Goal: Task Accomplishment & Management: Use online tool/utility

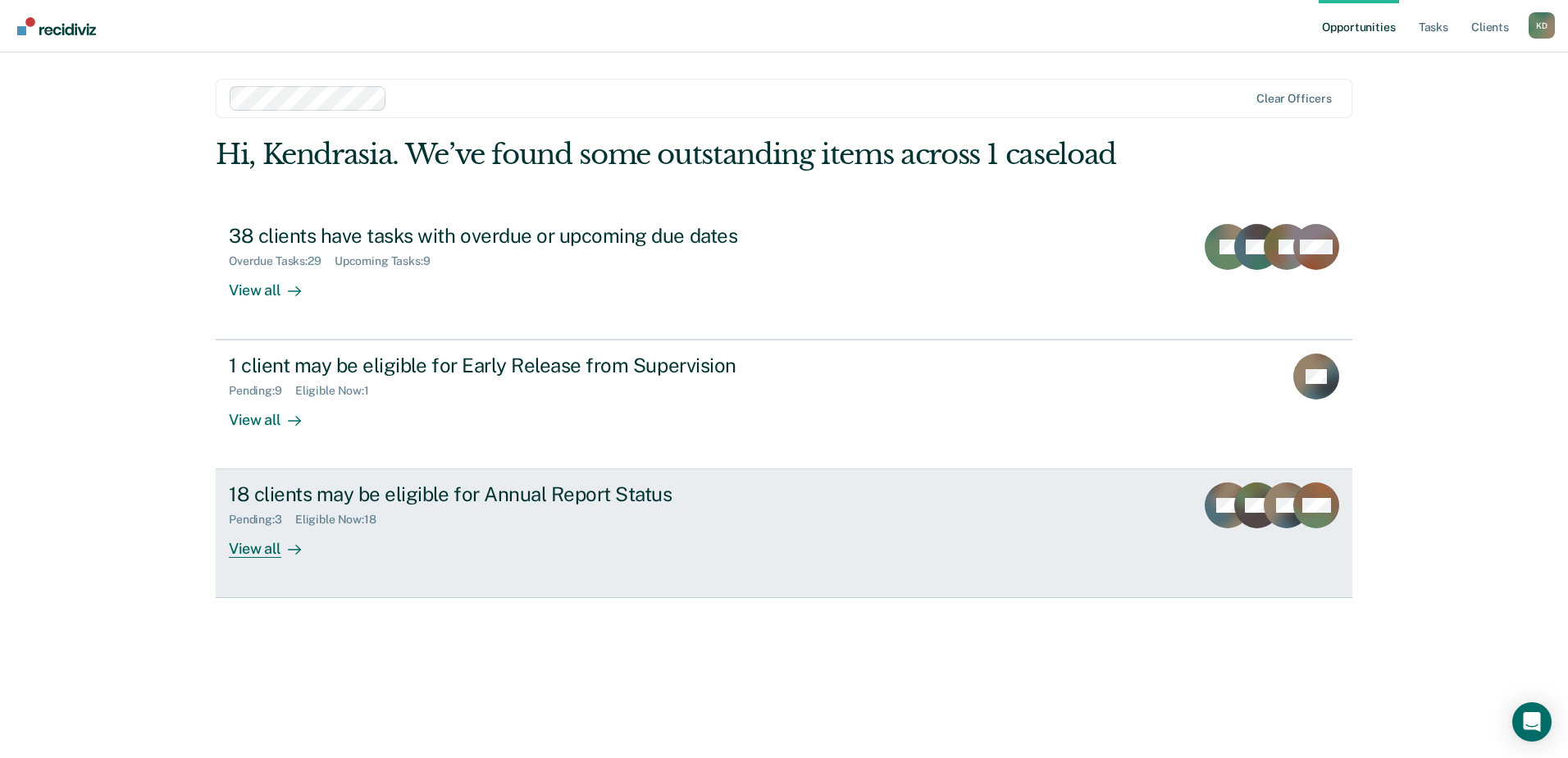
click at [605, 479] on link "18 clients may be eligible for Annual Report Status Pending : 3 Eligible Now : …" at bounding box center [784, 534] width 1137 height 128
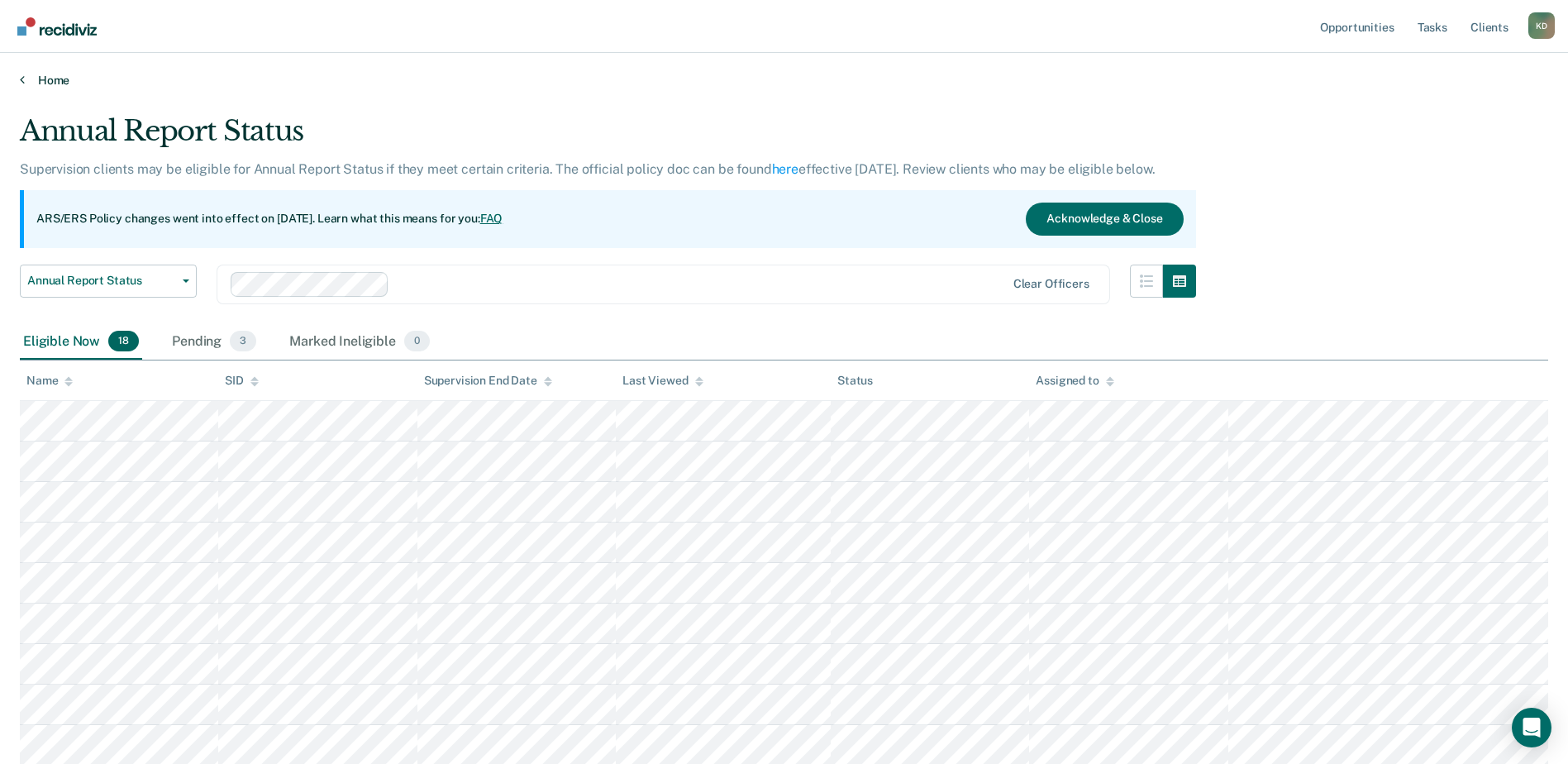
drag, startPoint x: 99, startPoint y: 67, endPoint x: 85, endPoint y: 76, distance: 16.6
click at [96, 68] on div "Home" at bounding box center [784, 70] width 1568 height 35
click at [64, 81] on link "Home" at bounding box center [784, 80] width 1528 height 15
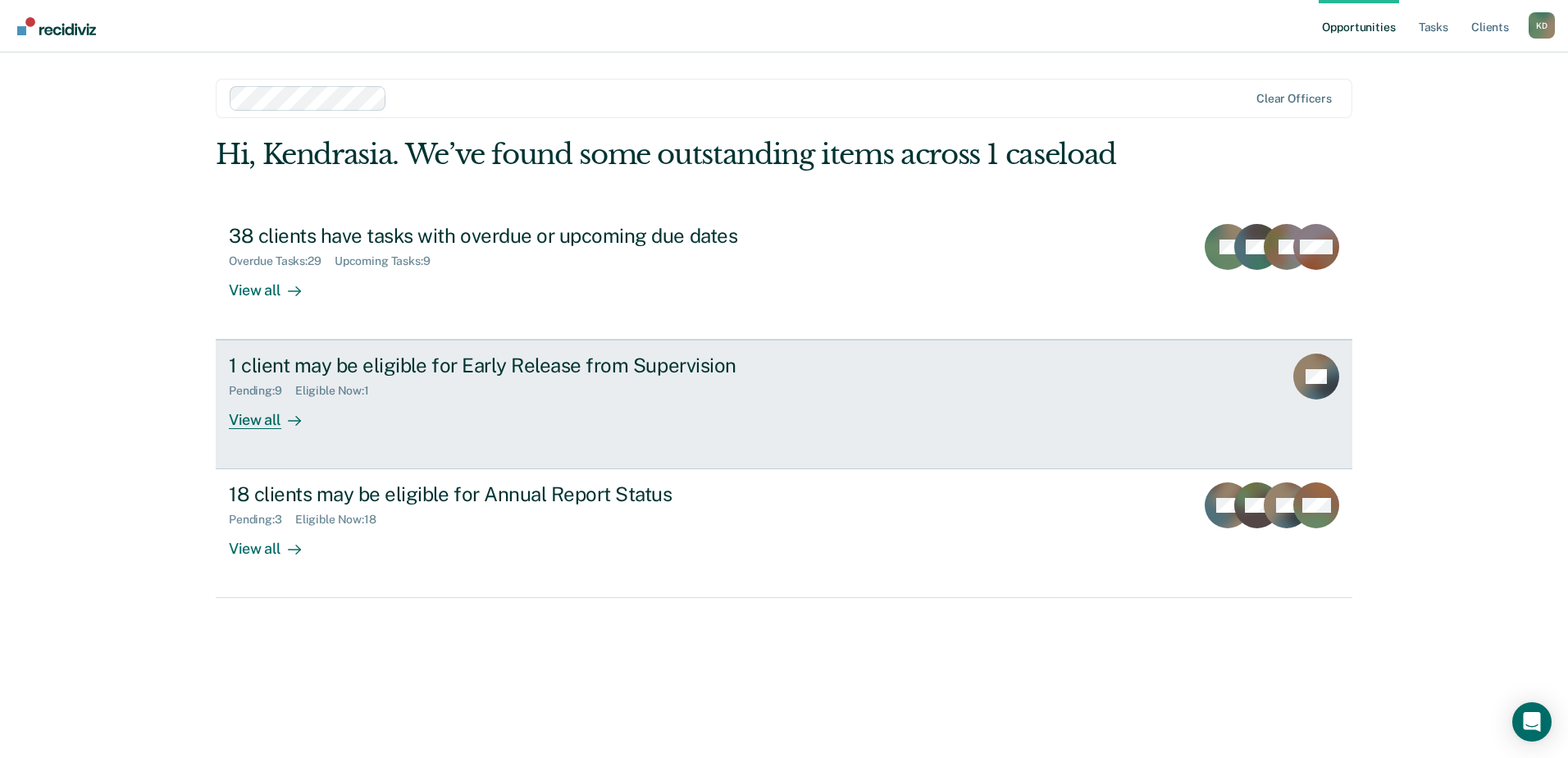
click at [519, 373] on div "1 client may be eligible for Early Release from Supervision" at bounding box center [516, 366] width 575 height 24
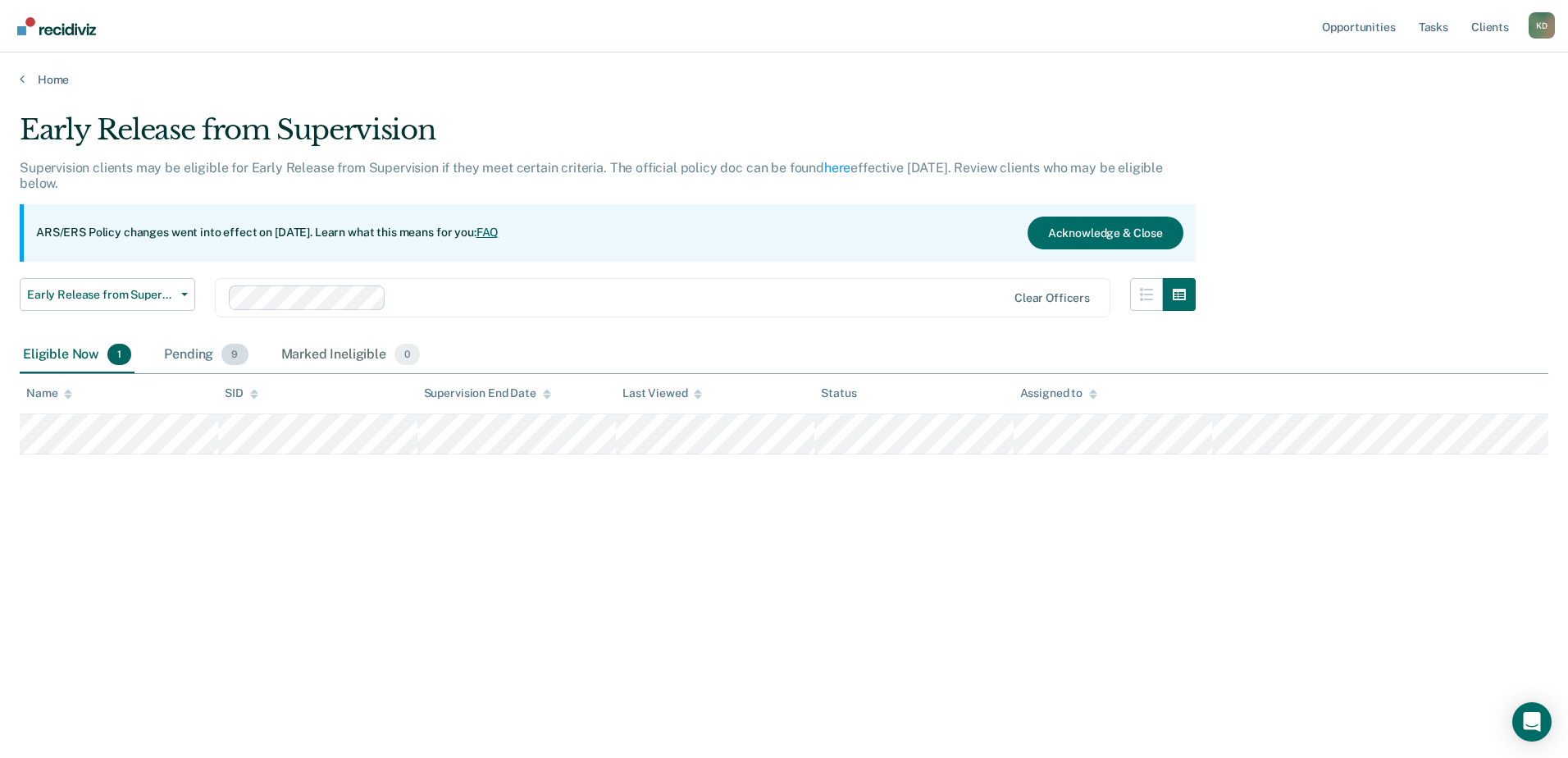
click at [219, 345] on div "Pending 9" at bounding box center [206, 355] width 90 height 37
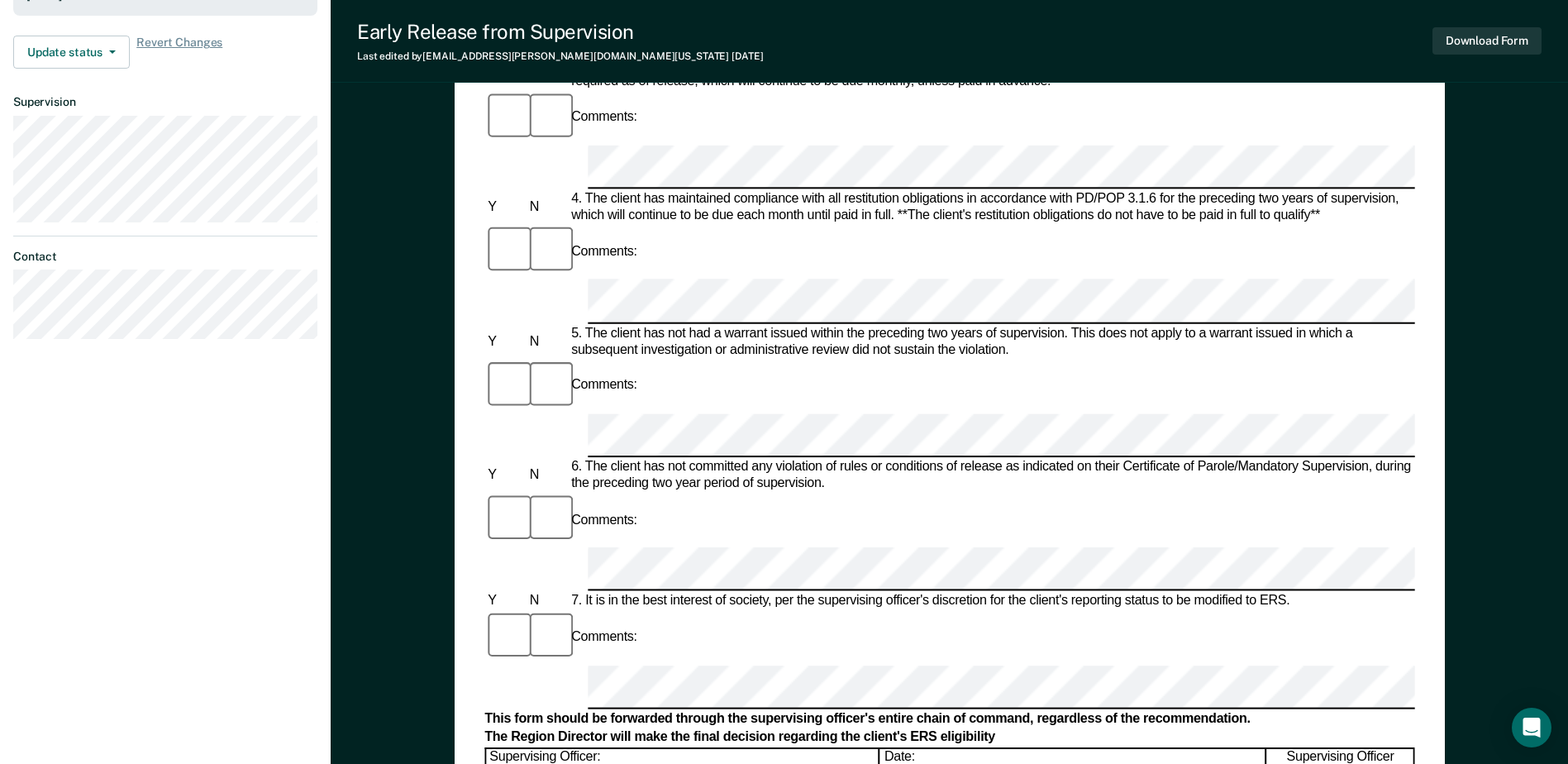
scroll to position [661, 0]
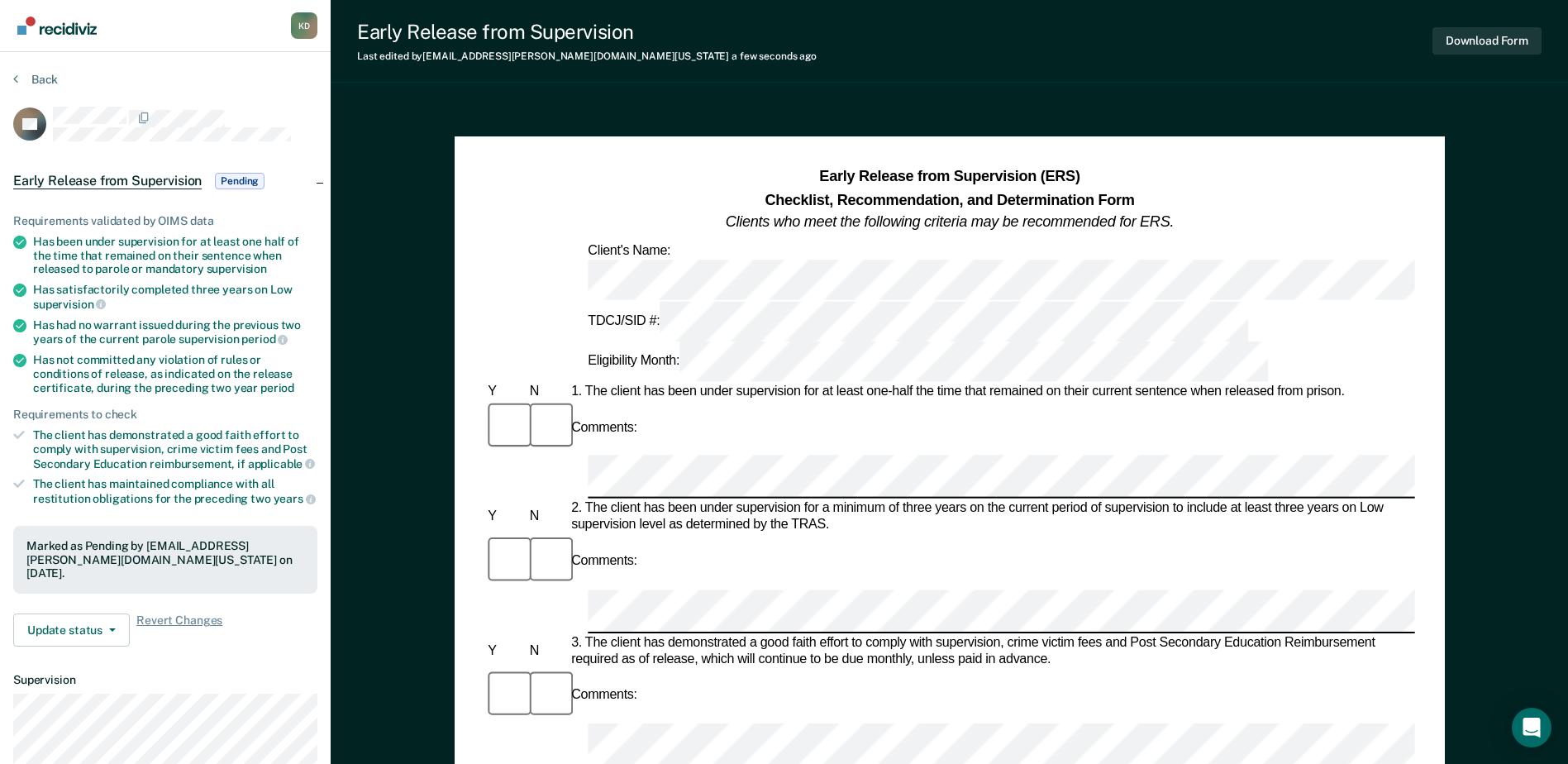
scroll to position [0, 0]
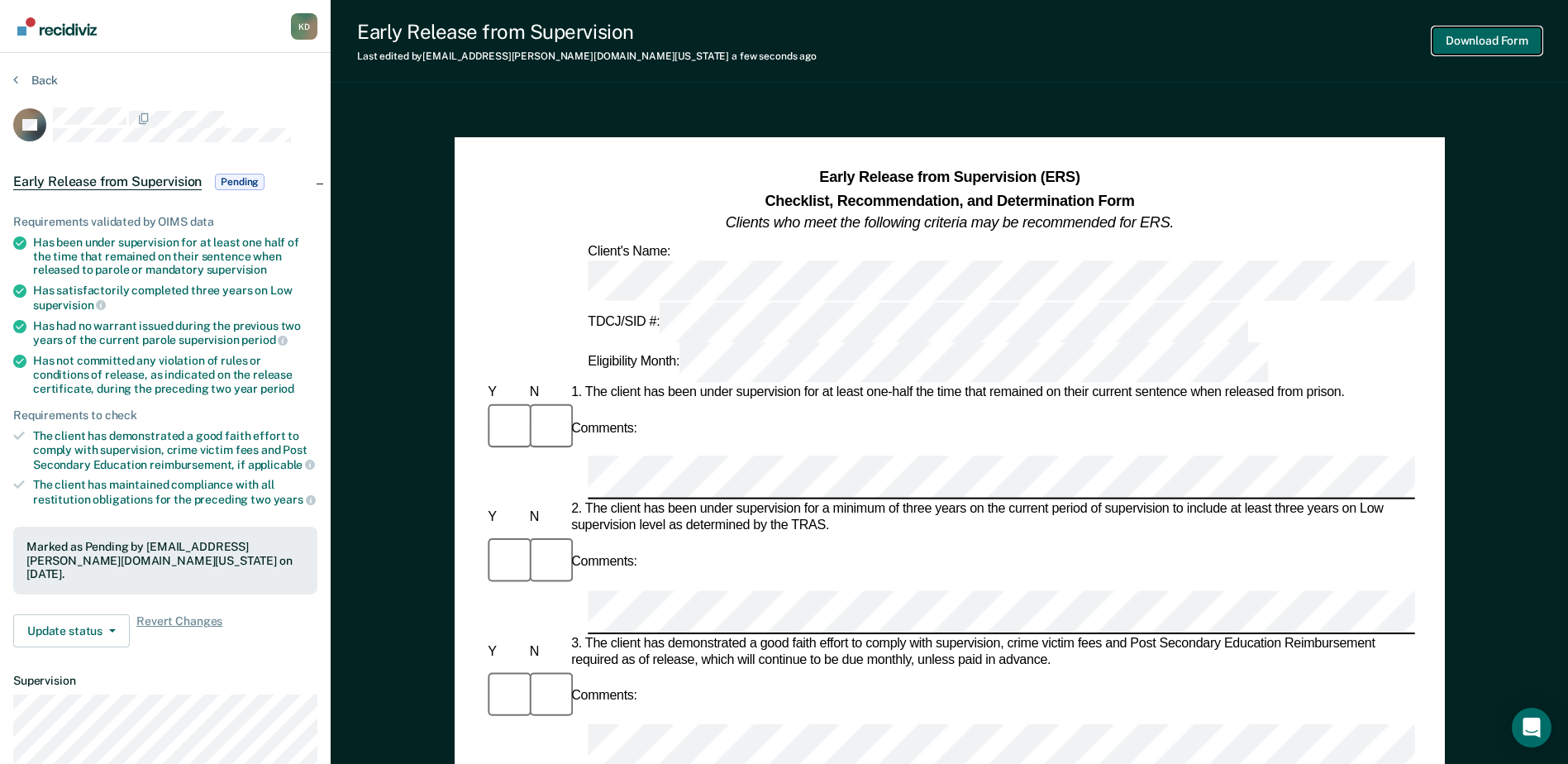
click at [1506, 43] on button "Download Form" at bounding box center [1487, 40] width 110 height 27
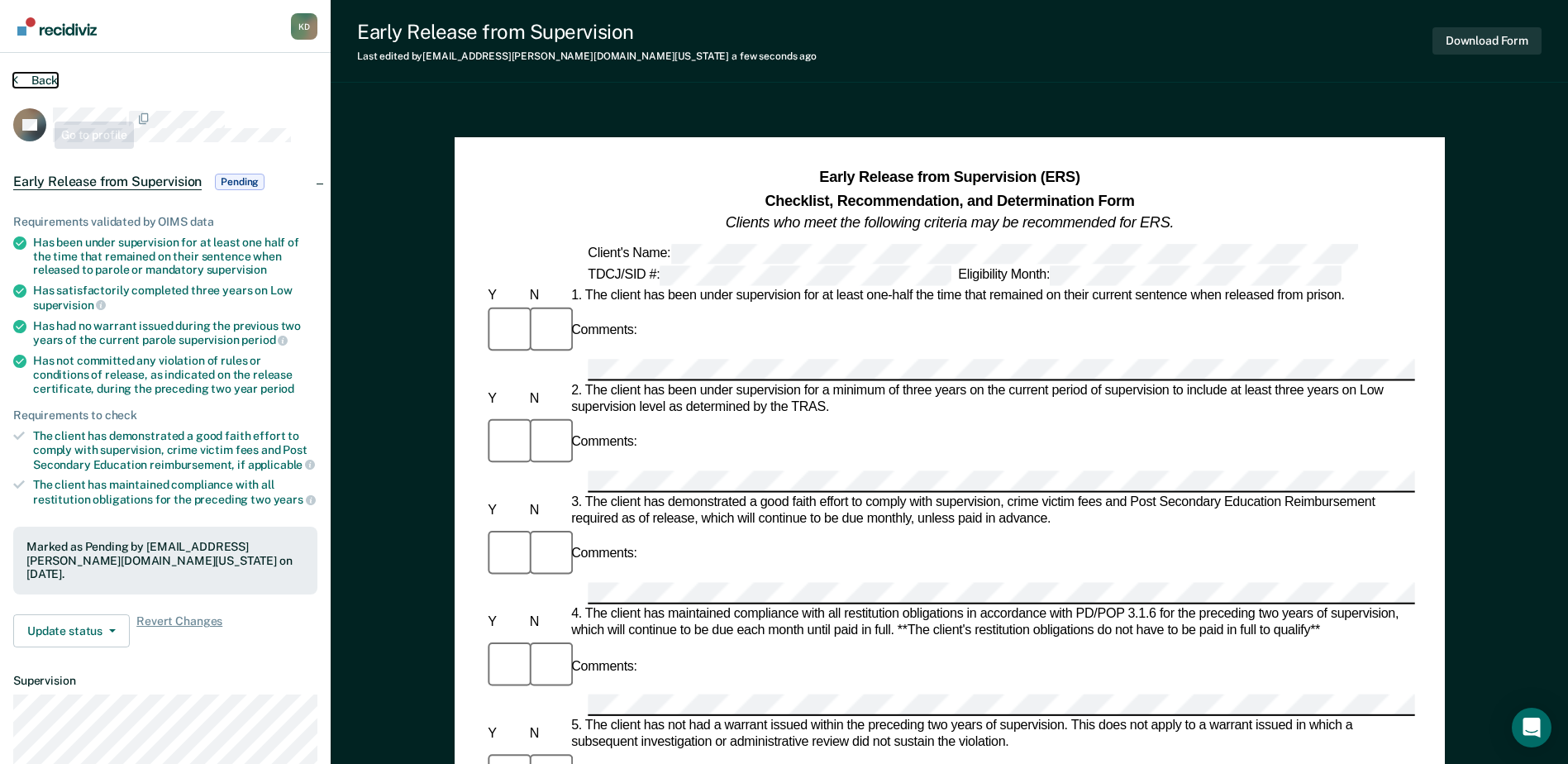
click at [43, 77] on button "Back" at bounding box center [35, 80] width 45 height 15
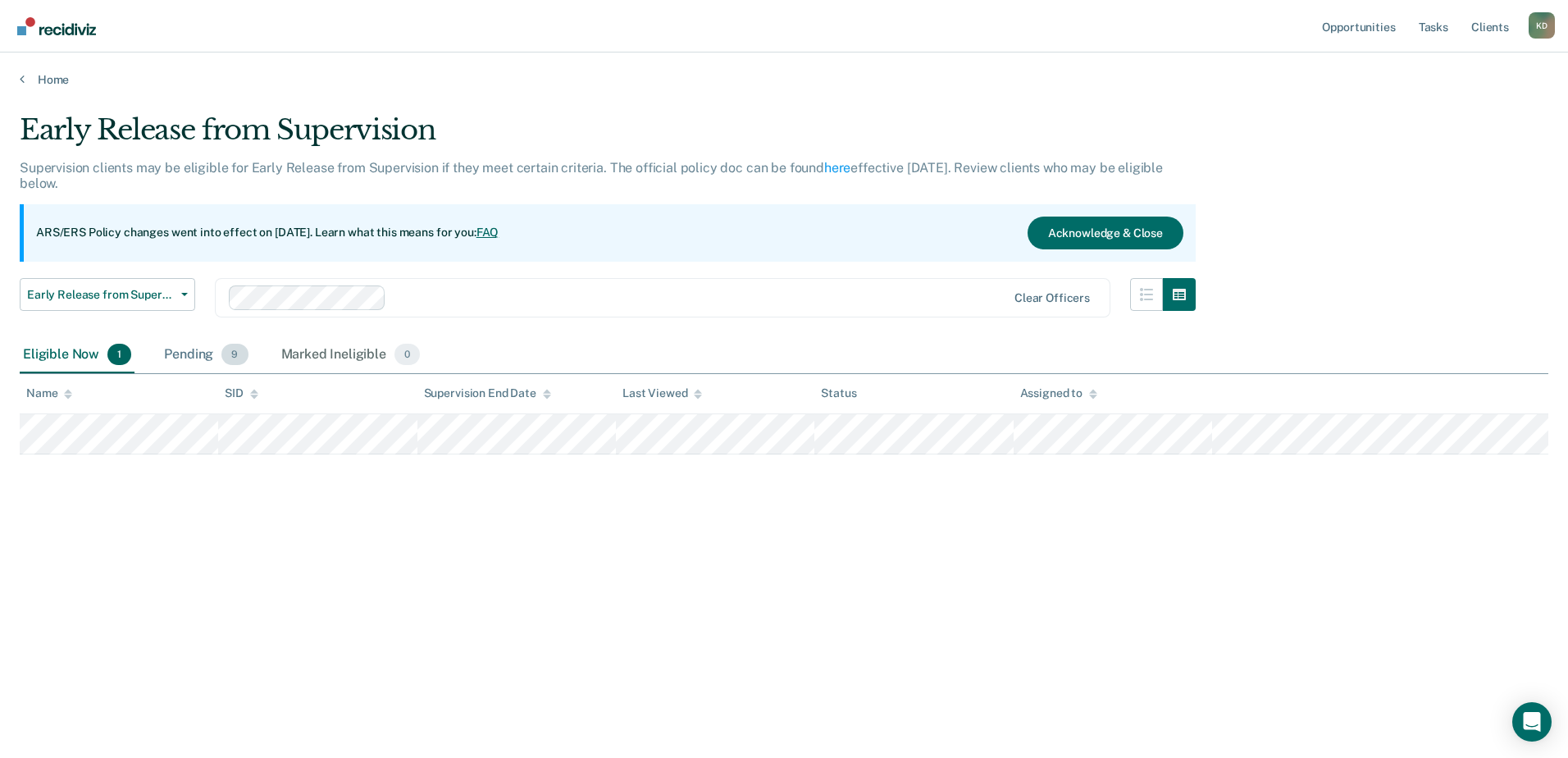
click at [185, 354] on div "Pending 9" at bounding box center [206, 355] width 90 height 37
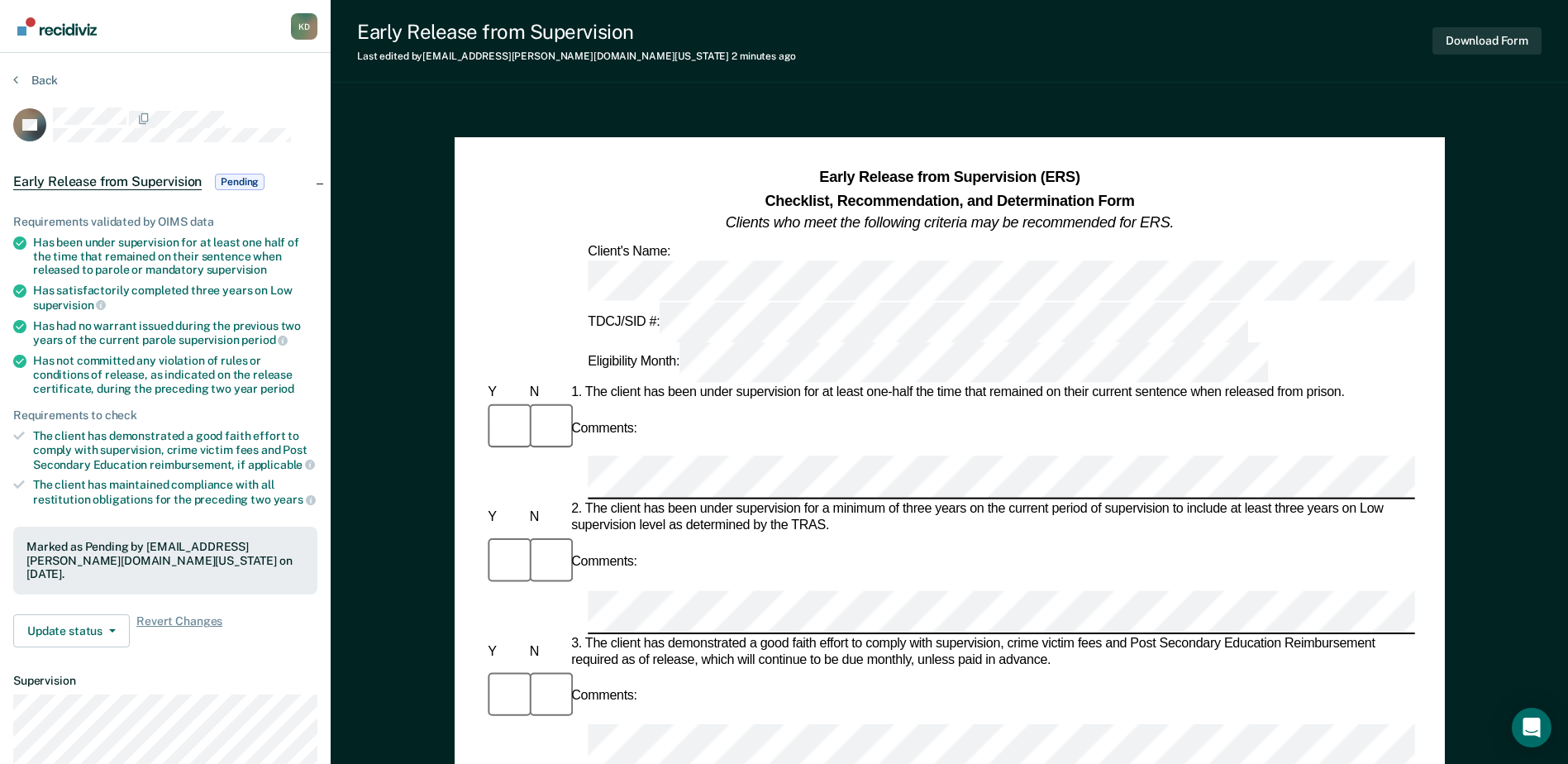
click at [1028, 54] on div "Early Release from Supervision Last edited by [PERSON_NAME][EMAIL_ADDRESS][DOMA…" at bounding box center [949, 41] width 1237 height 83
click at [34, 69] on section "Back PC Early Release from Supervision Pending Requirements validated by OIMS d…" at bounding box center [165, 501] width 331 height 897
click at [32, 78] on button "Back" at bounding box center [35, 80] width 45 height 15
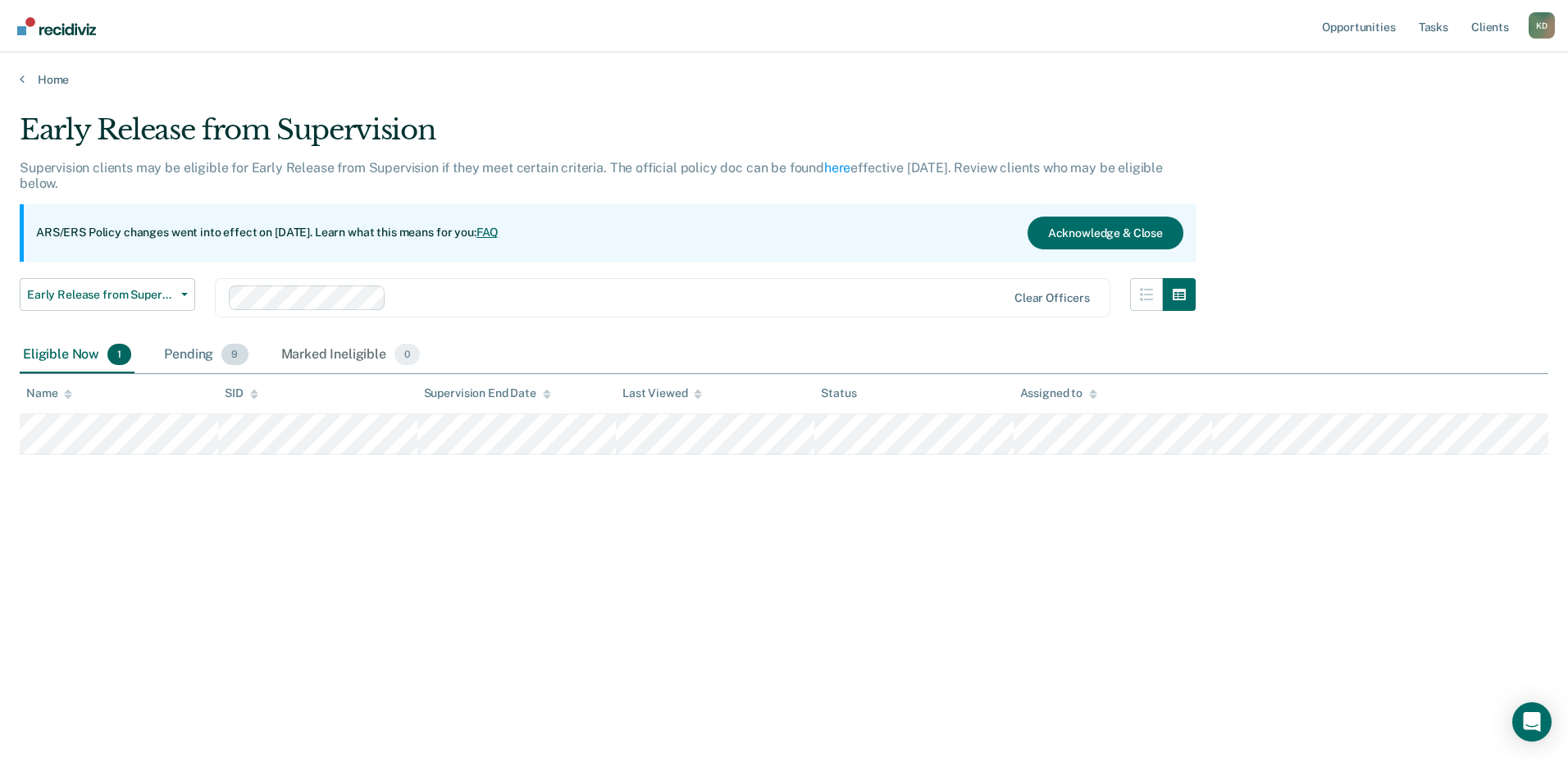
click at [215, 352] on div "Pending 9" at bounding box center [206, 355] width 90 height 37
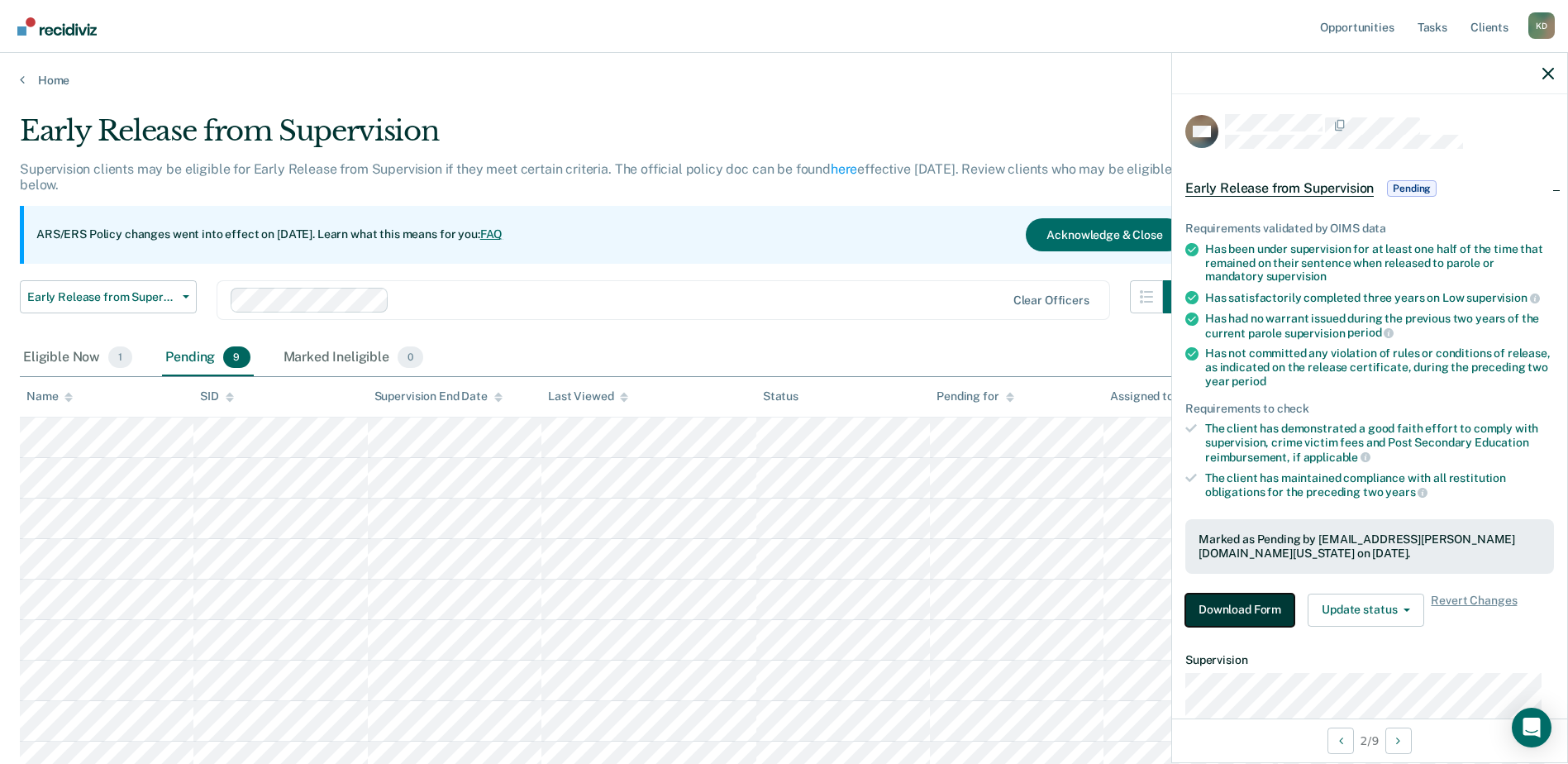
click at [1259, 605] on button "Download Form" at bounding box center [1240, 610] width 110 height 33
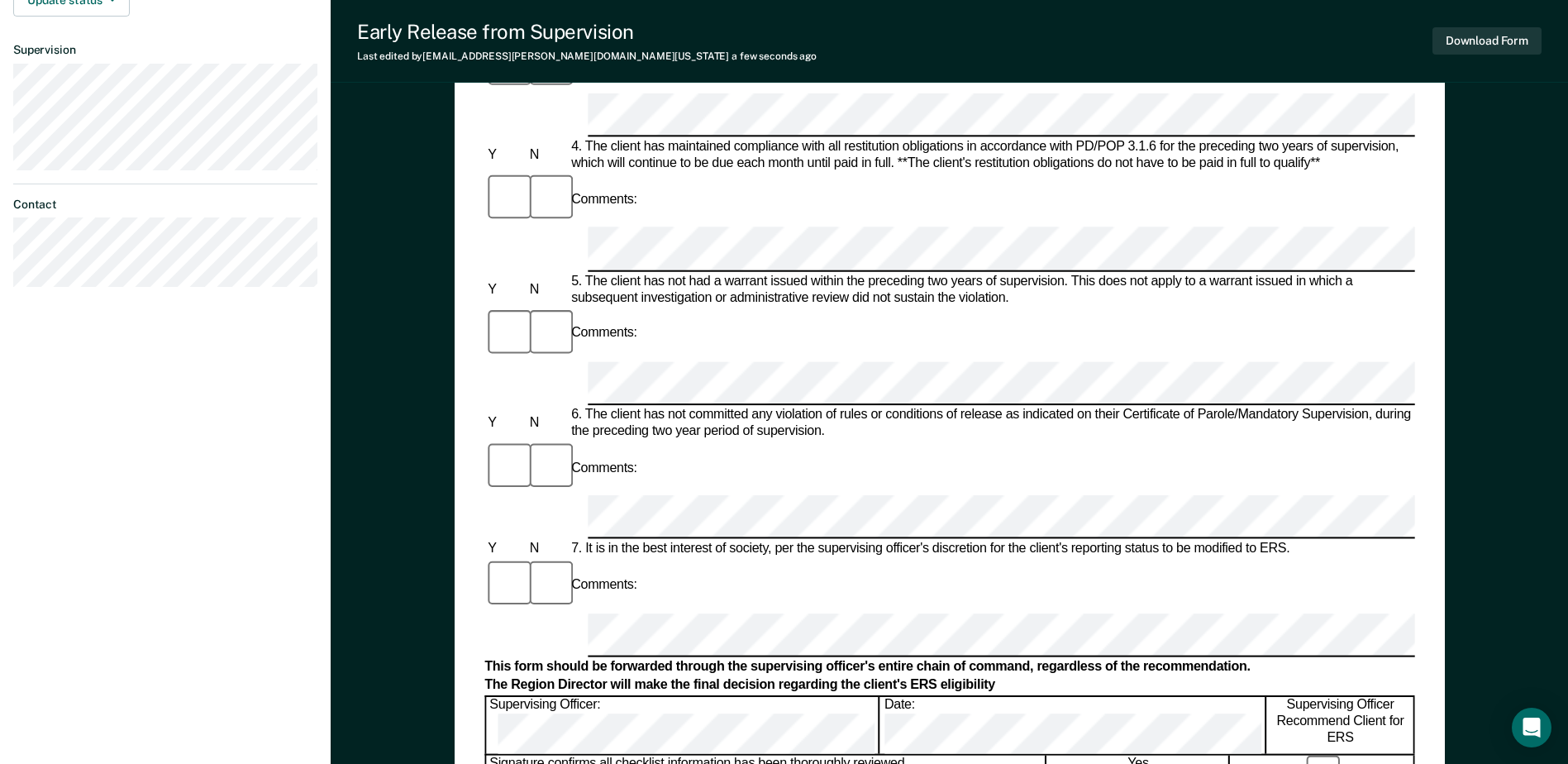
scroll to position [793, 0]
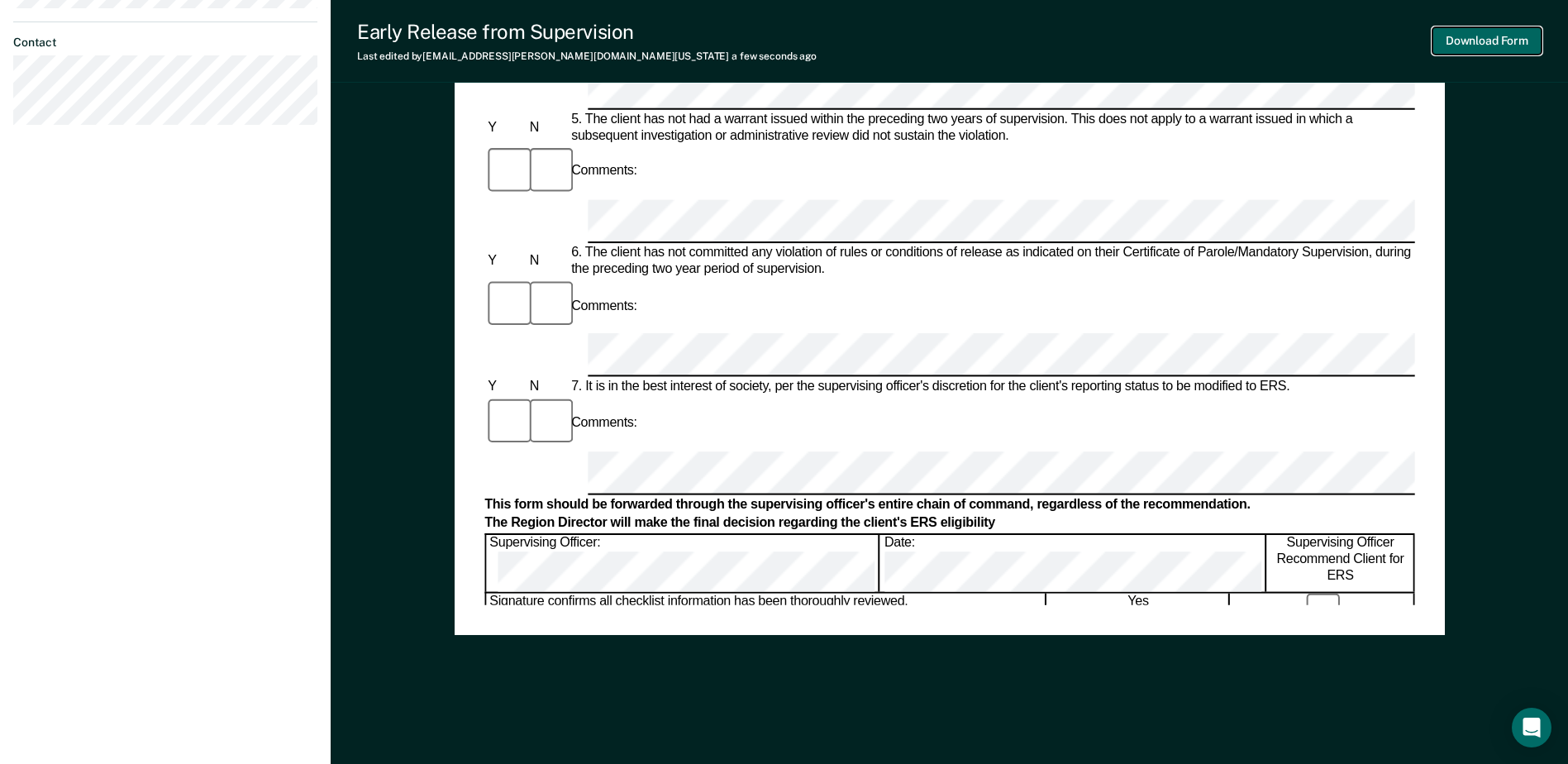
click at [1440, 51] on button "Download Form" at bounding box center [1487, 40] width 110 height 27
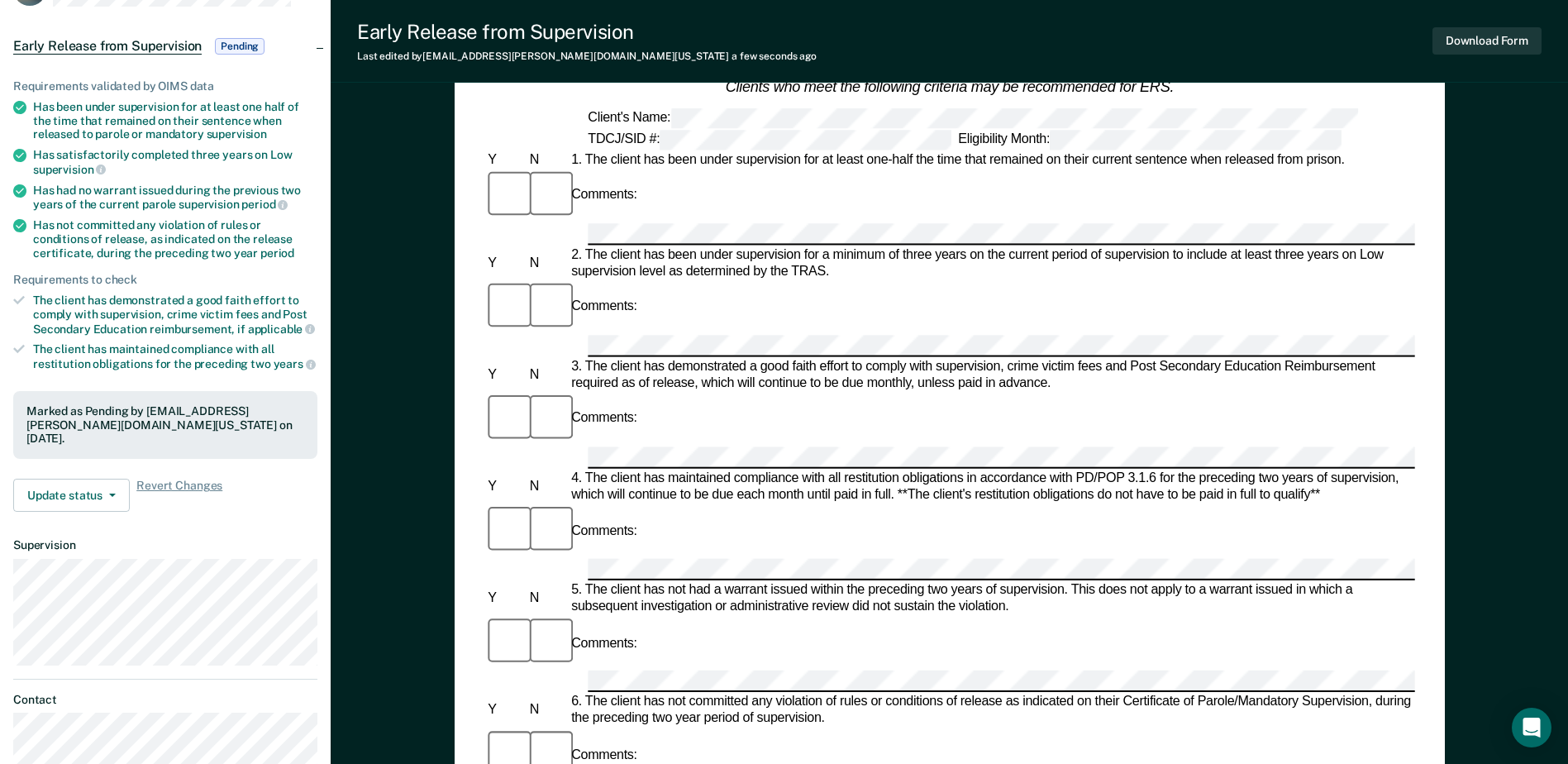
scroll to position [49, 0]
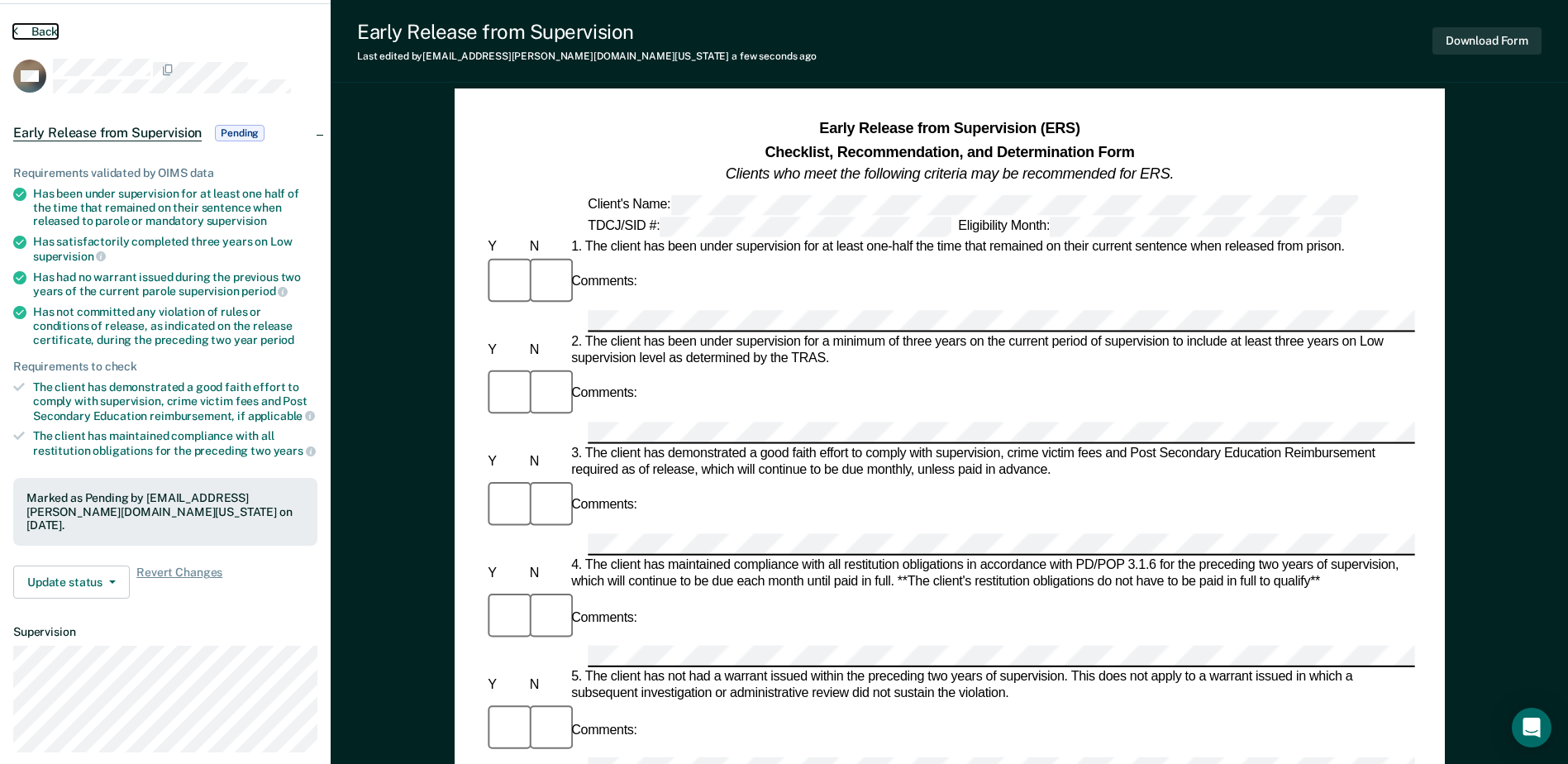
click at [32, 34] on button "Back" at bounding box center [35, 31] width 45 height 15
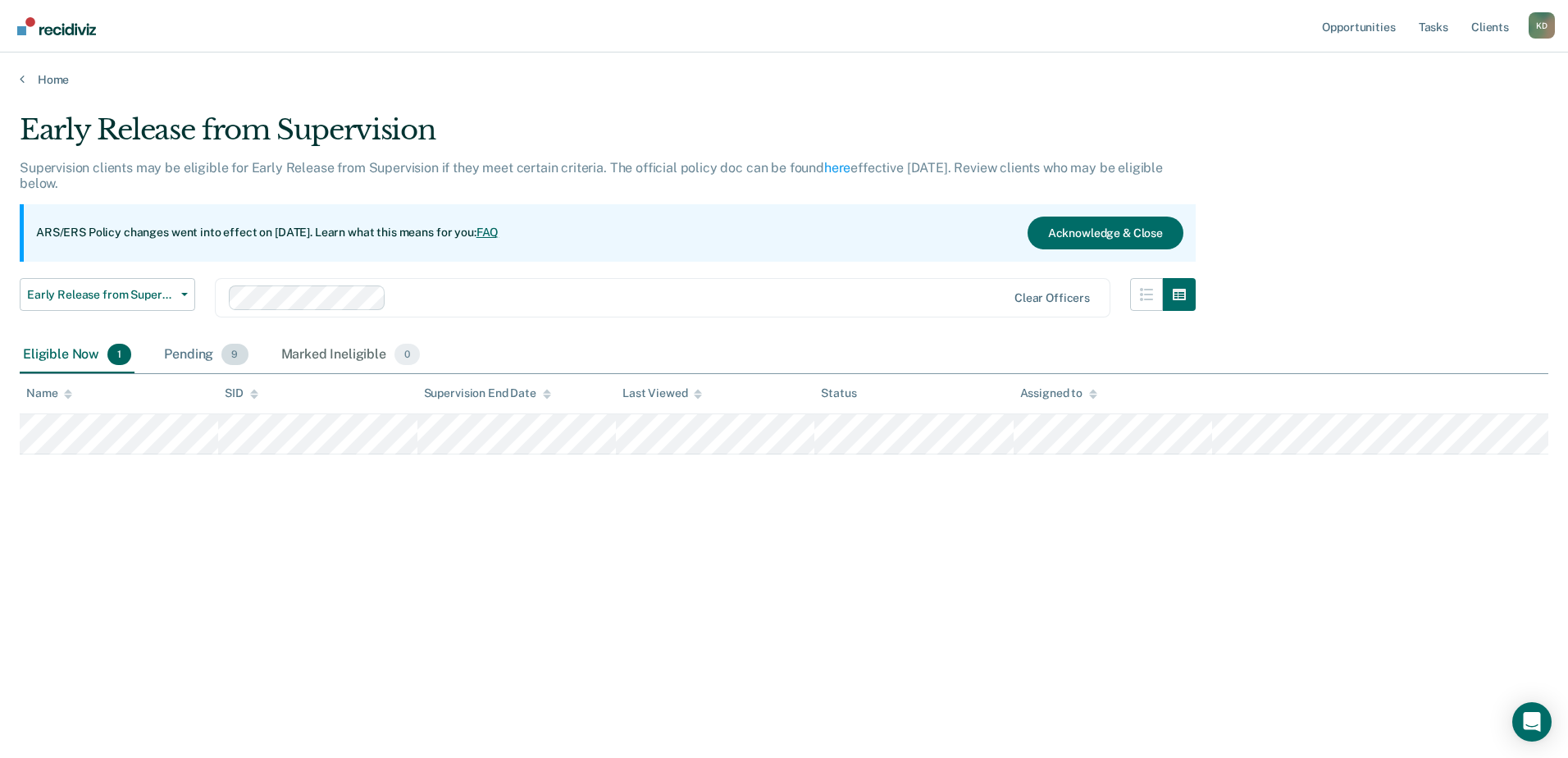
click at [204, 352] on div "Pending 9" at bounding box center [206, 355] width 90 height 37
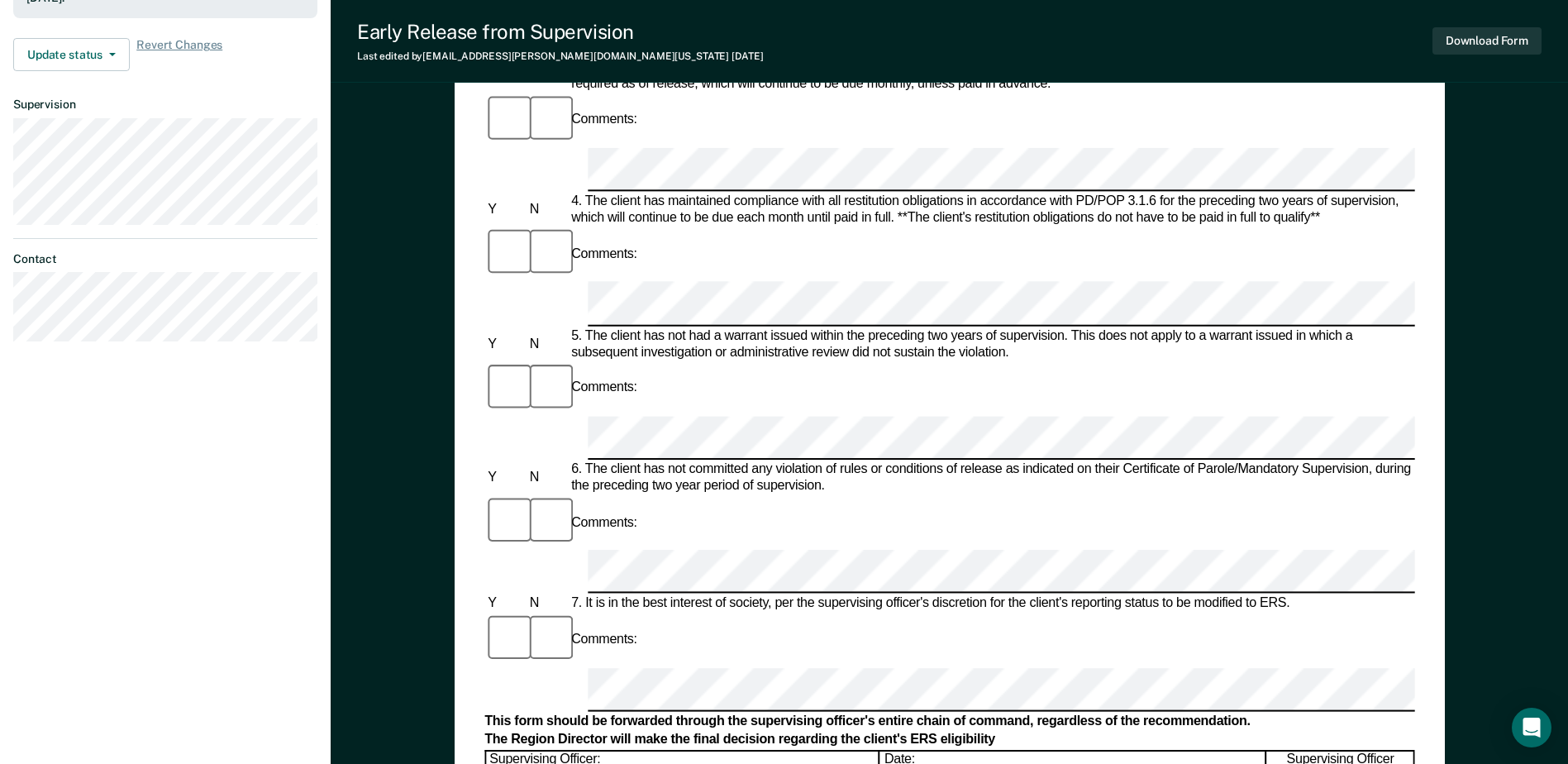
scroll to position [579, 0]
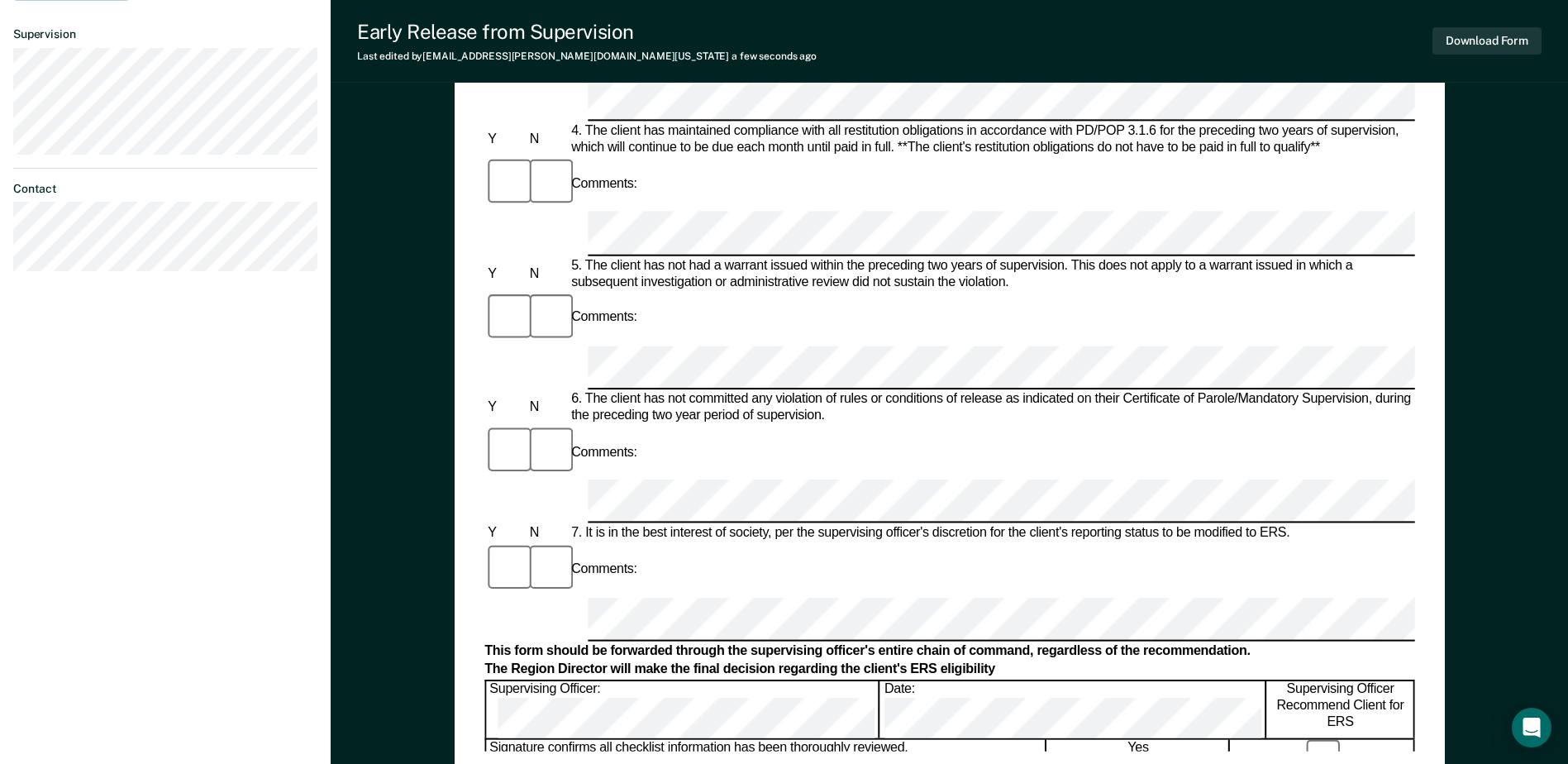
scroll to position [710, 0]
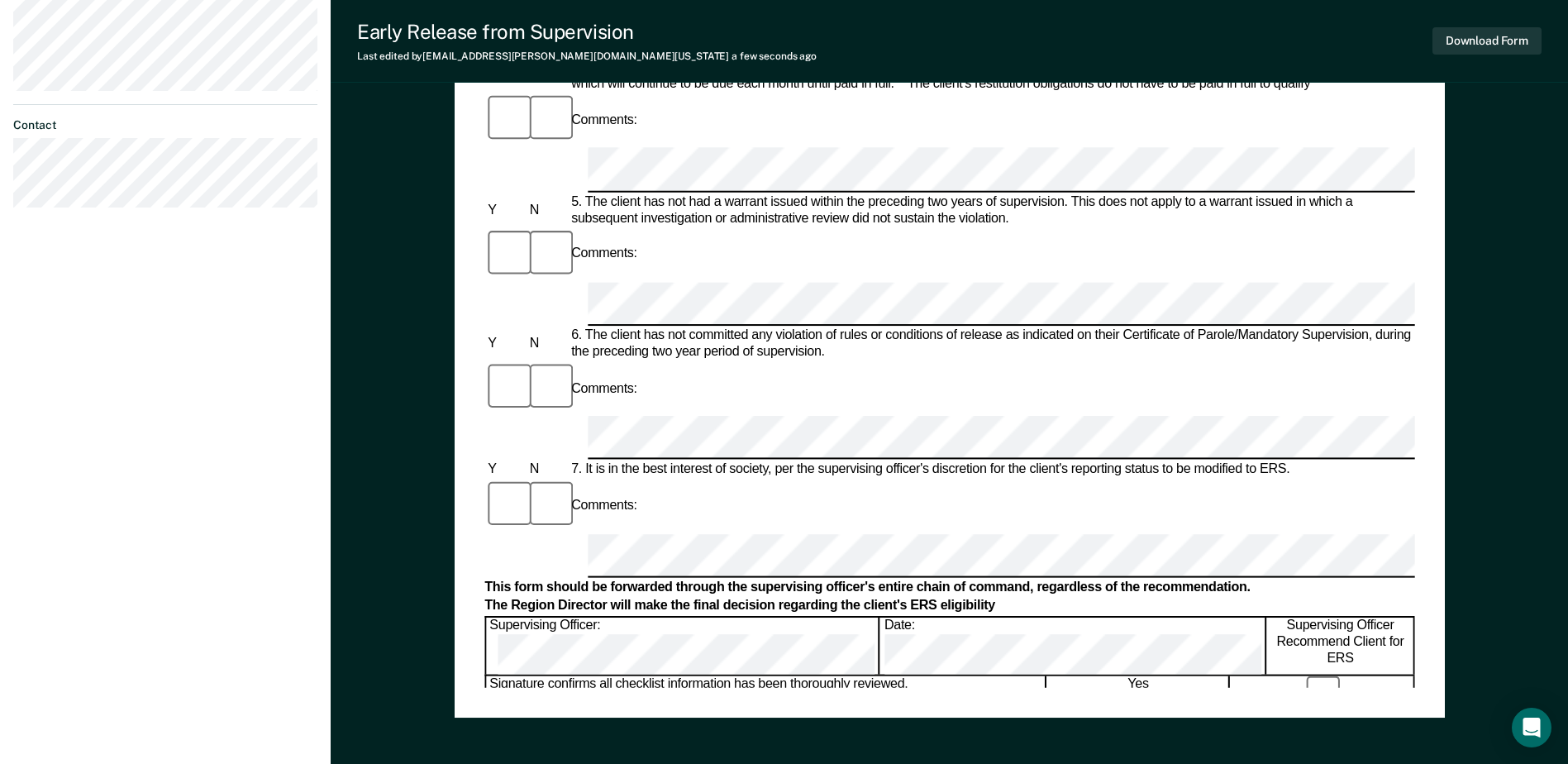
click at [881, 618] on div "Date:" at bounding box center [1073, 645] width 385 height 57
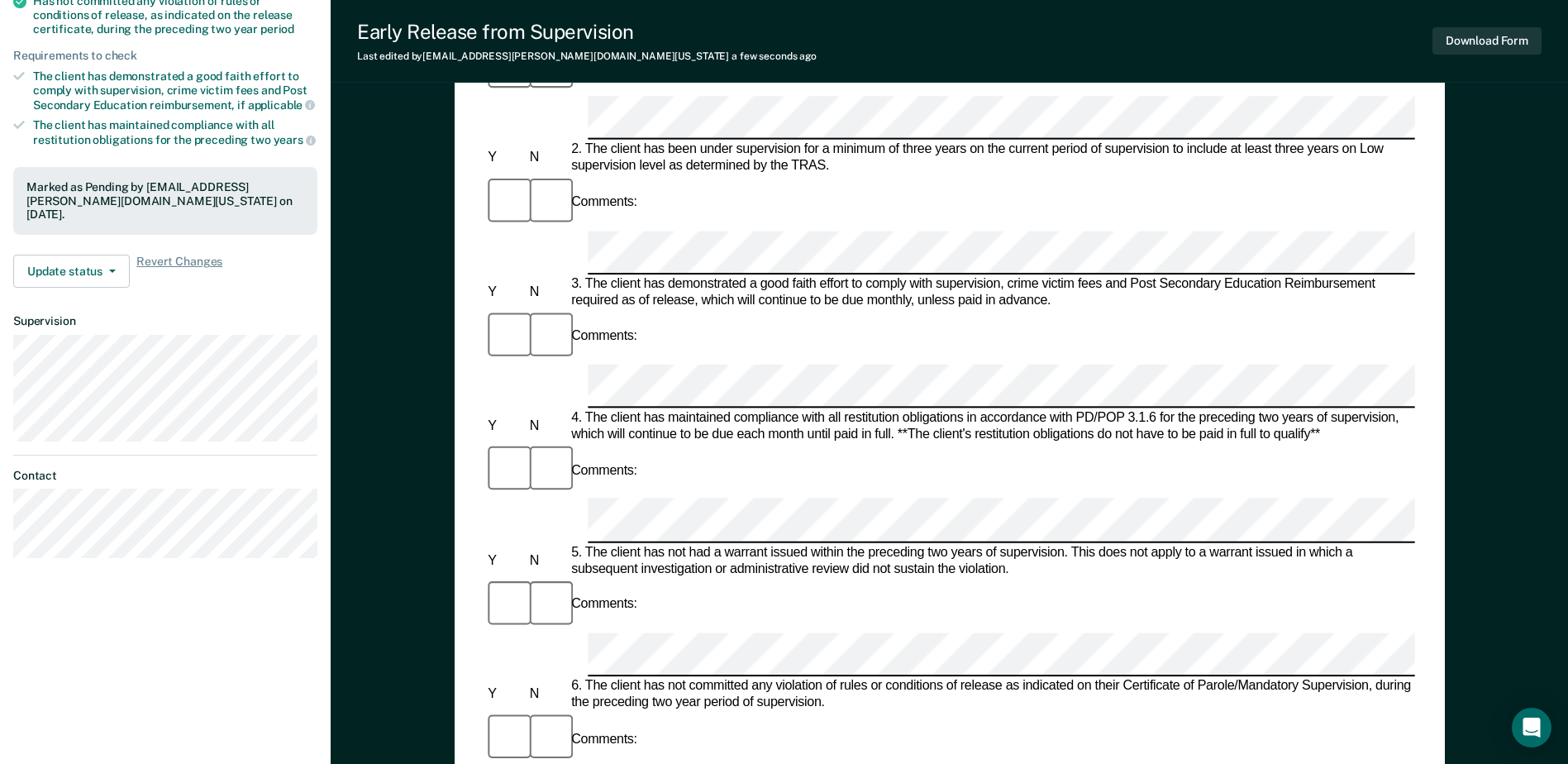
scroll to position [297, 0]
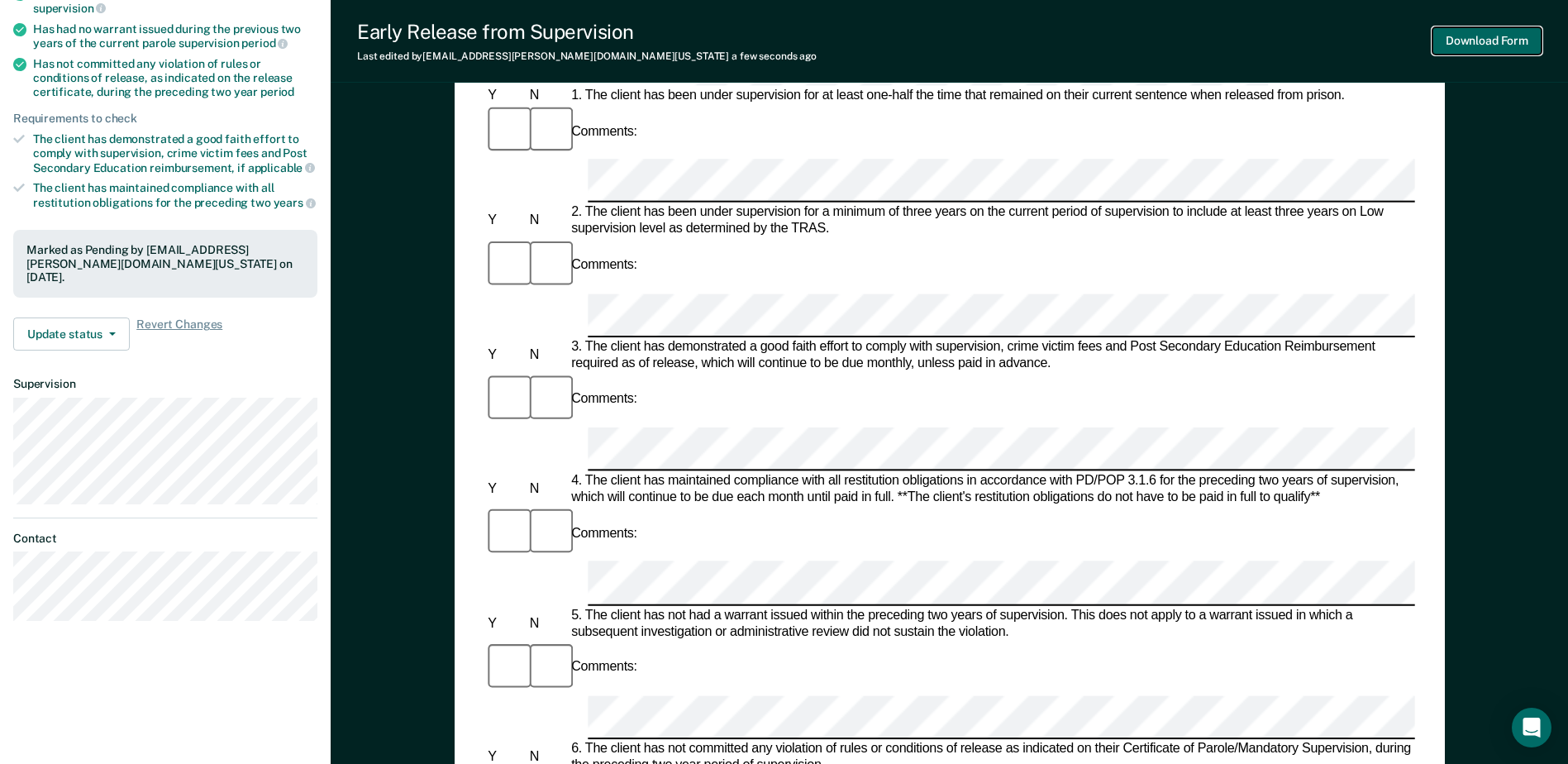
click at [1448, 40] on button "Download Form" at bounding box center [1487, 40] width 110 height 27
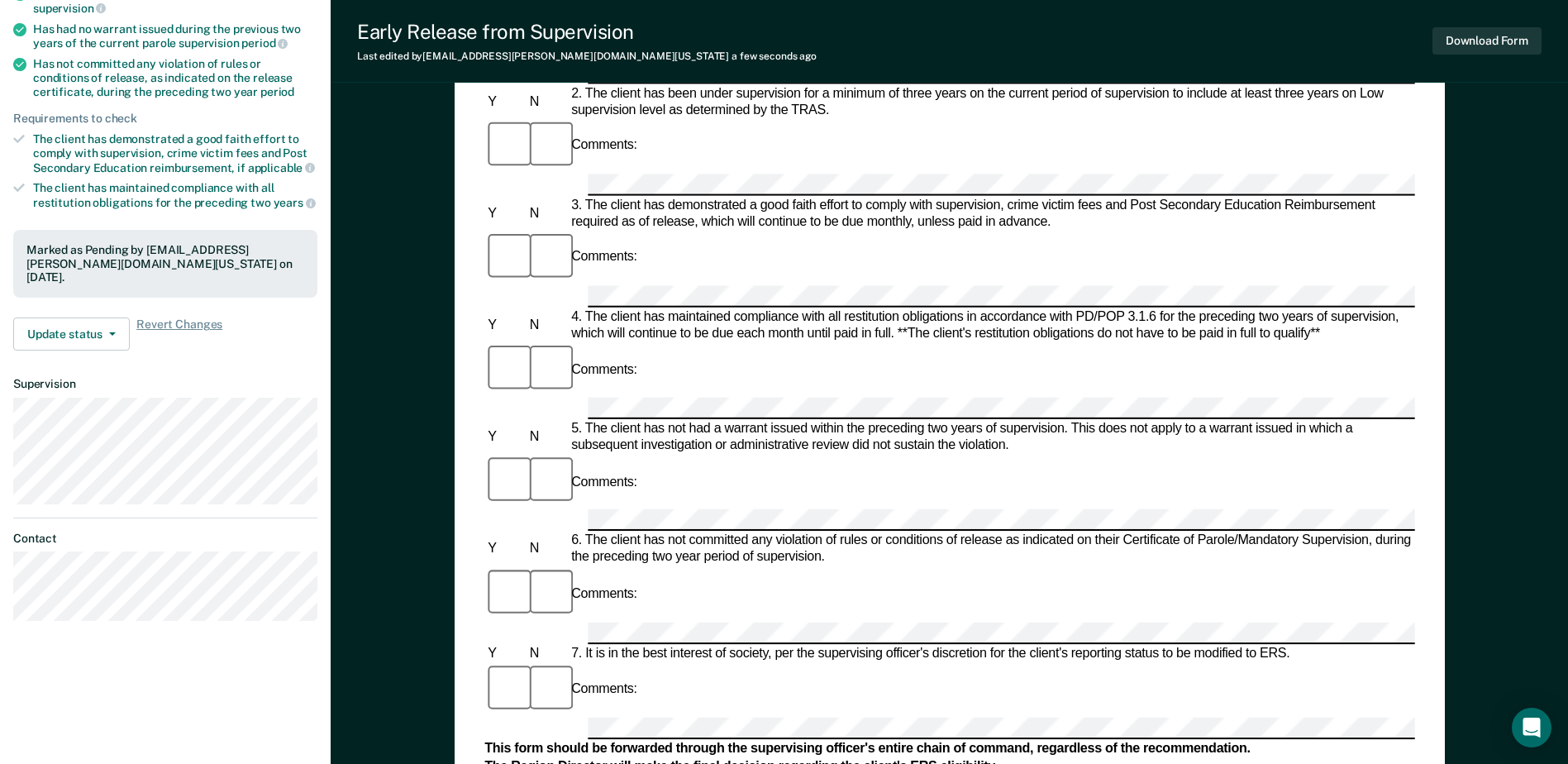
scroll to position [0, 0]
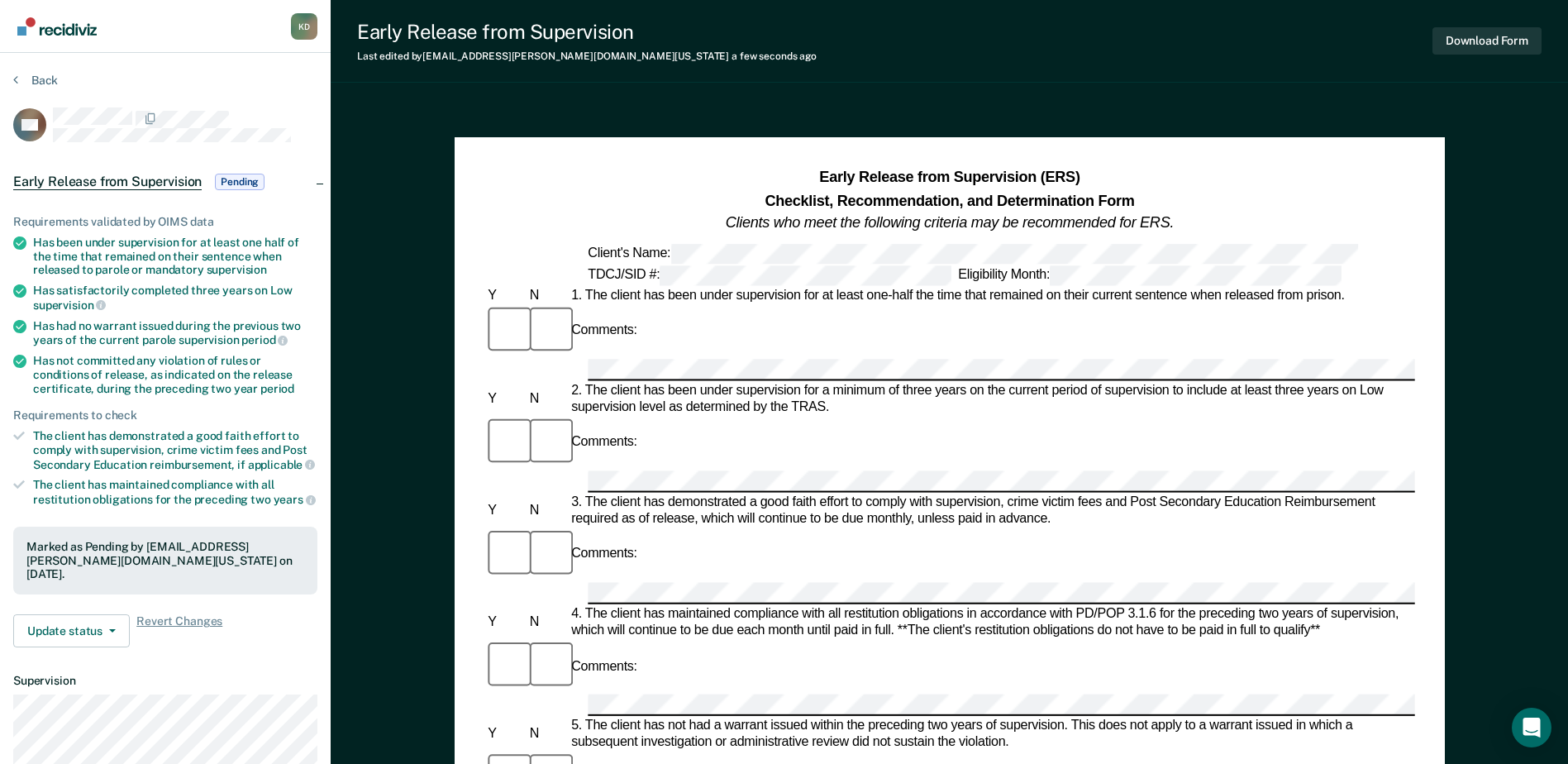
click at [20, 69] on section "Back LW Early Release from Supervision Pending Requirements validated by OIMS d…" at bounding box center [165, 501] width 331 height 897
click at [33, 82] on button "Back" at bounding box center [35, 80] width 45 height 15
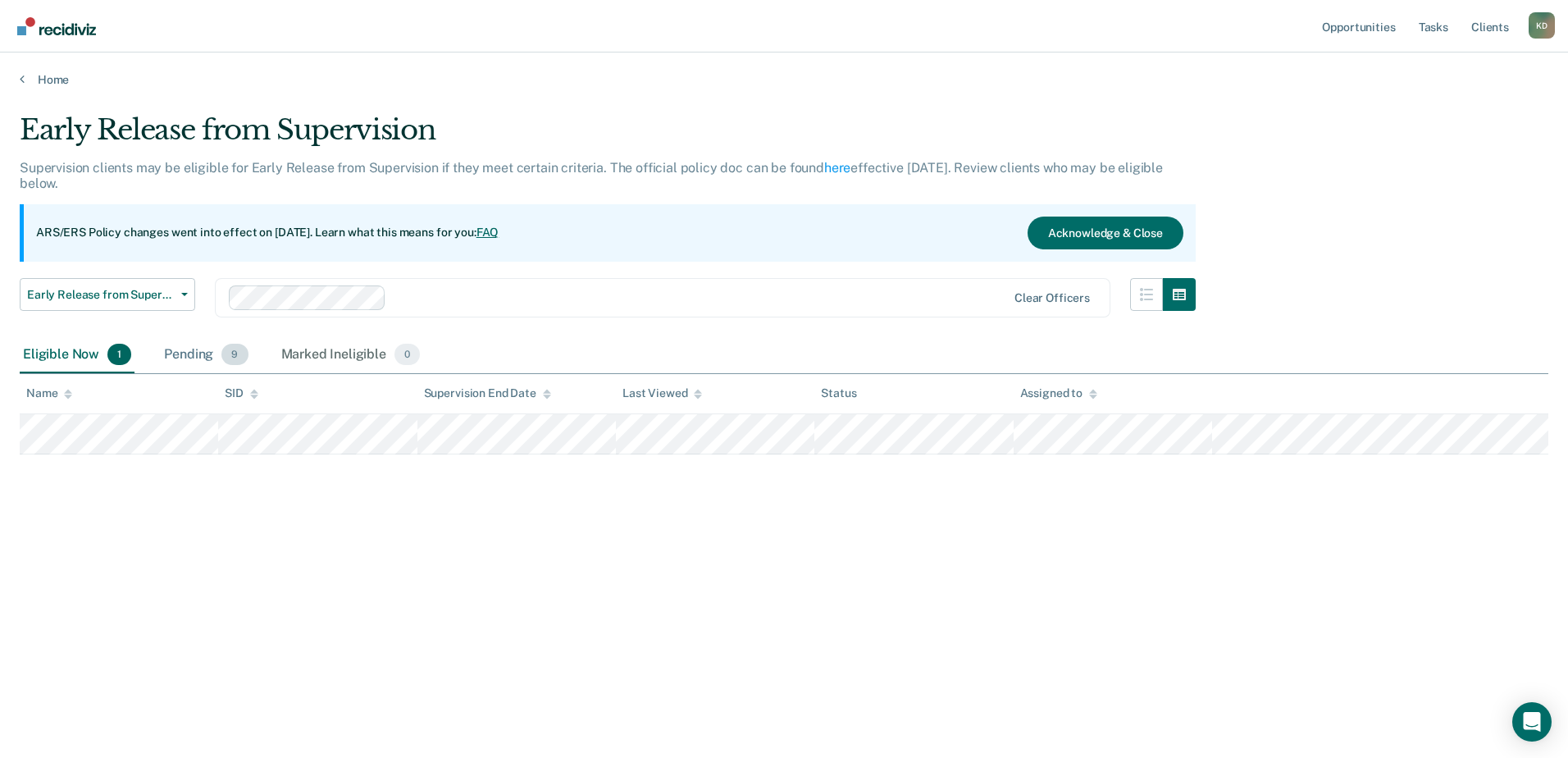
click at [215, 349] on div "Pending 9" at bounding box center [206, 355] width 90 height 37
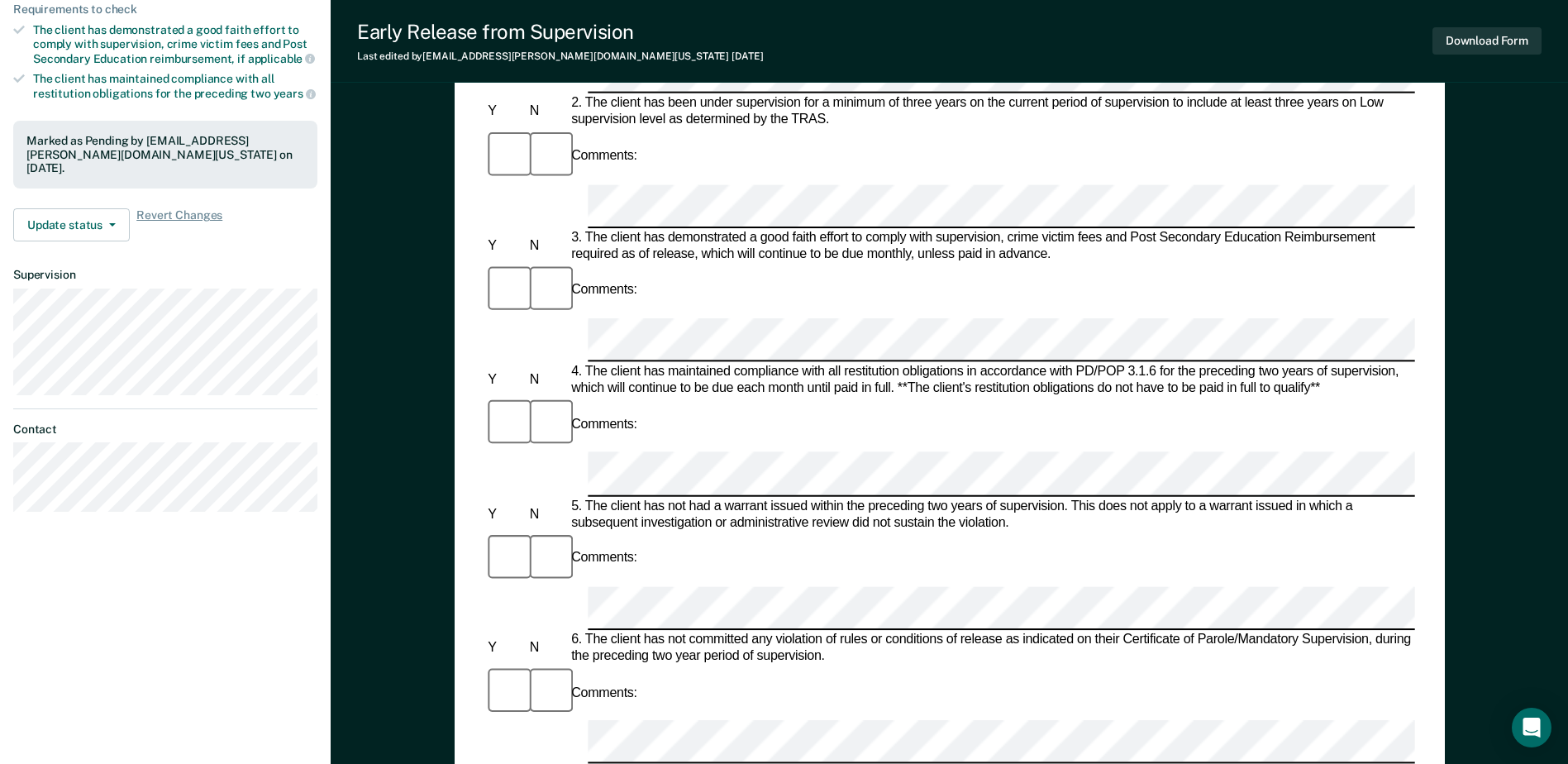
scroll to position [413, 0]
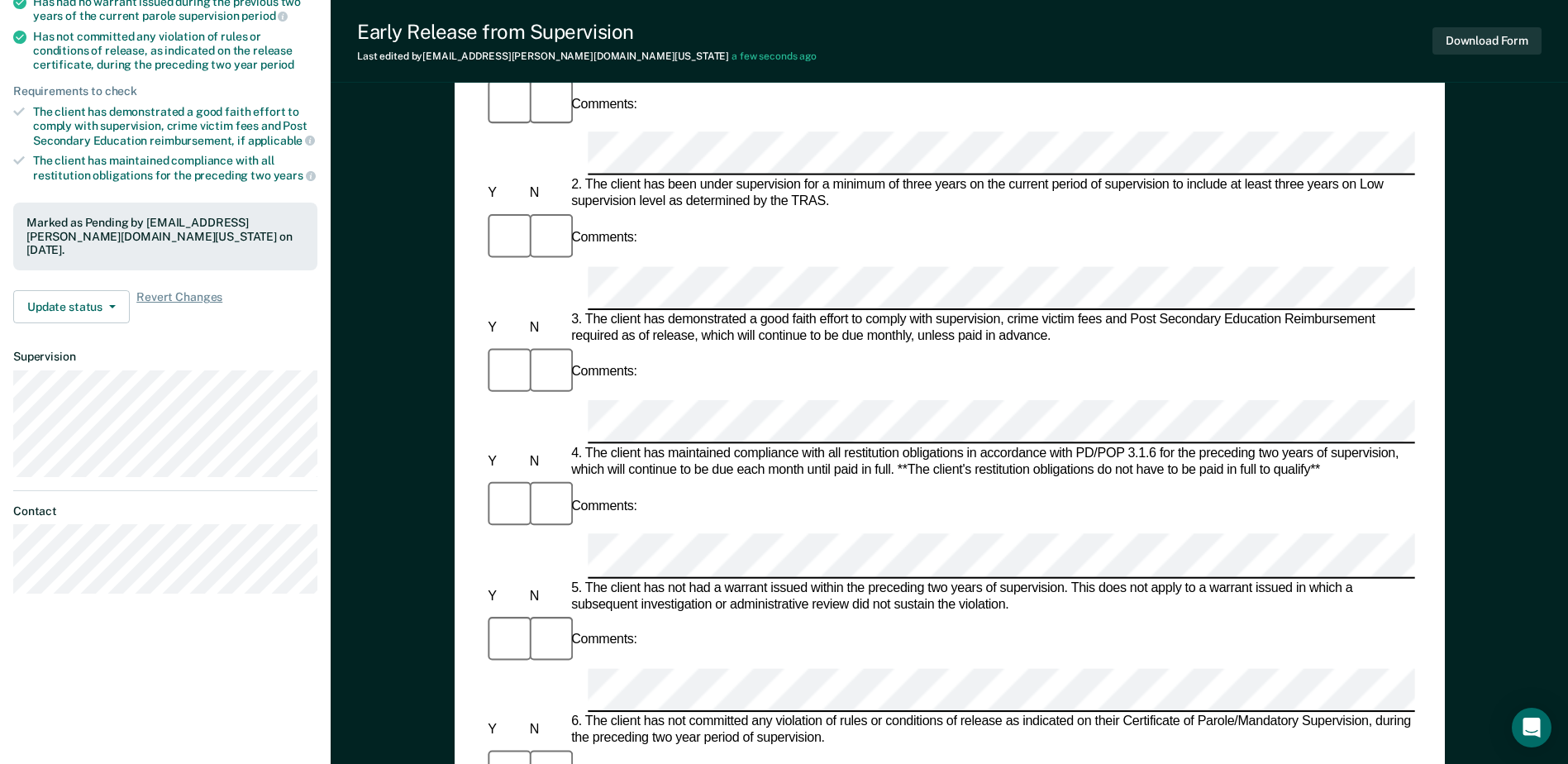
scroll to position [214, 0]
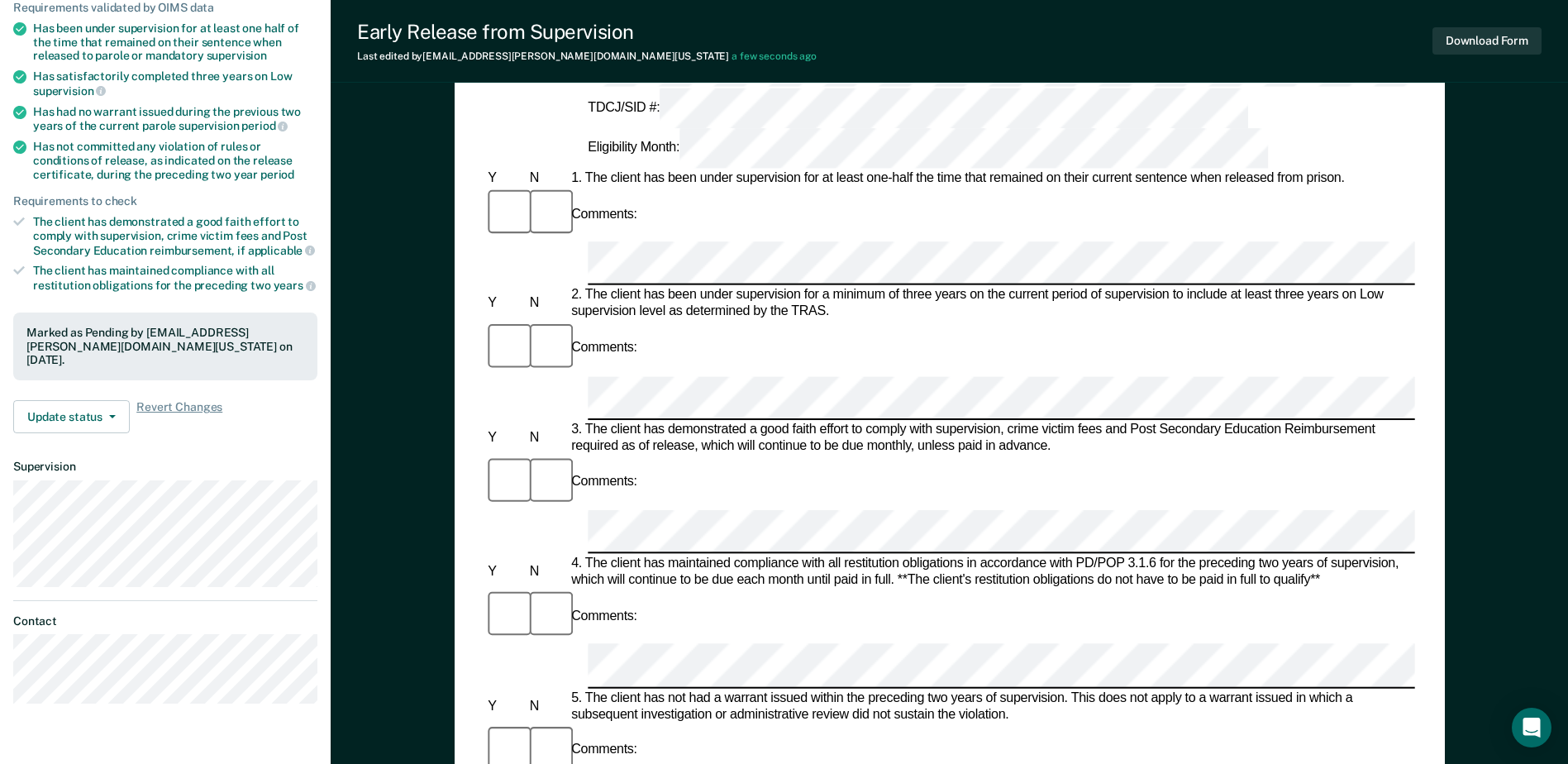
drag, startPoint x: 1213, startPoint y: 585, endPoint x: 585, endPoint y: 584, distance: 628.0
copy div "It is in the best interest of society, per the supervising officer's discretion…"
click at [1489, 45] on button "Download Form" at bounding box center [1487, 40] width 110 height 27
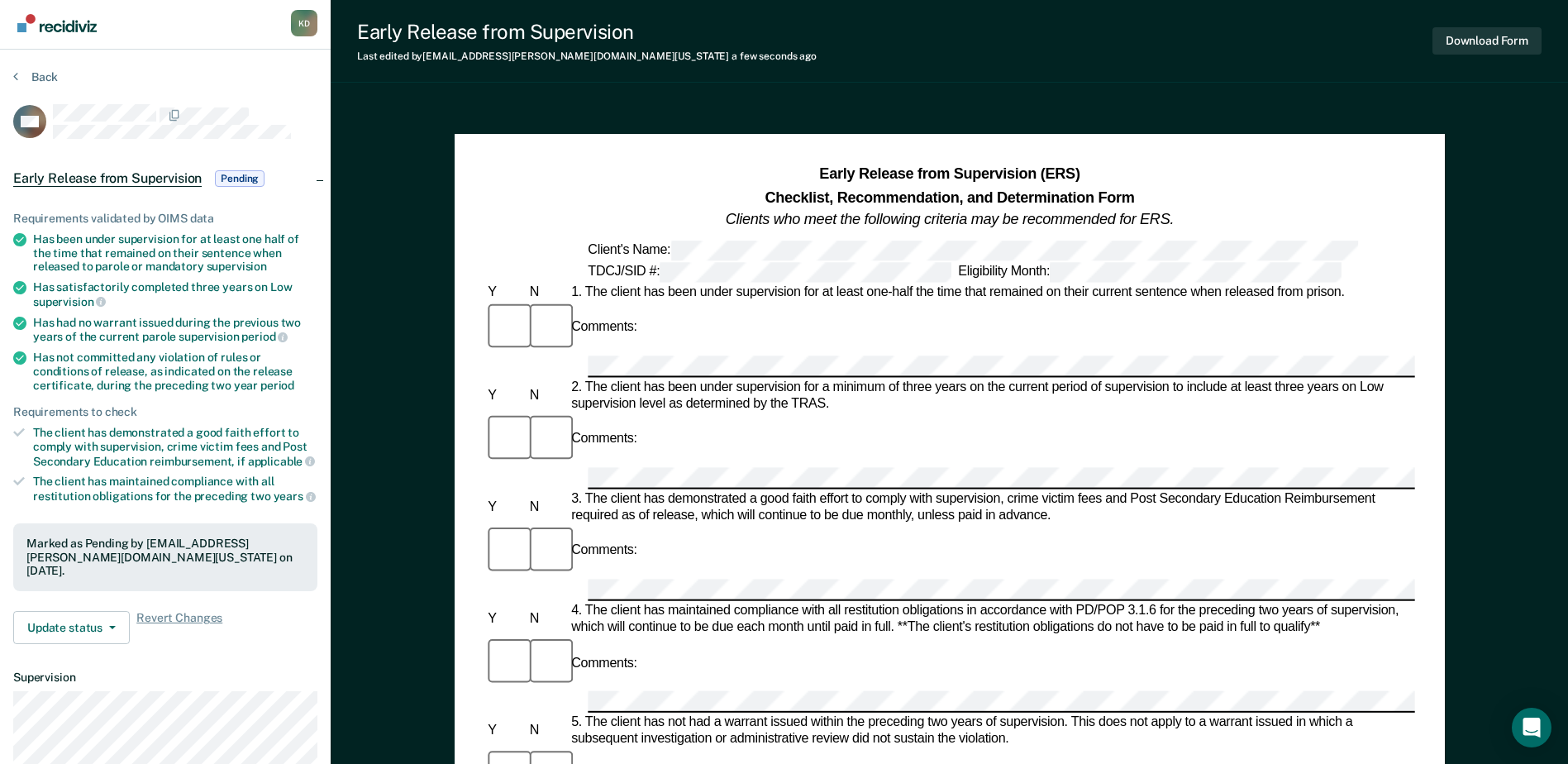
scroll to position [0, 0]
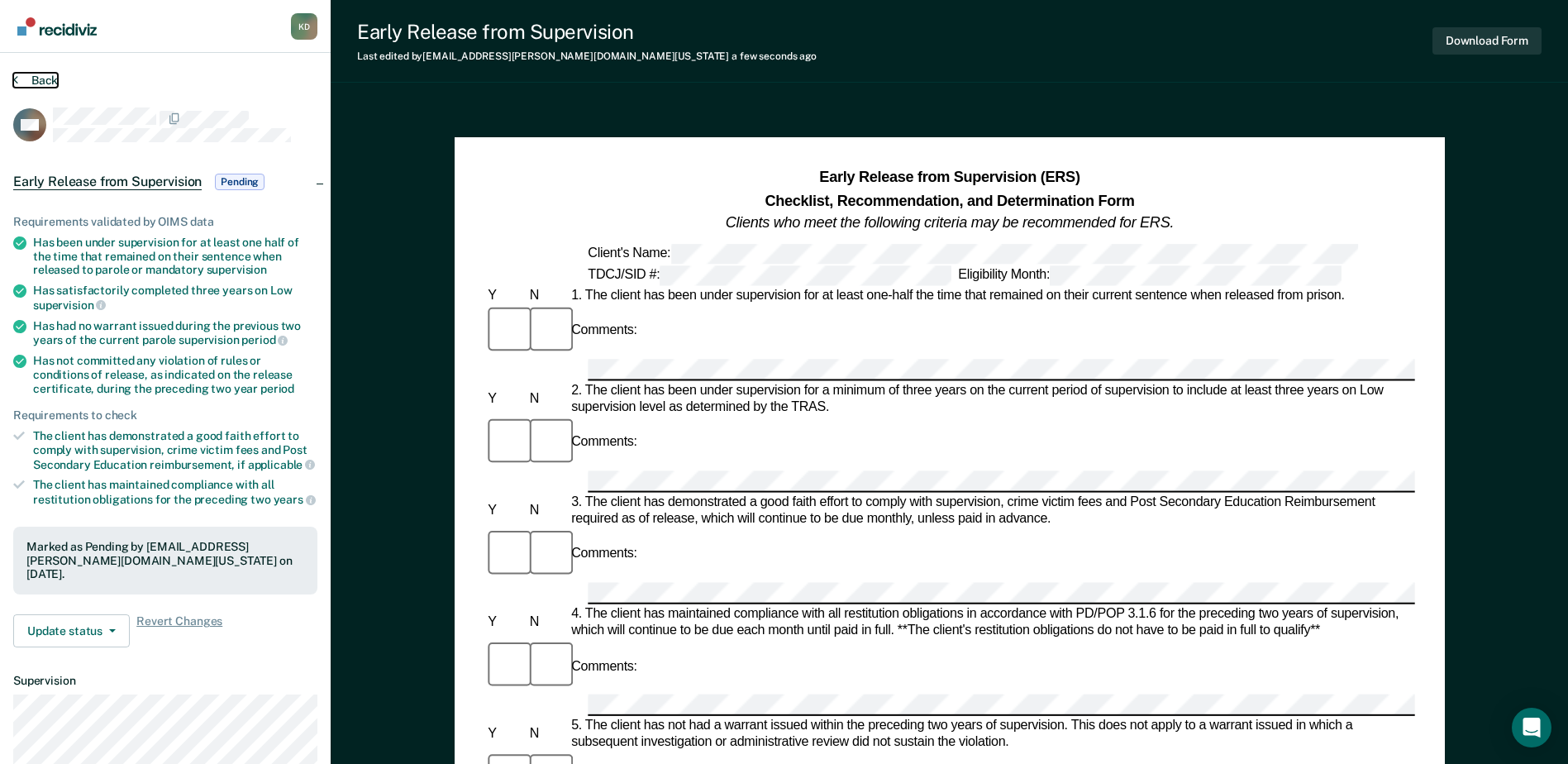
click at [23, 78] on button "Back" at bounding box center [35, 80] width 45 height 15
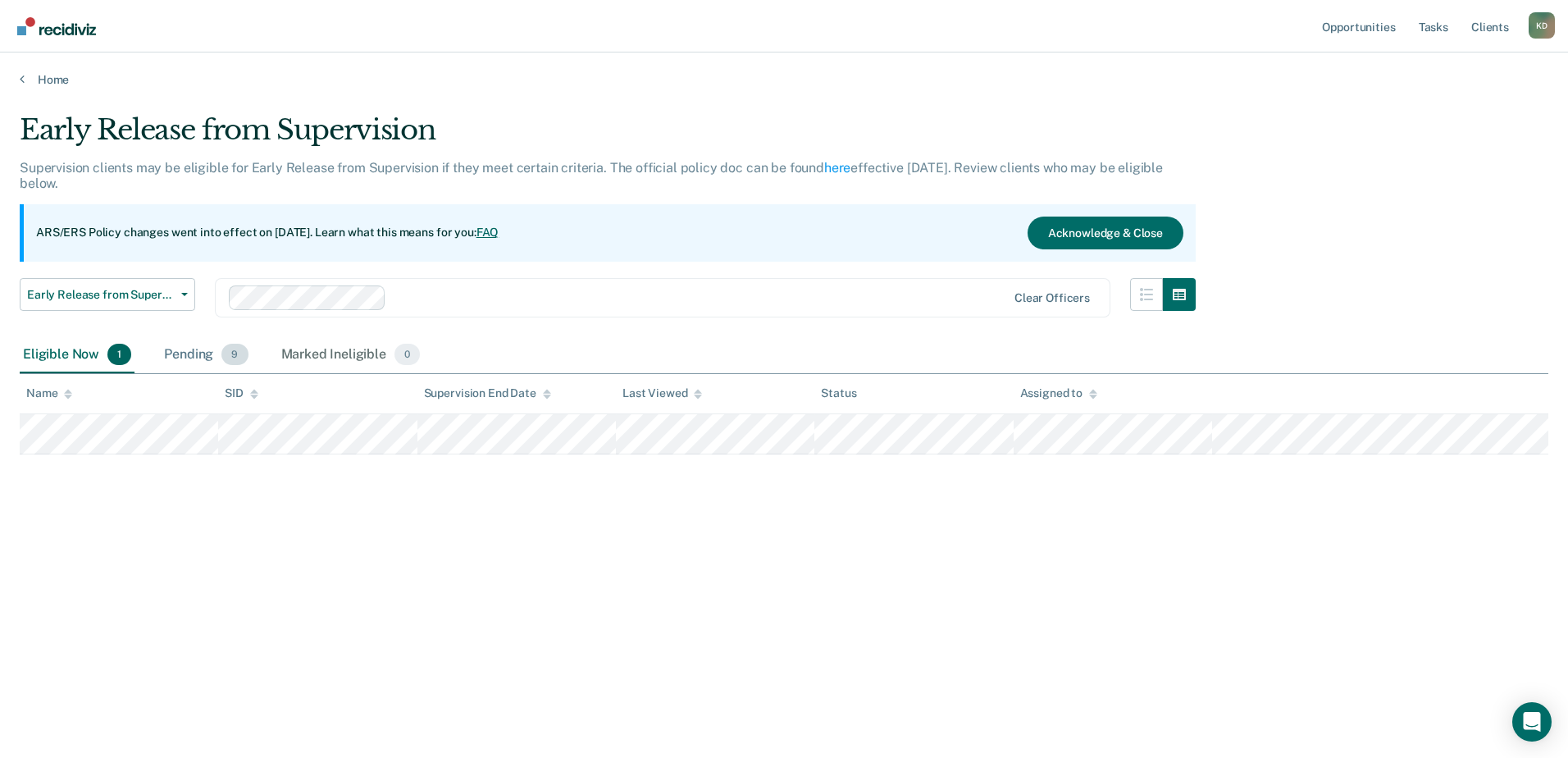
click at [210, 339] on div "Pending 9" at bounding box center [206, 355] width 90 height 37
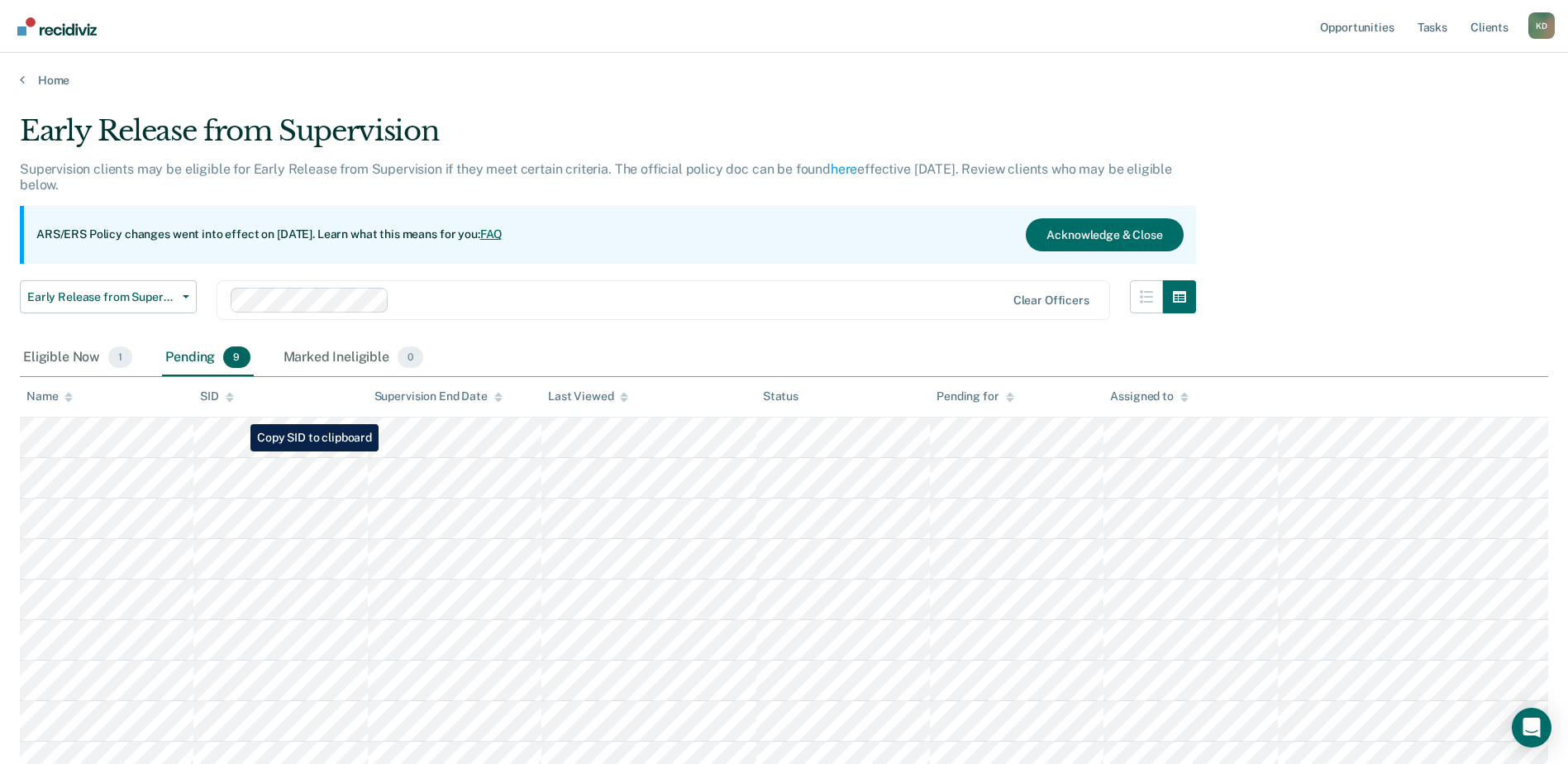
scroll to position [137, 0]
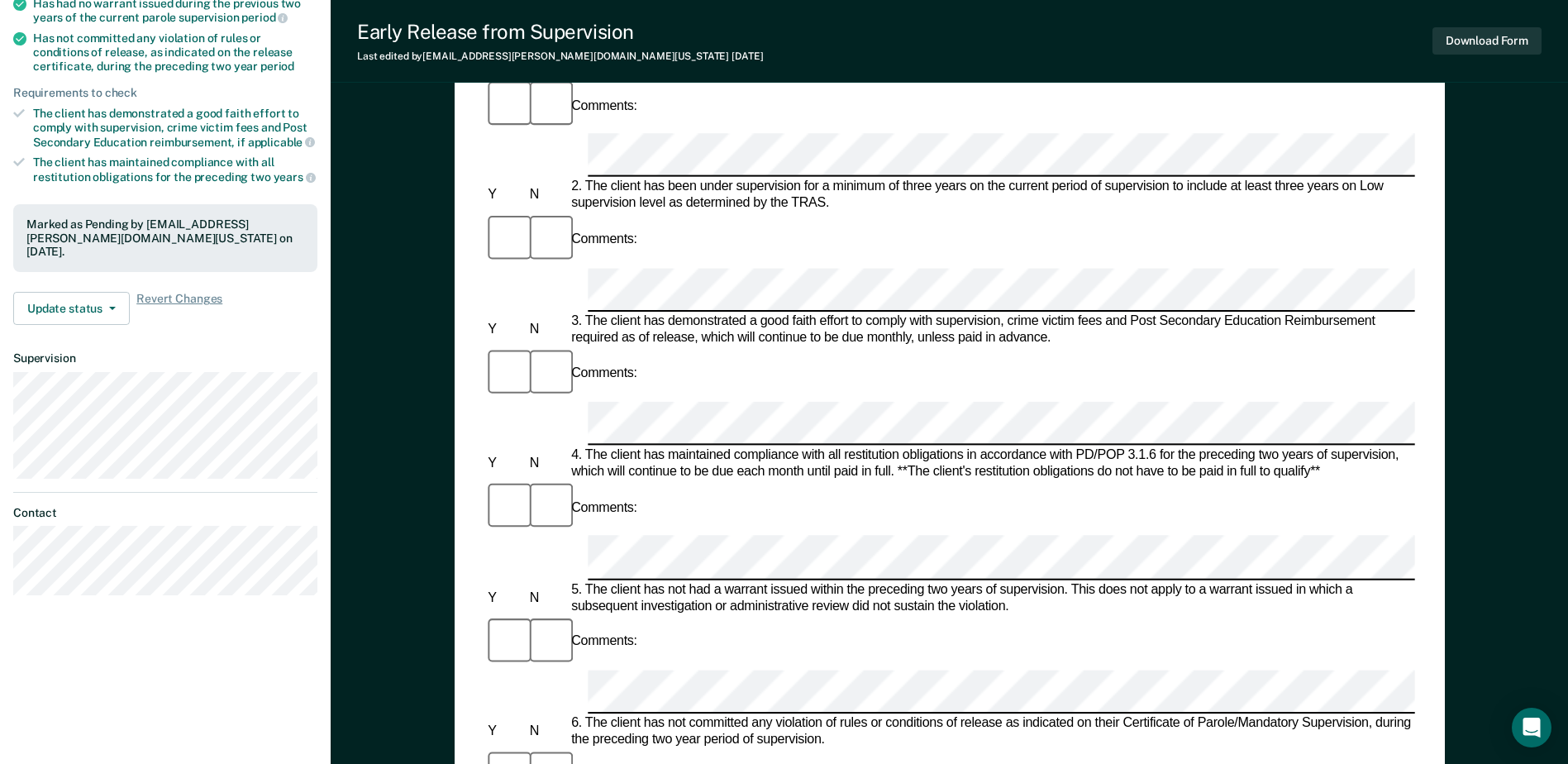
scroll to position [331, 0]
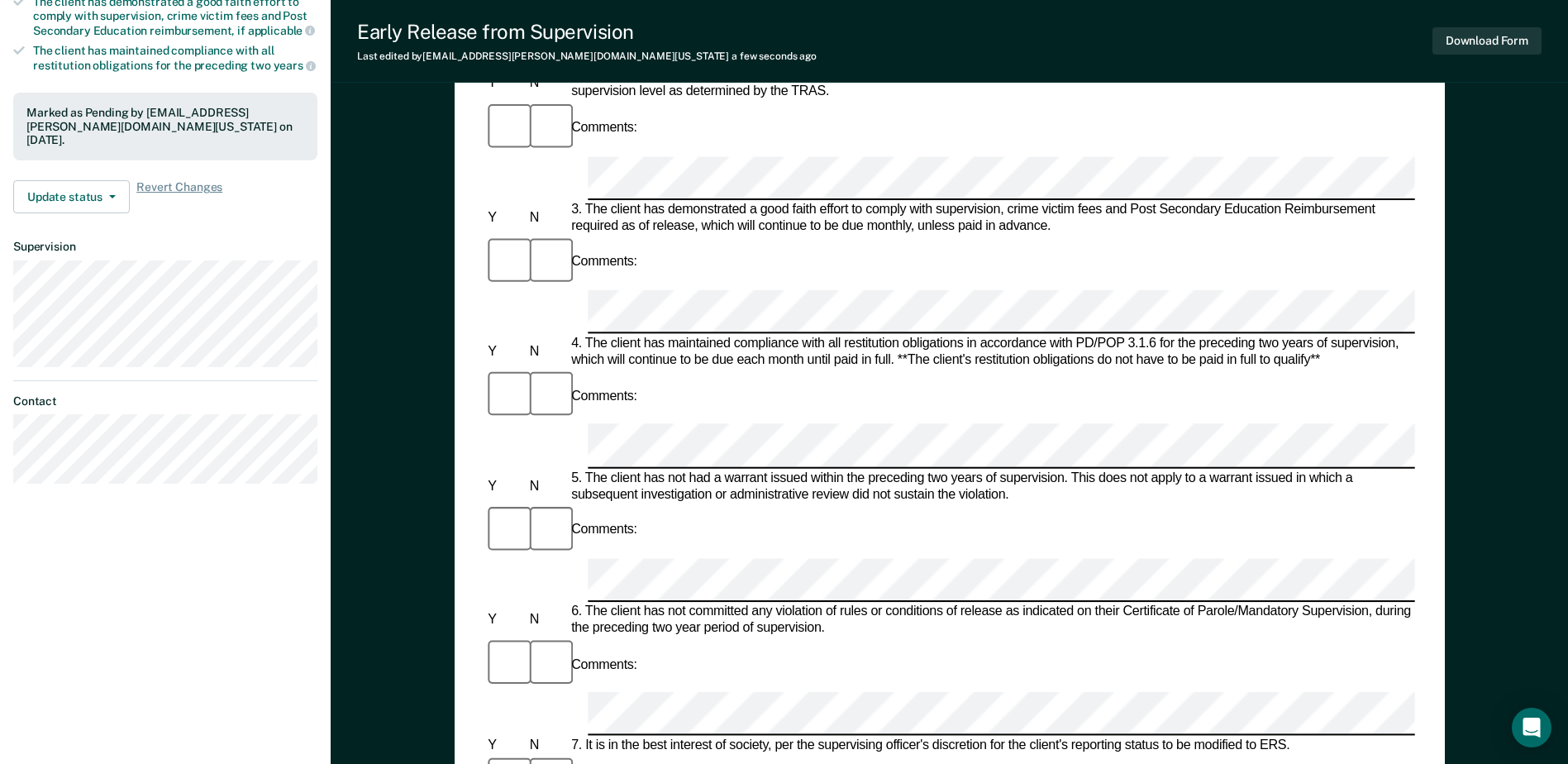
scroll to position [661, 0]
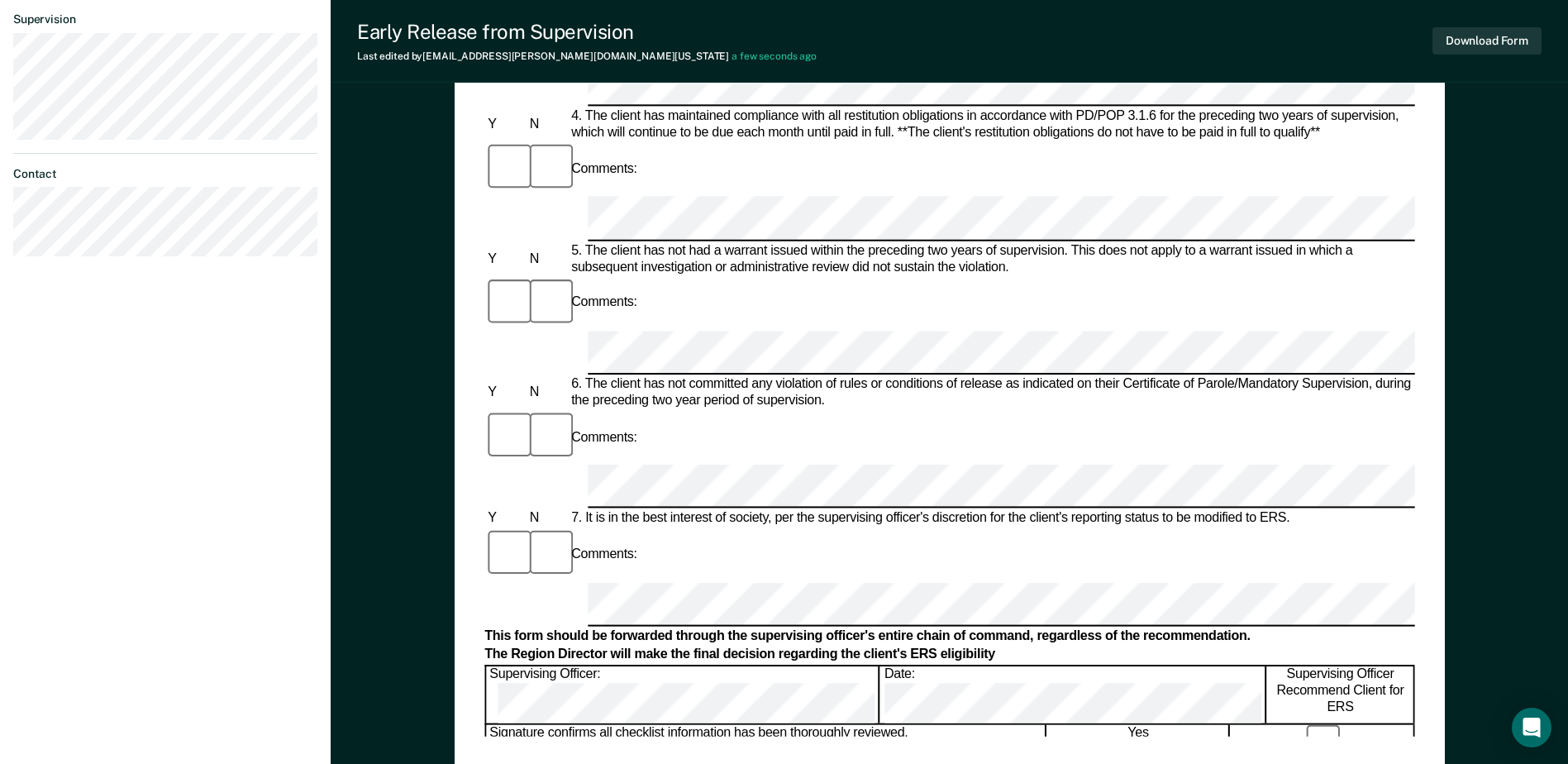
click at [905, 664] on div "Supervising Officer: Date: Supervising Officer Recommend Client for ERS" at bounding box center [948, 693] width 929 height 59
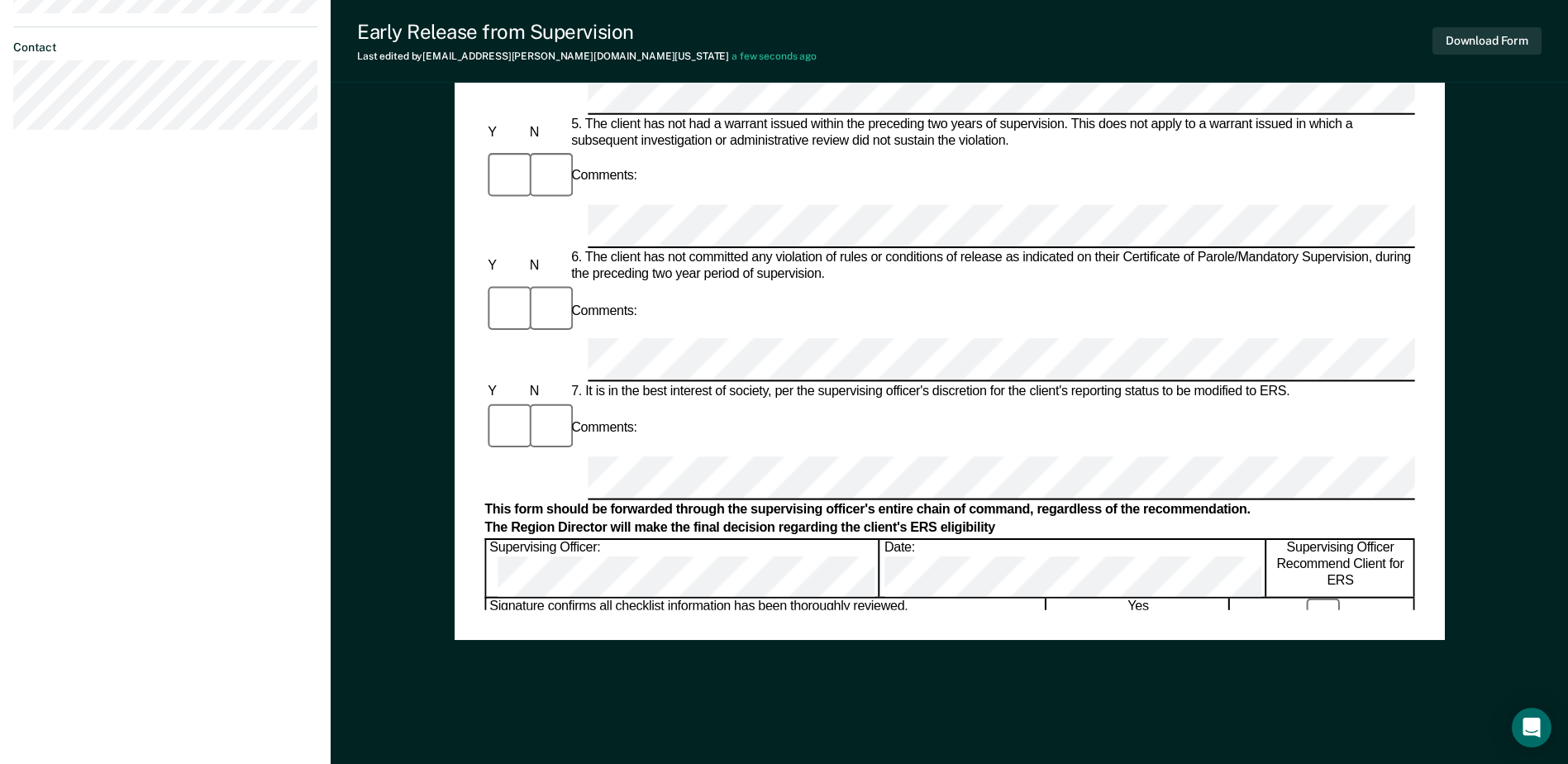
scroll to position [793, 0]
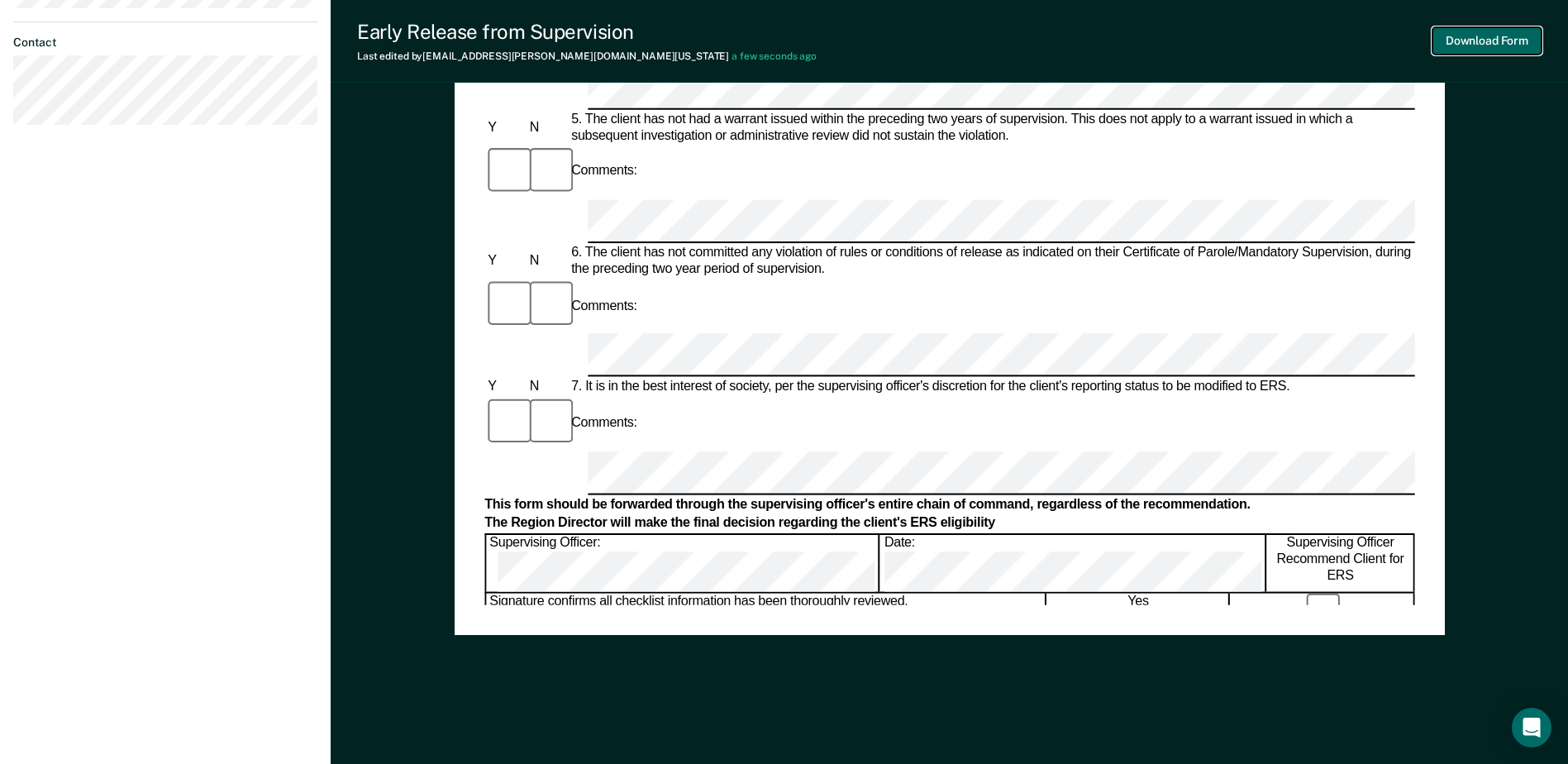
click at [1467, 45] on button "Download Form" at bounding box center [1487, 40] width 110 height 27
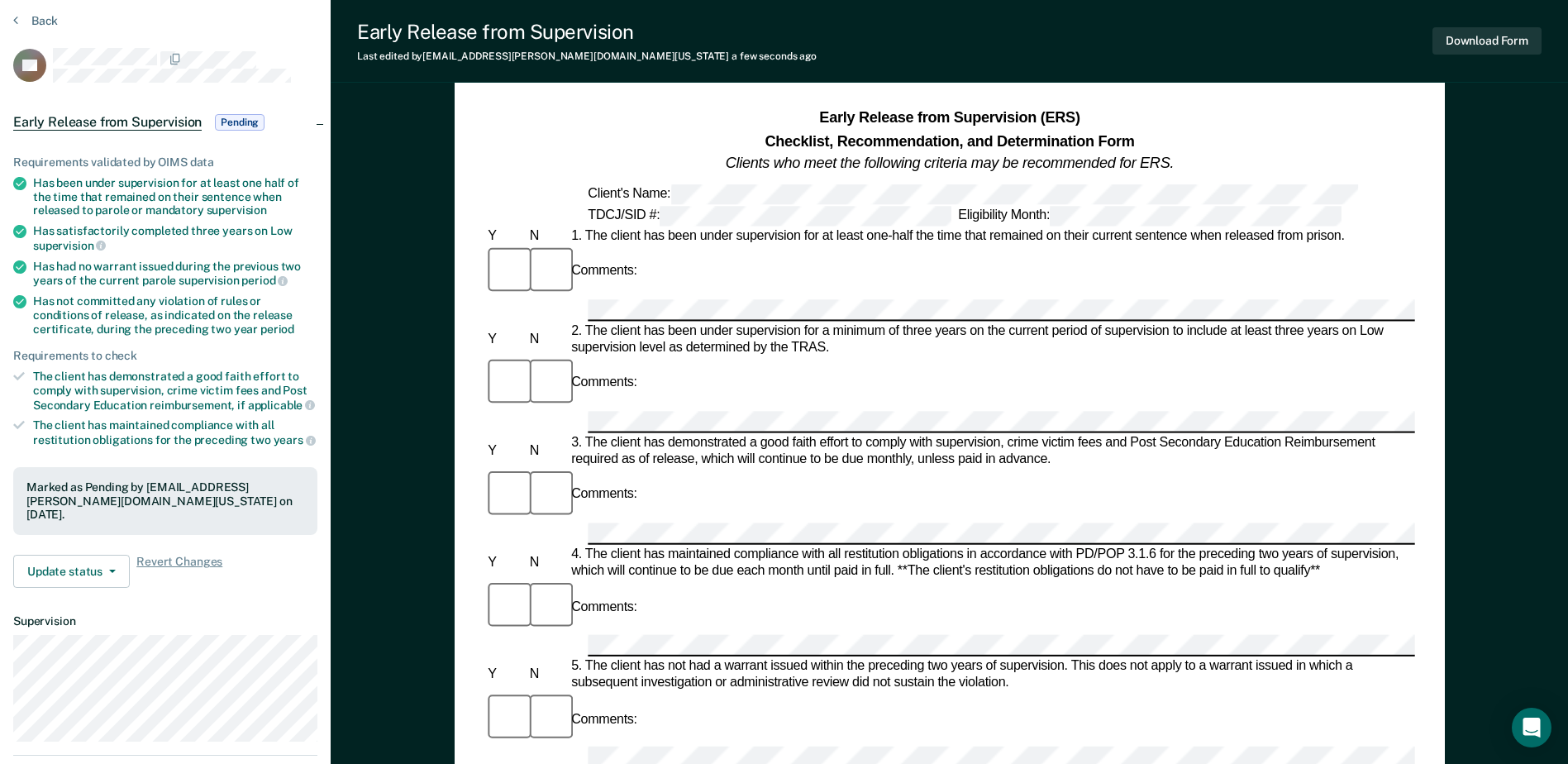
scroll to position [49, 0]
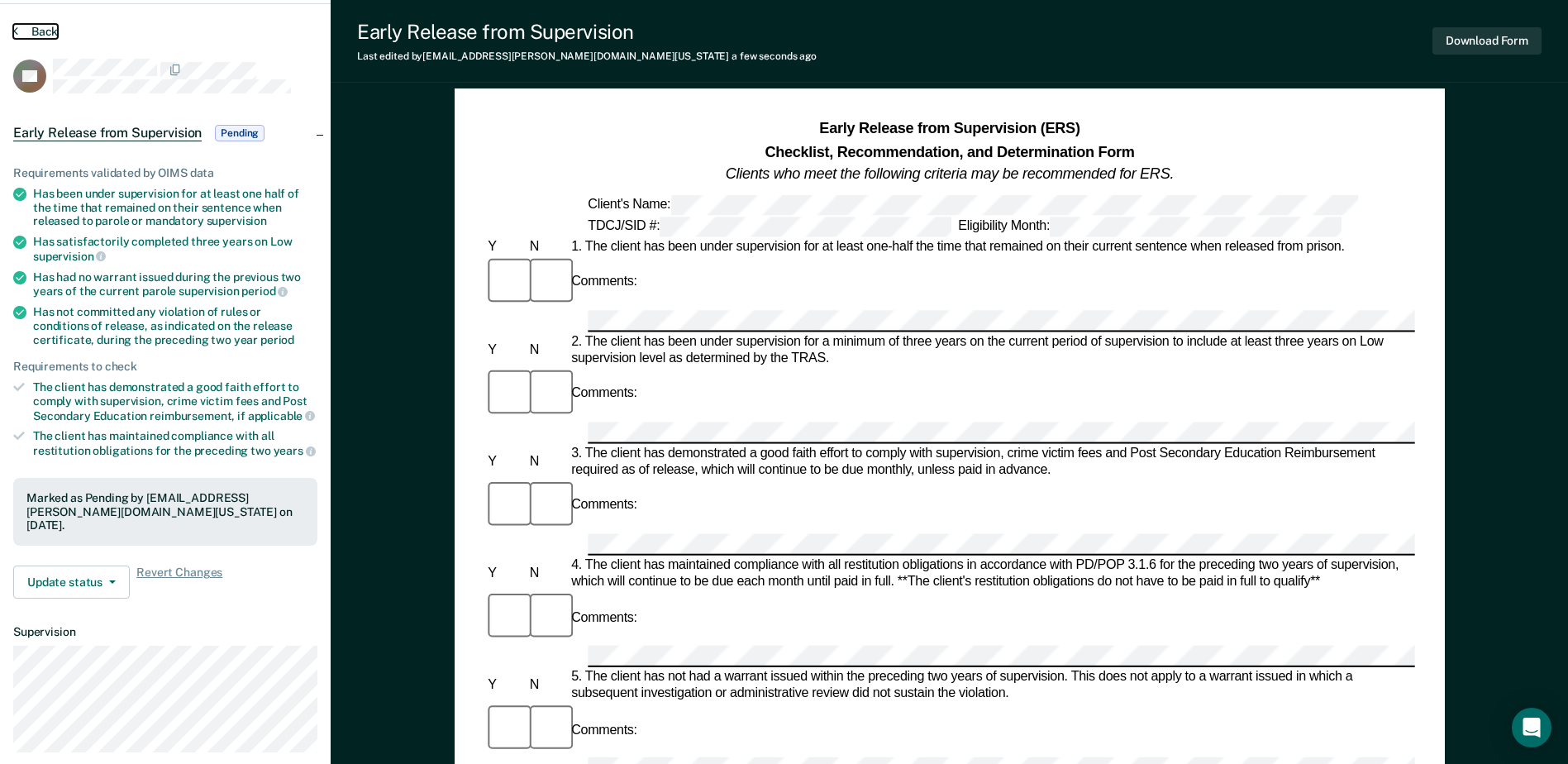
click at [33, 38] on button "Back" at bounding box center [35, 31] width 45 height 15
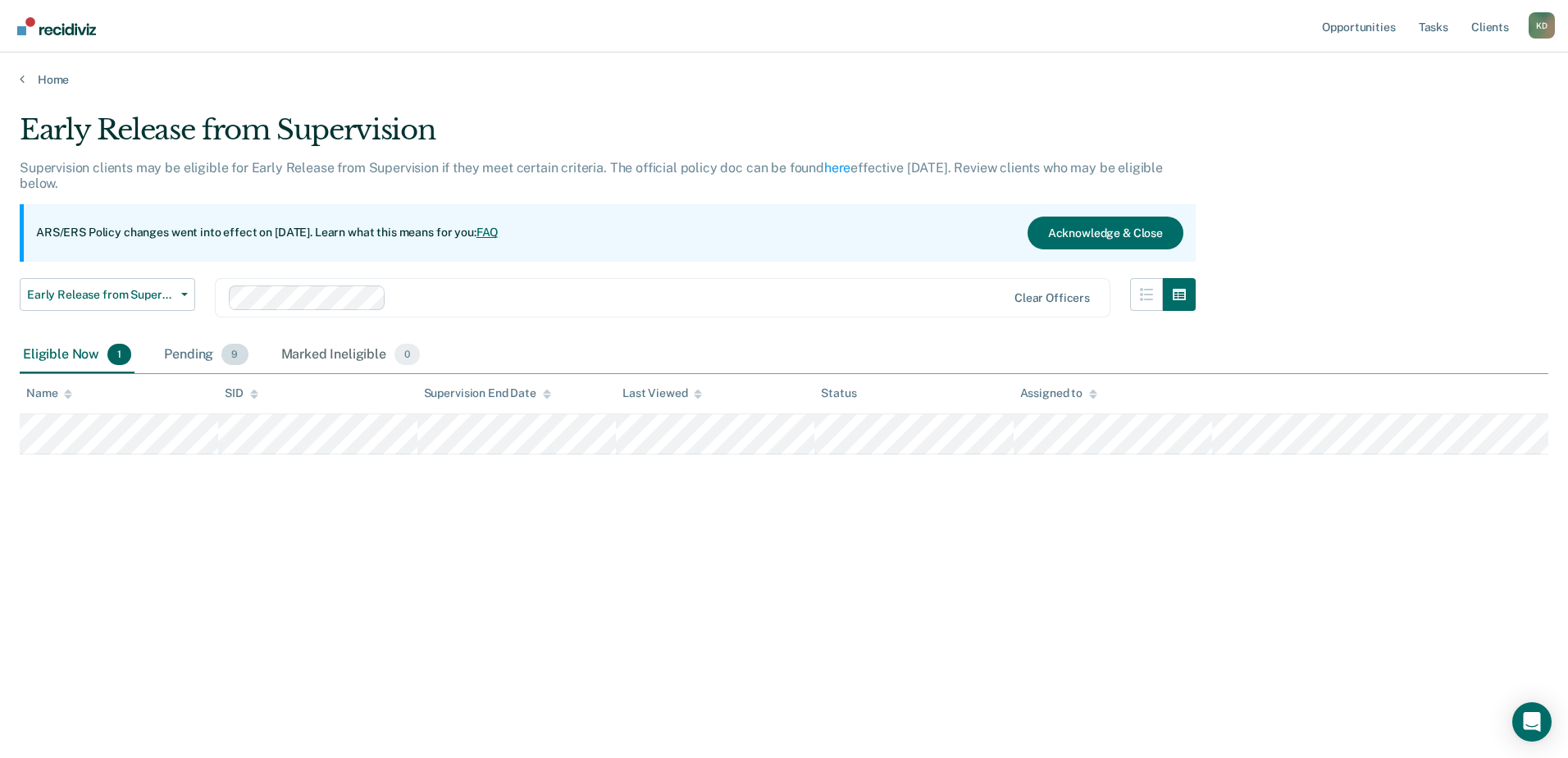
click at [206, 345] on div "Pending 9" at bounding box center [206, 355] width 90 height 37
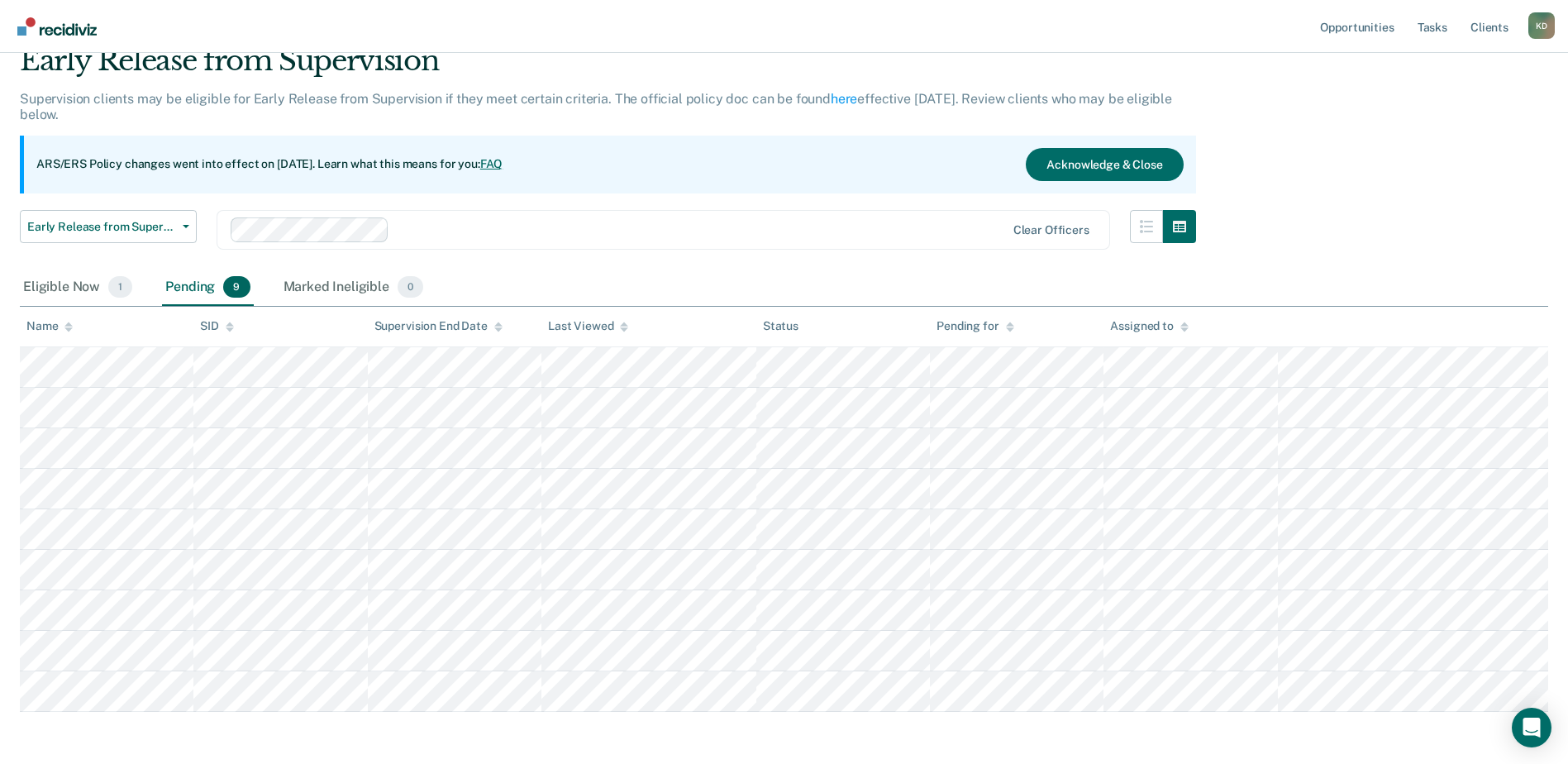
scroll to position [137, 0]
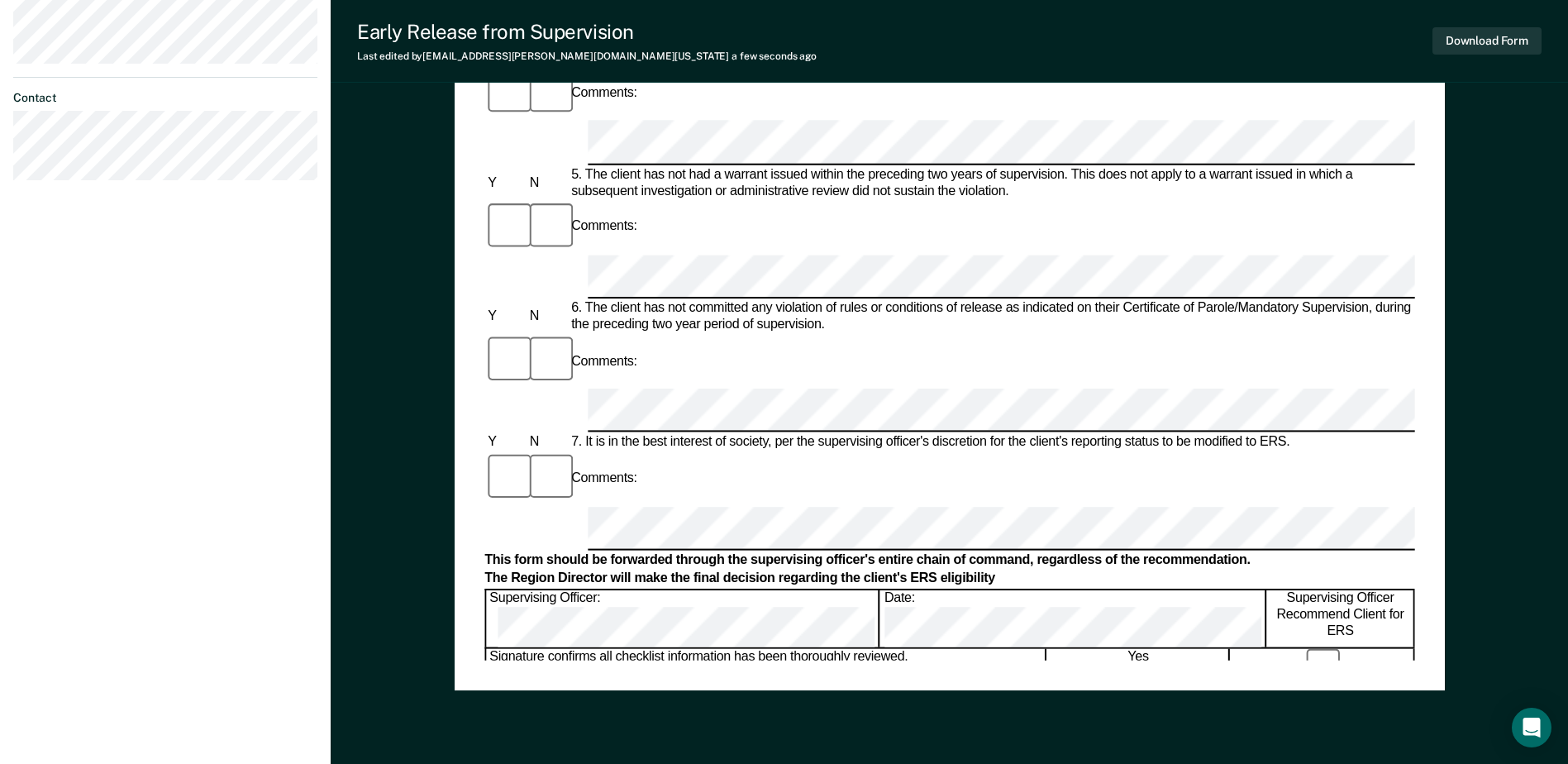
scroll to position [744, 0]
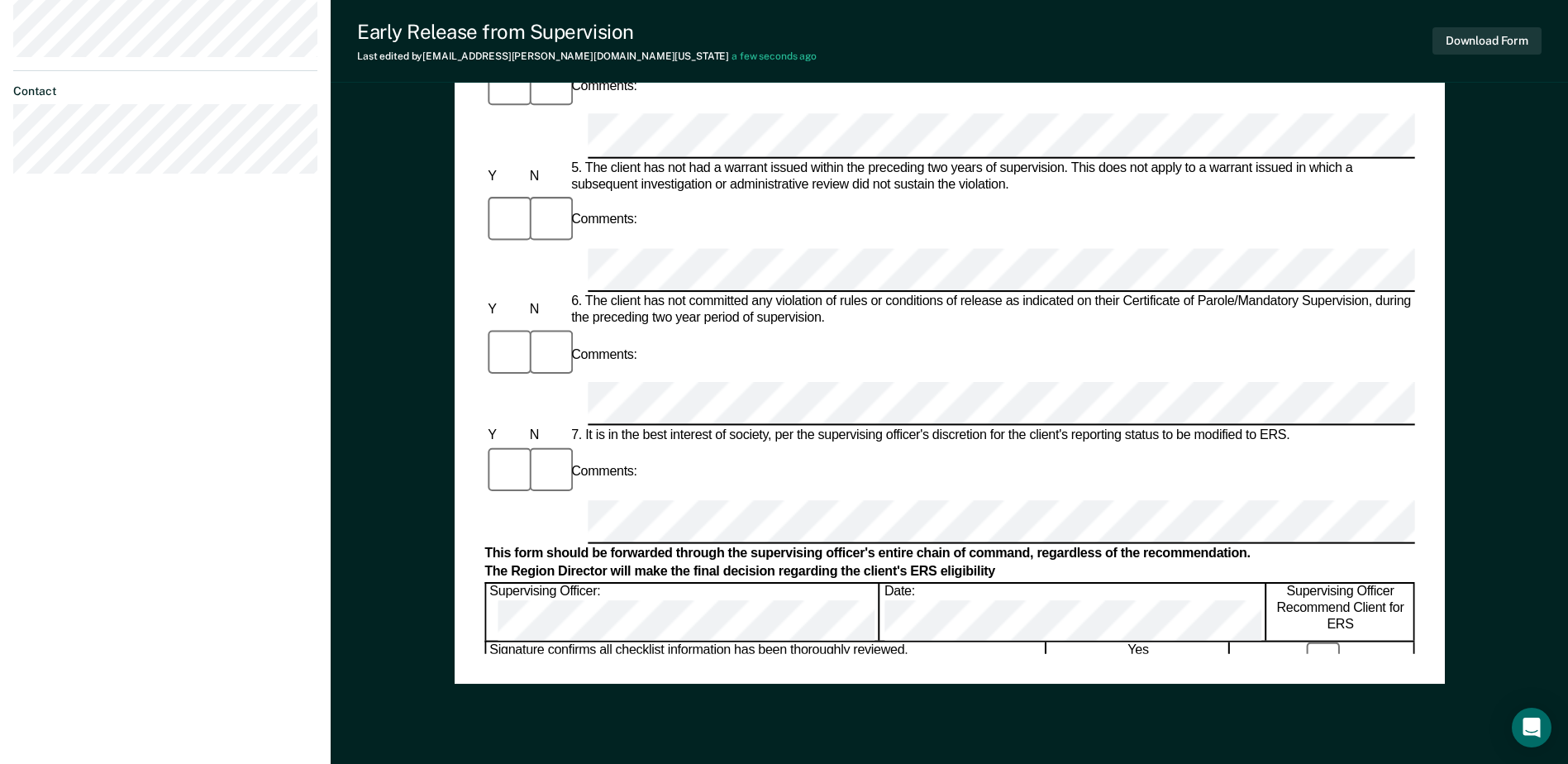
click at [1484, 45] on button "Download Form" at bounding box center [1487, 40] width 110 height 27
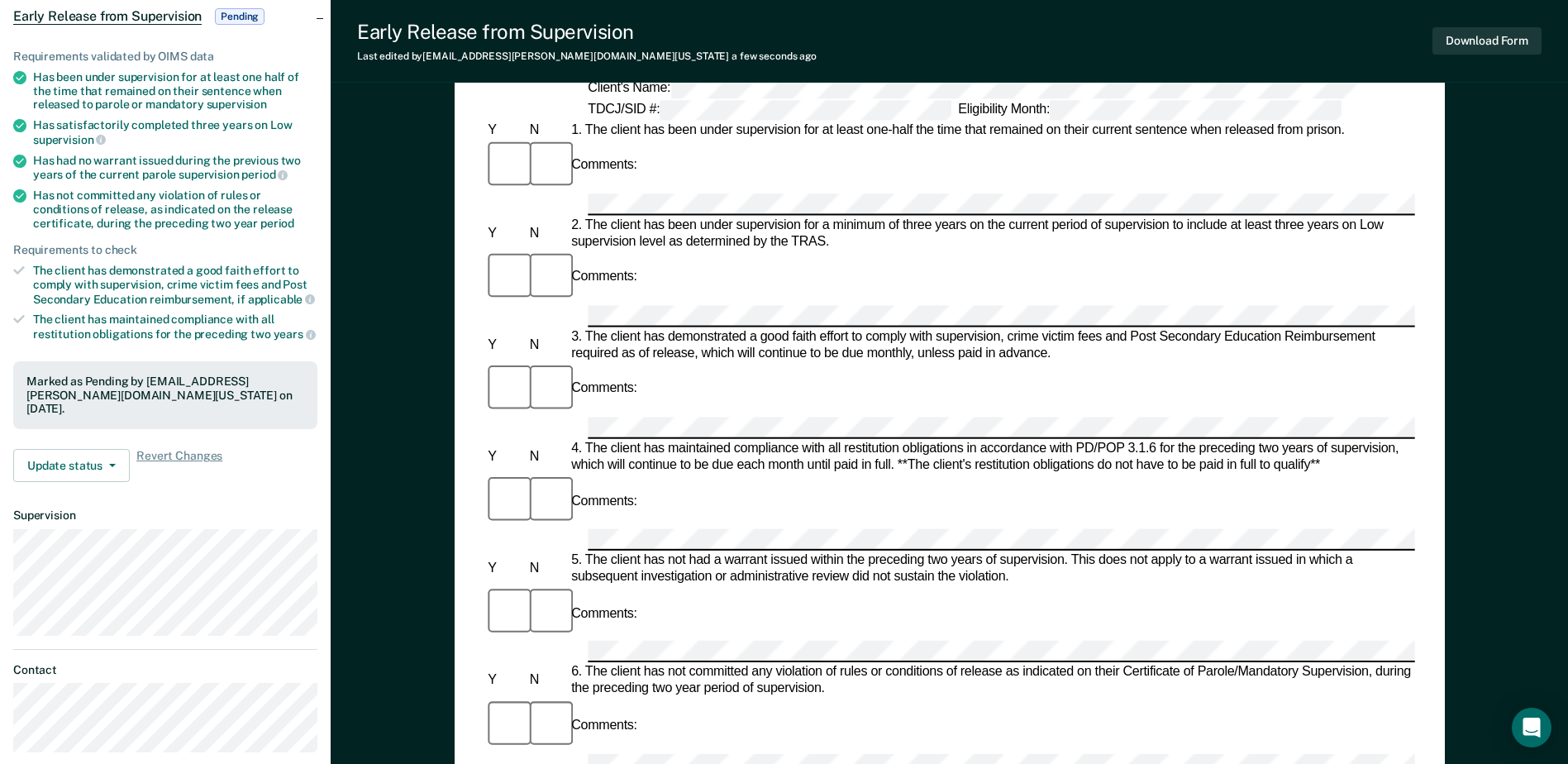
scroll to position [0, 0]
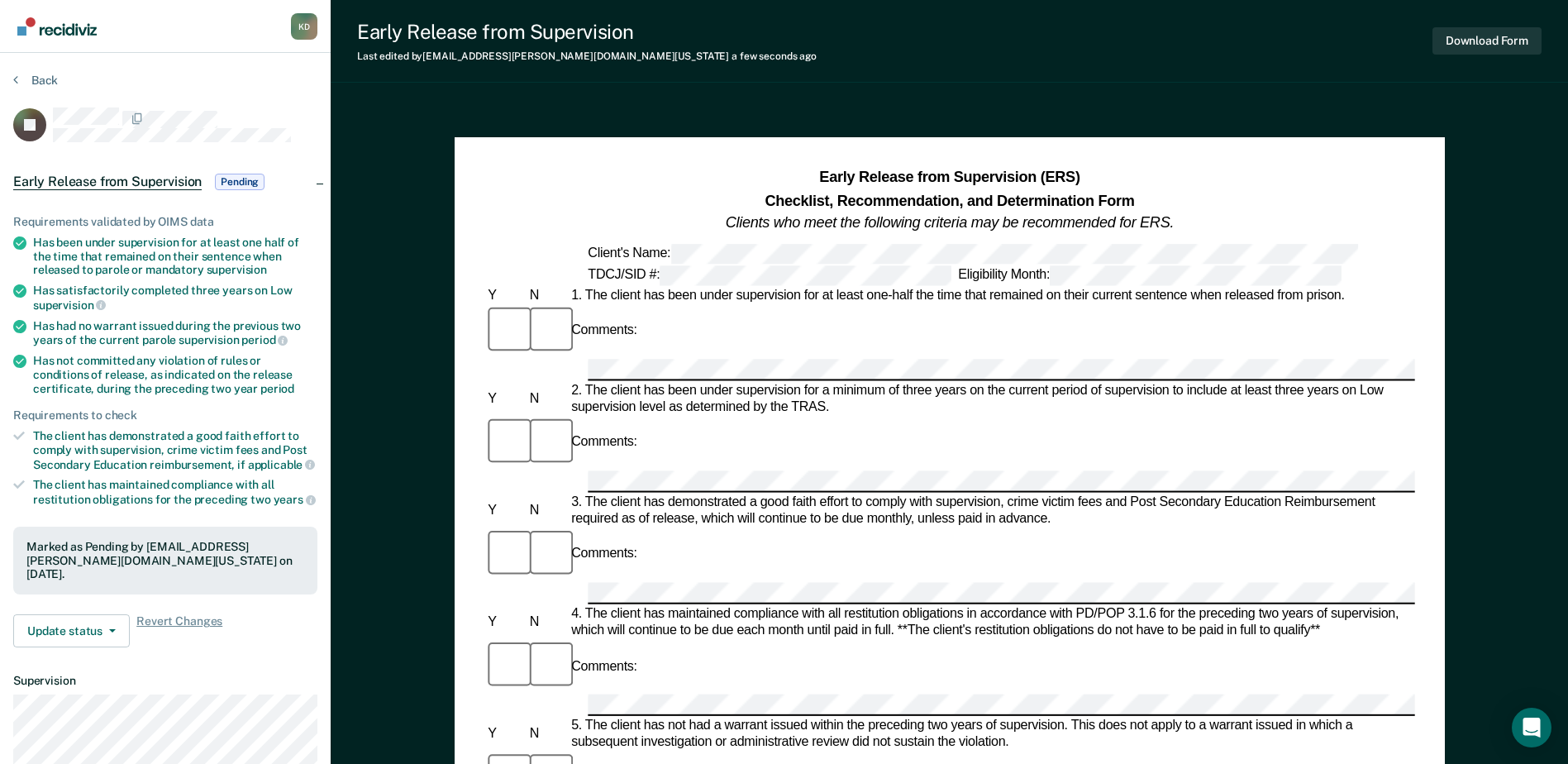
click at [52, 61] on section "Back EJ Early Release from Supervision Pending Requirements validated by OIMS d…" at bounding box center [165, 501] width 331 height 897
click at [49, 78] on button "Back" at bounding box center [35, 80] width 45 height 15
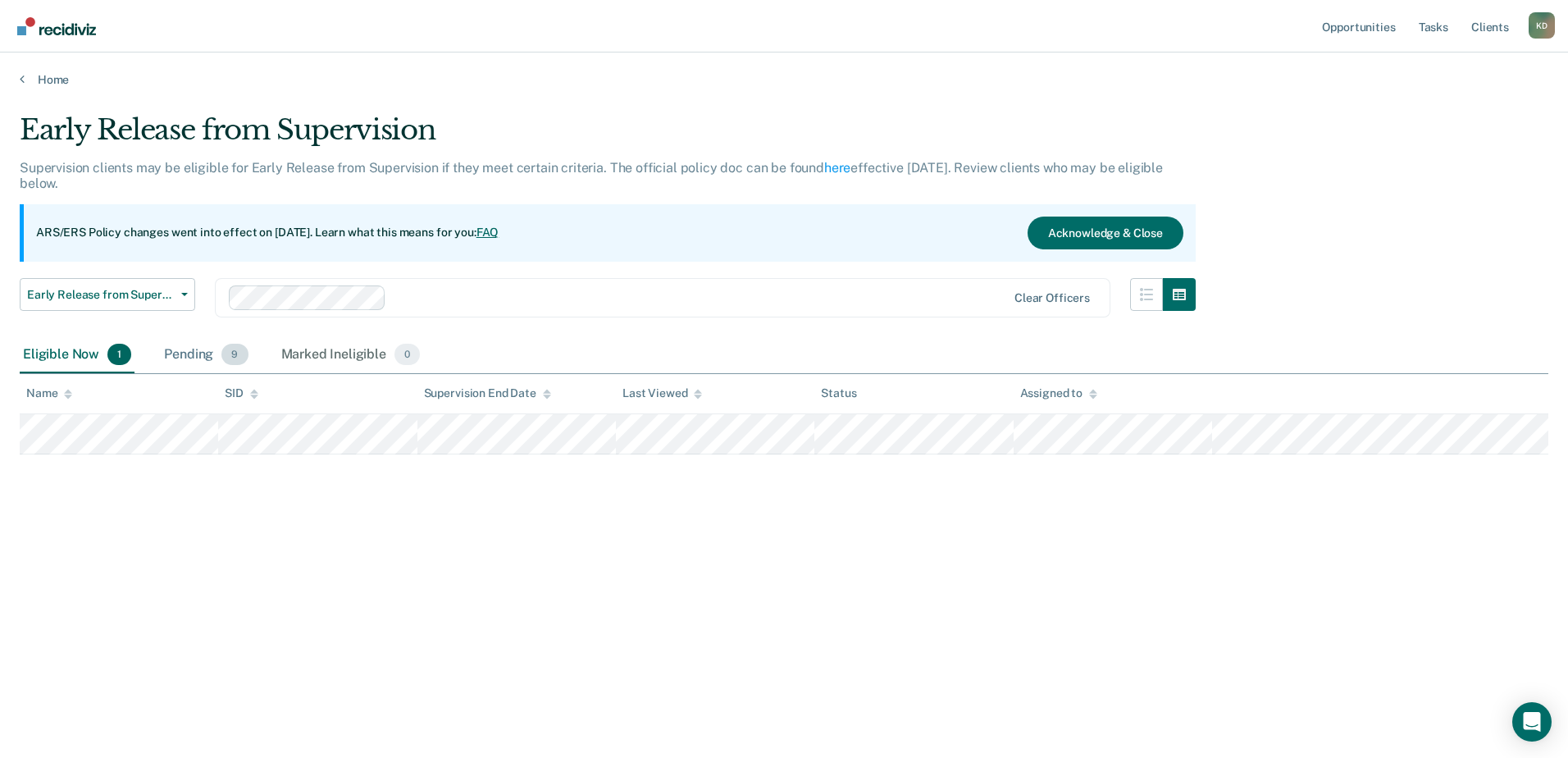
click at [241, 354] on span "9" at bounding box center [234, 355] width 27 height 22
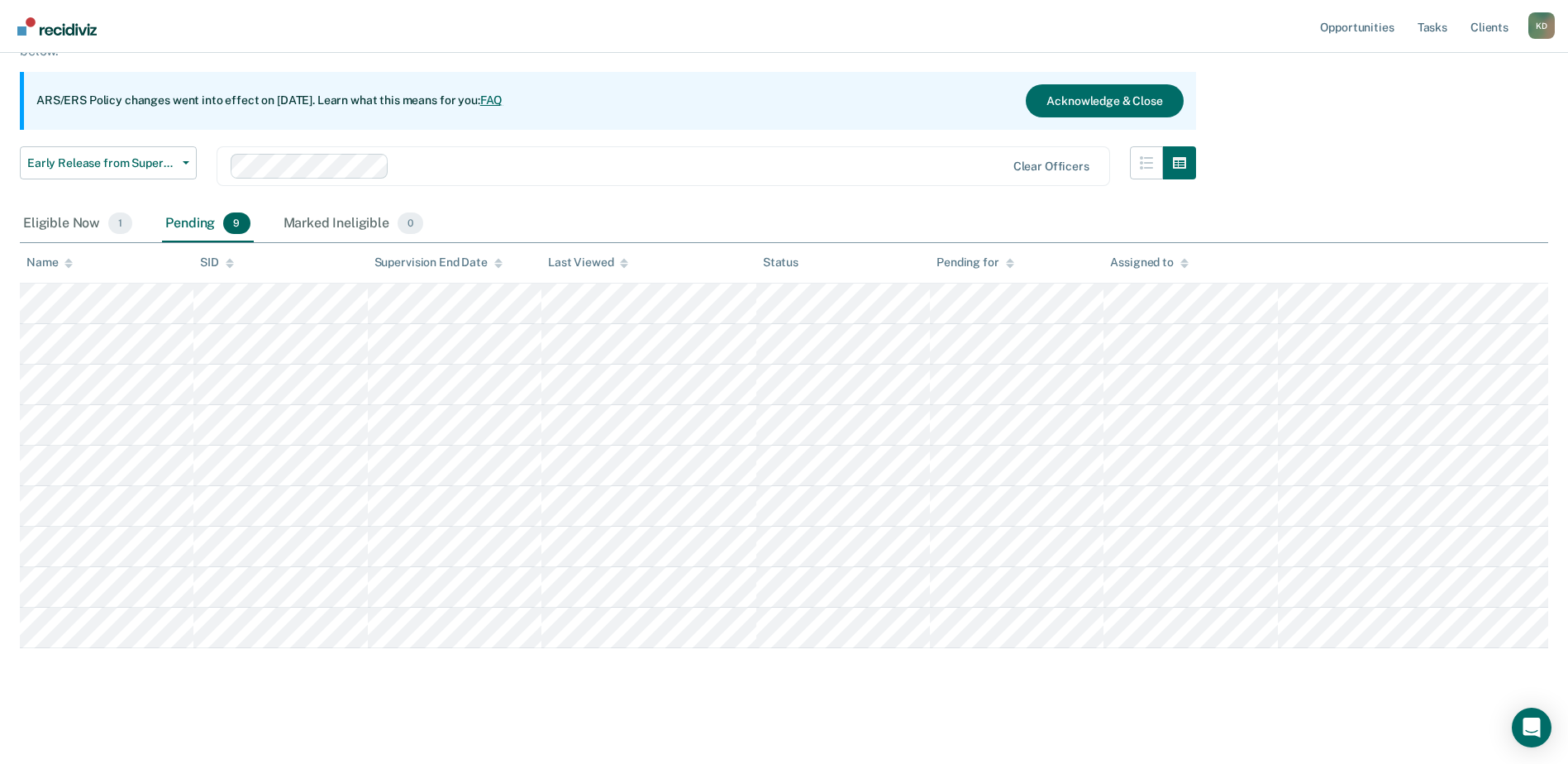
scroll to position [137, 0]
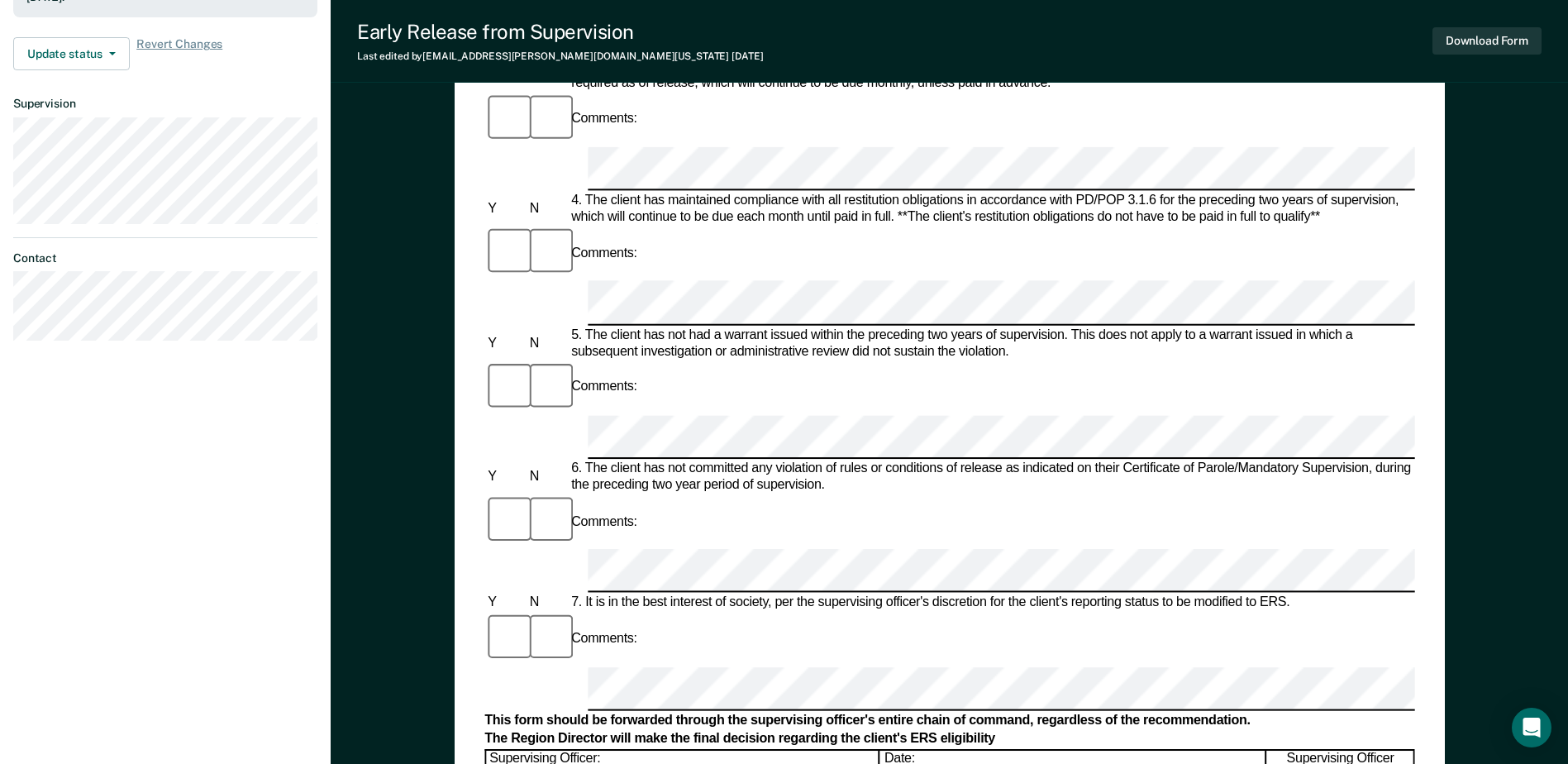
scroll to position [579, 0]
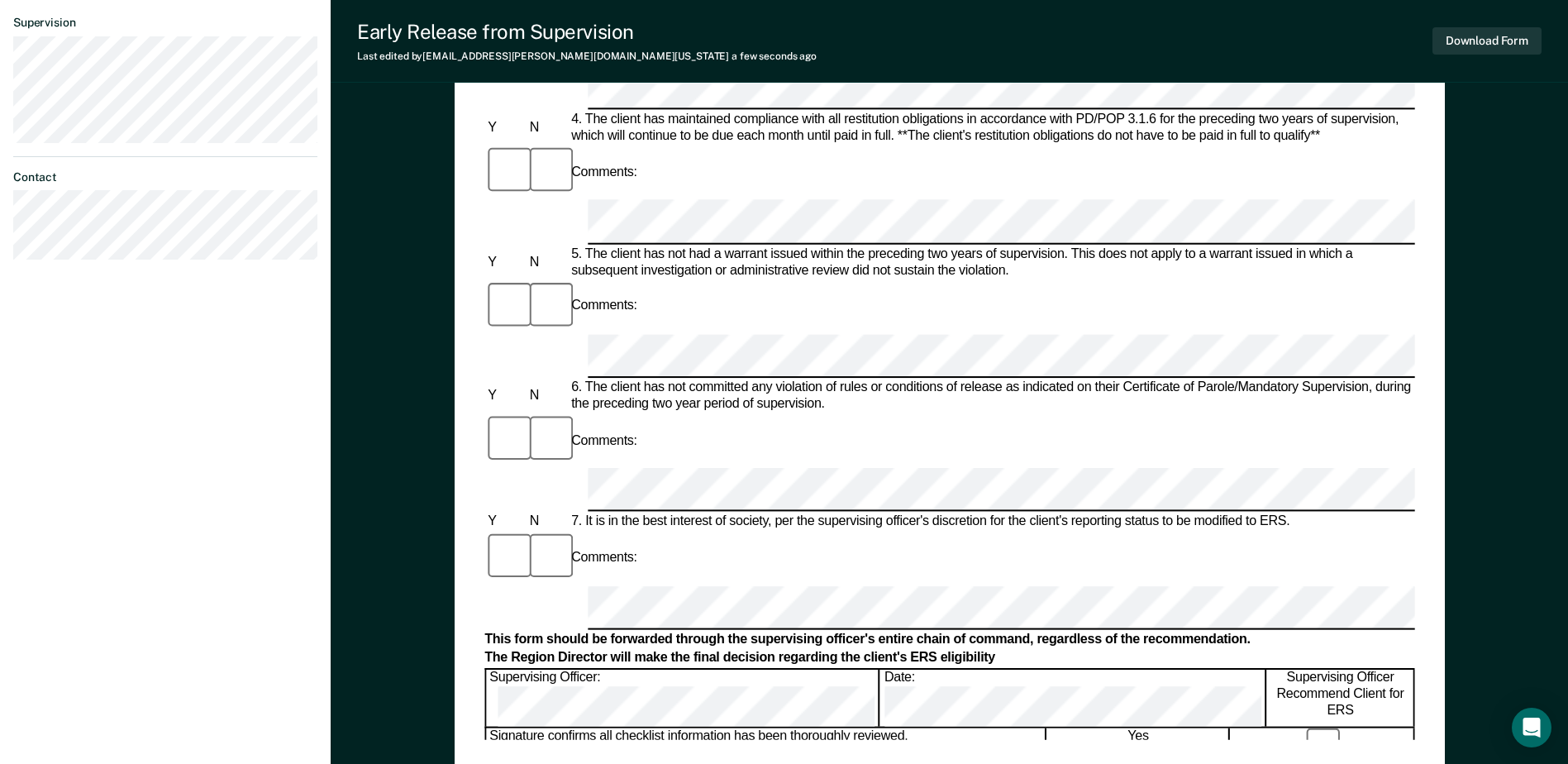
scroll to position [793, 0]
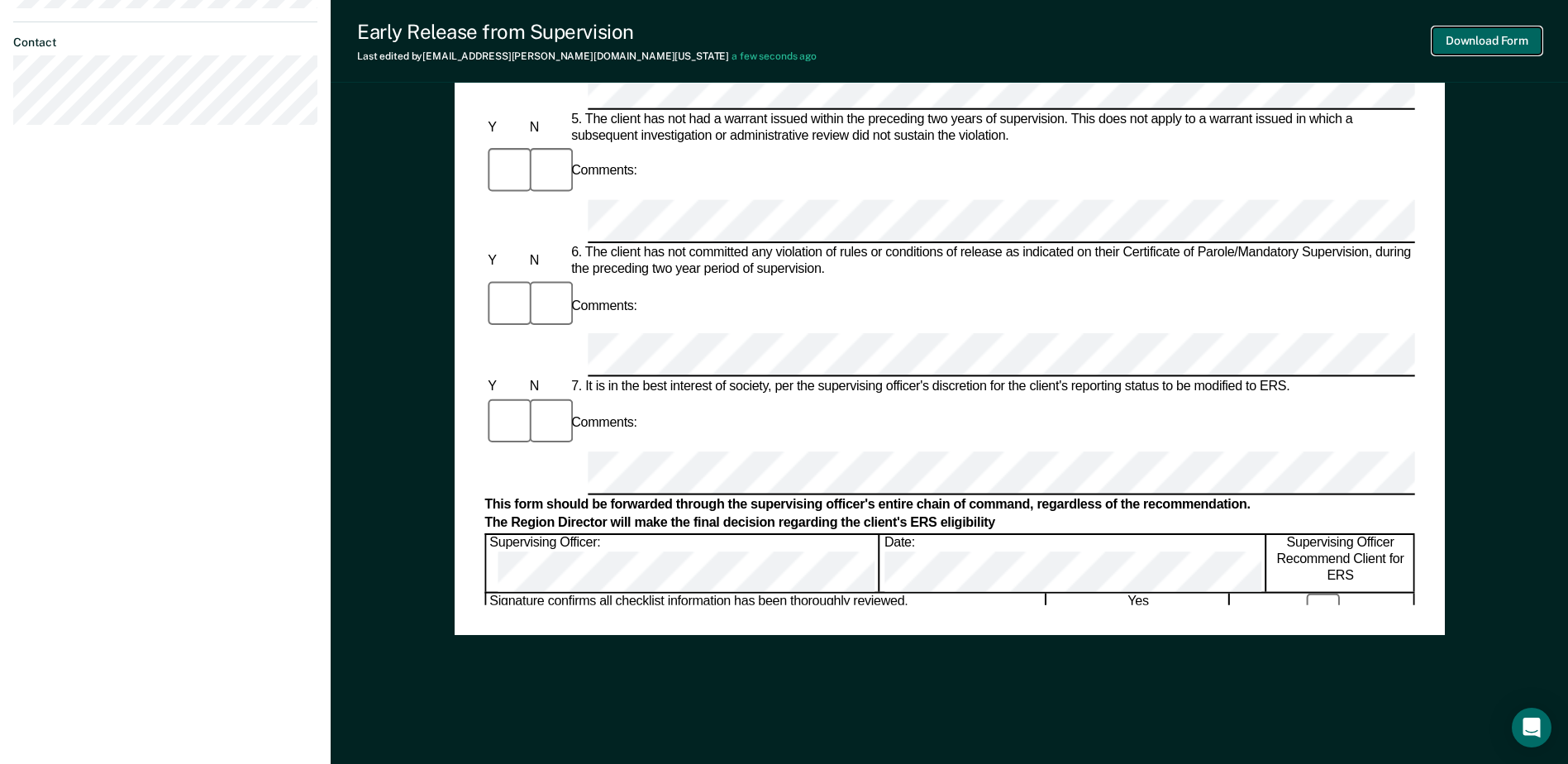
click at [1487, 51] on button "Download Form" at bounding box center [1487, 40] width 110 height 27
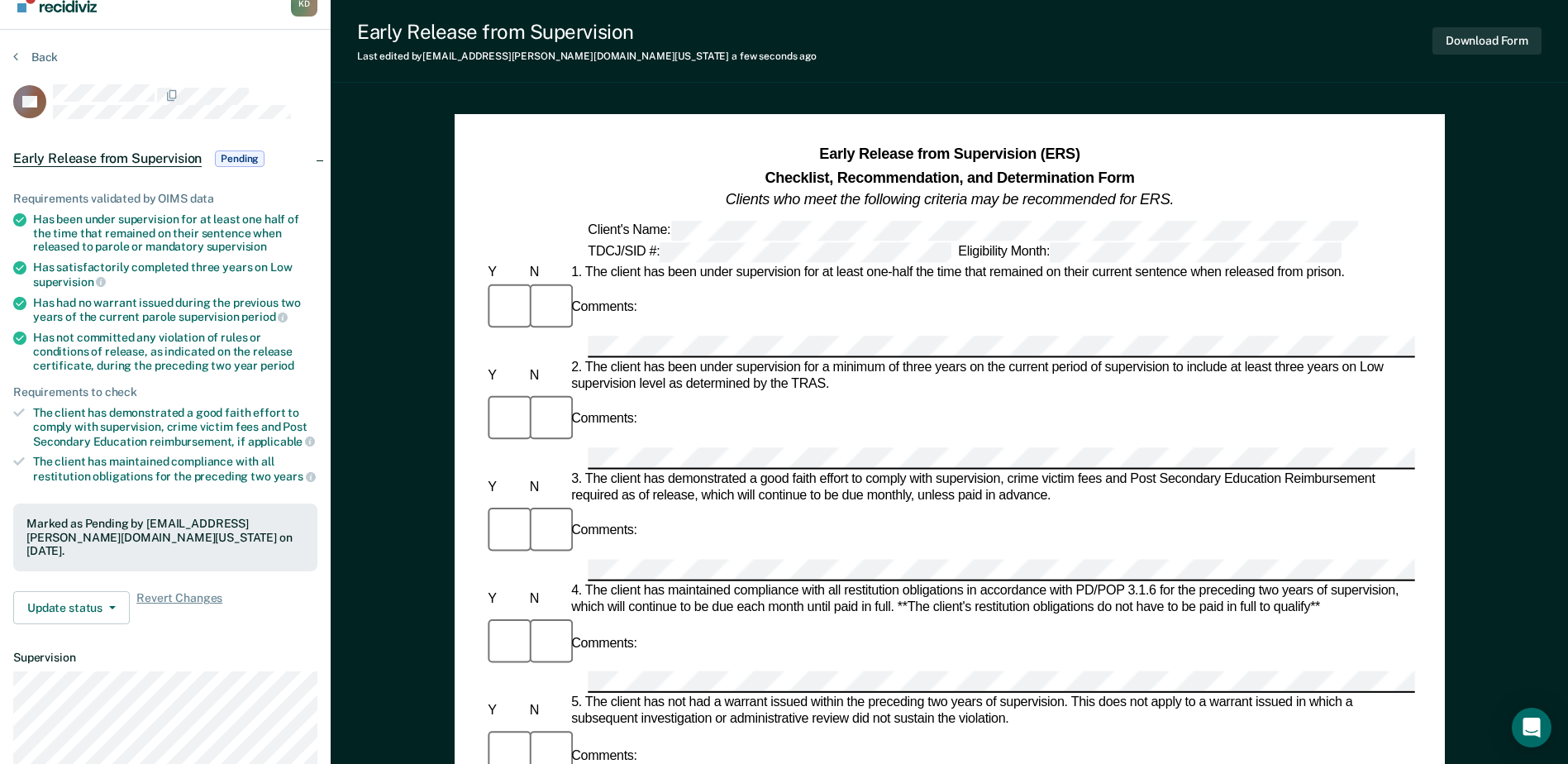
scroll to position [0, 0]
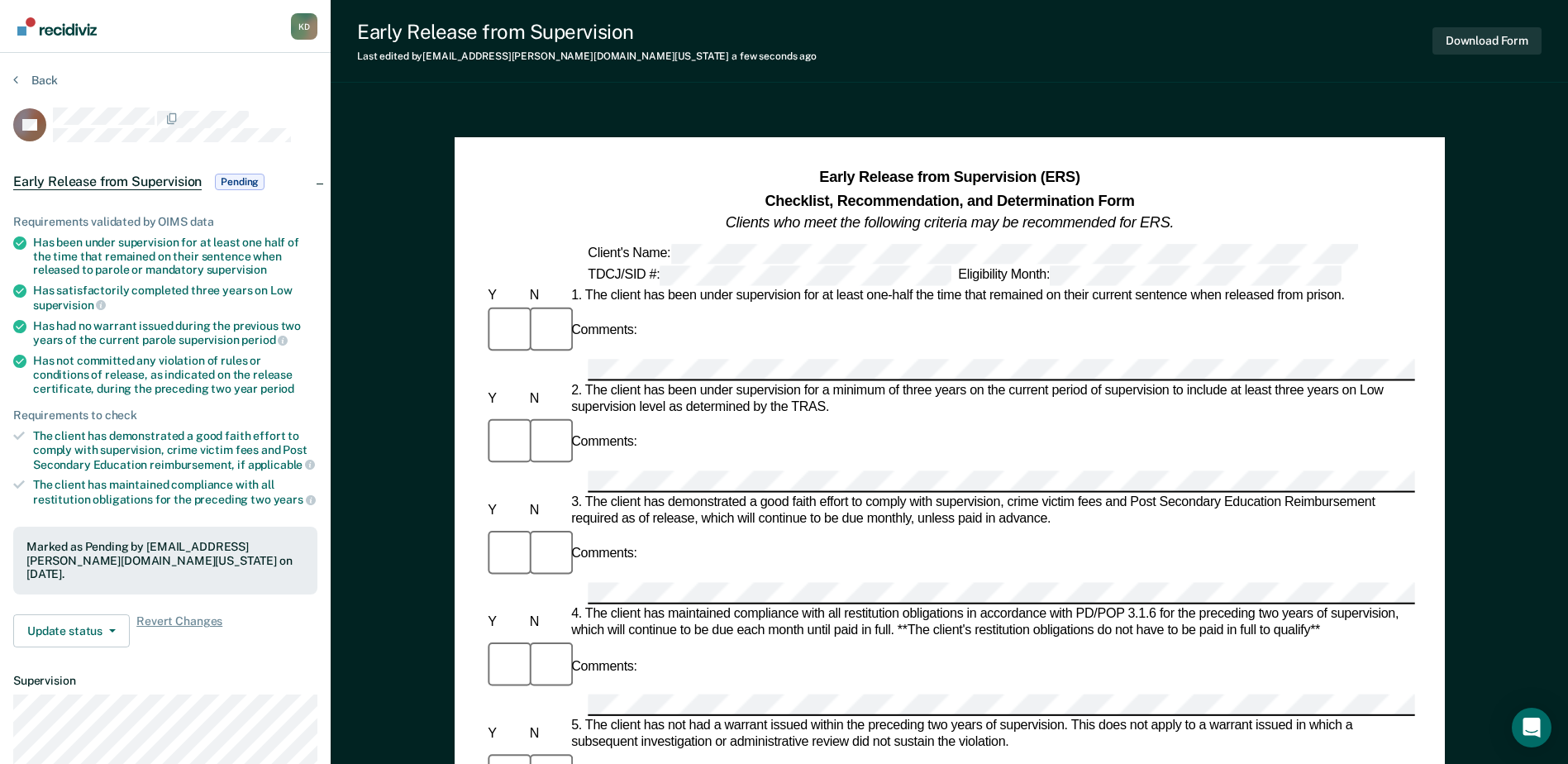
click at [9, 84] on section "Back AP Early Release from Supervision Pending Requirements validated by OIMS d…" at bounding box center [165, 501] width 331 height 897
click at [44, 83] on button "Back" at bounding box center [35, 80] width 45 height 15
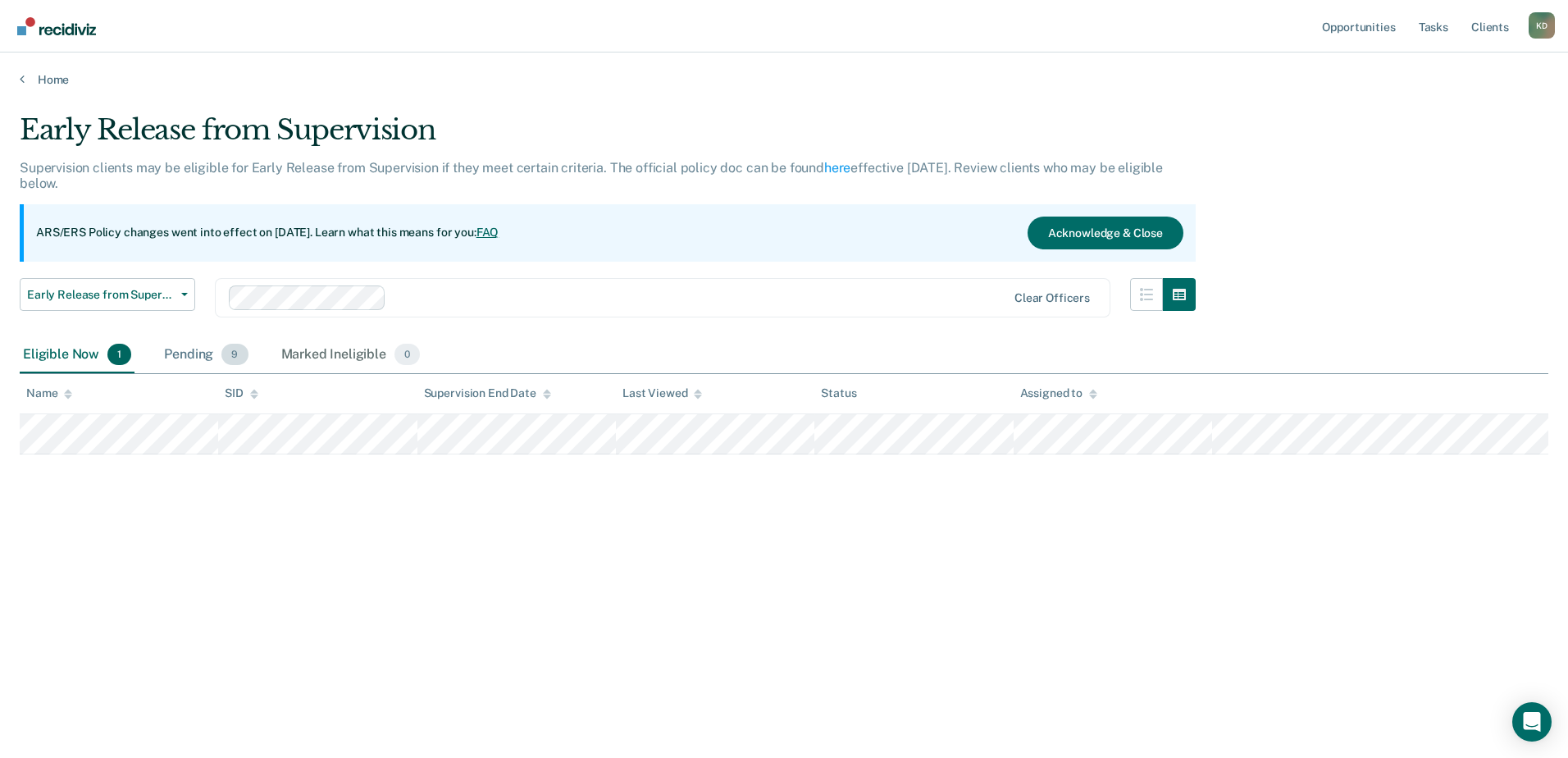
click at [237, 350] on span "9" at bounding box center [234, 355] width 27 height 22
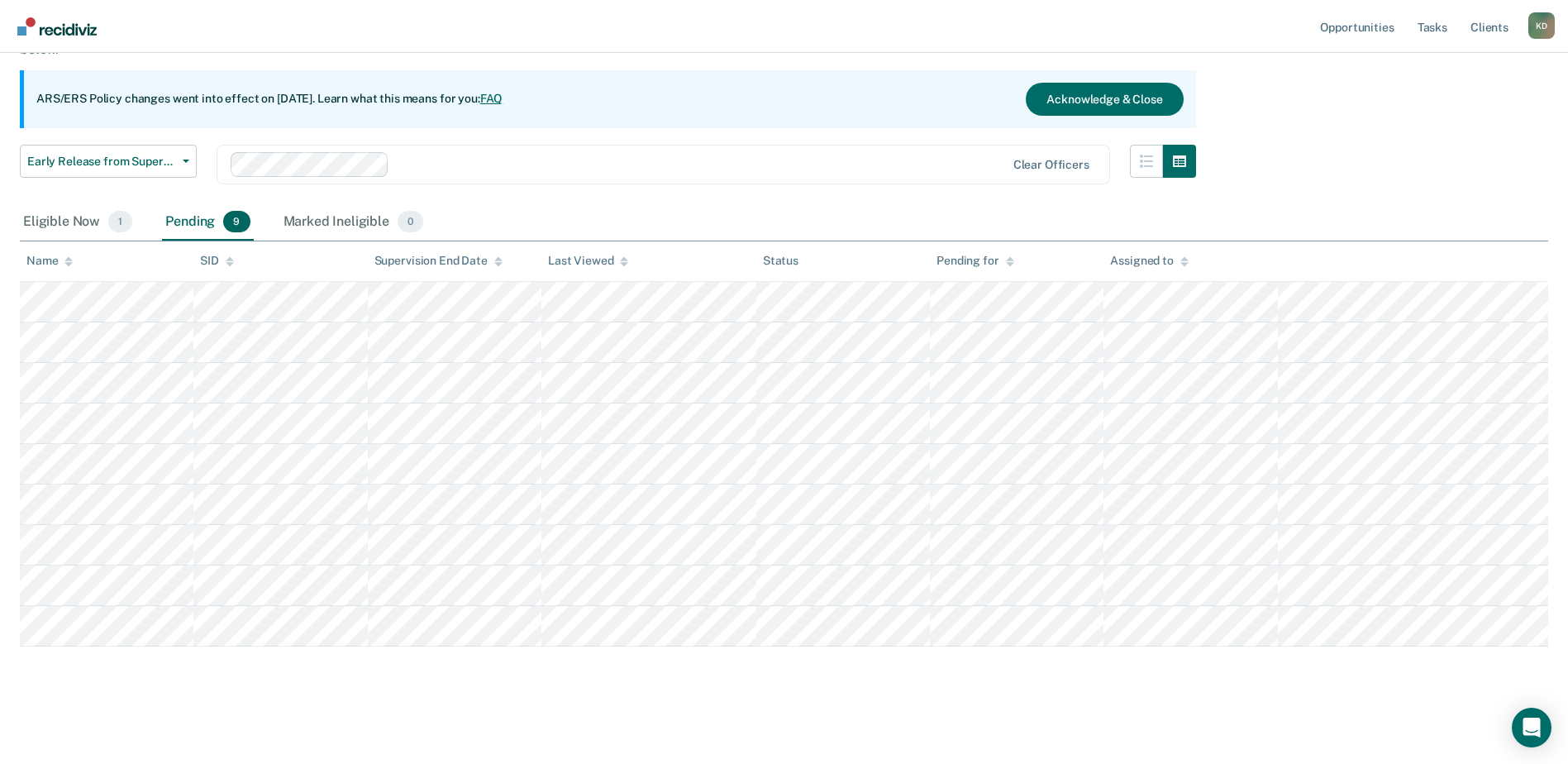
scroll to position [137, 0]
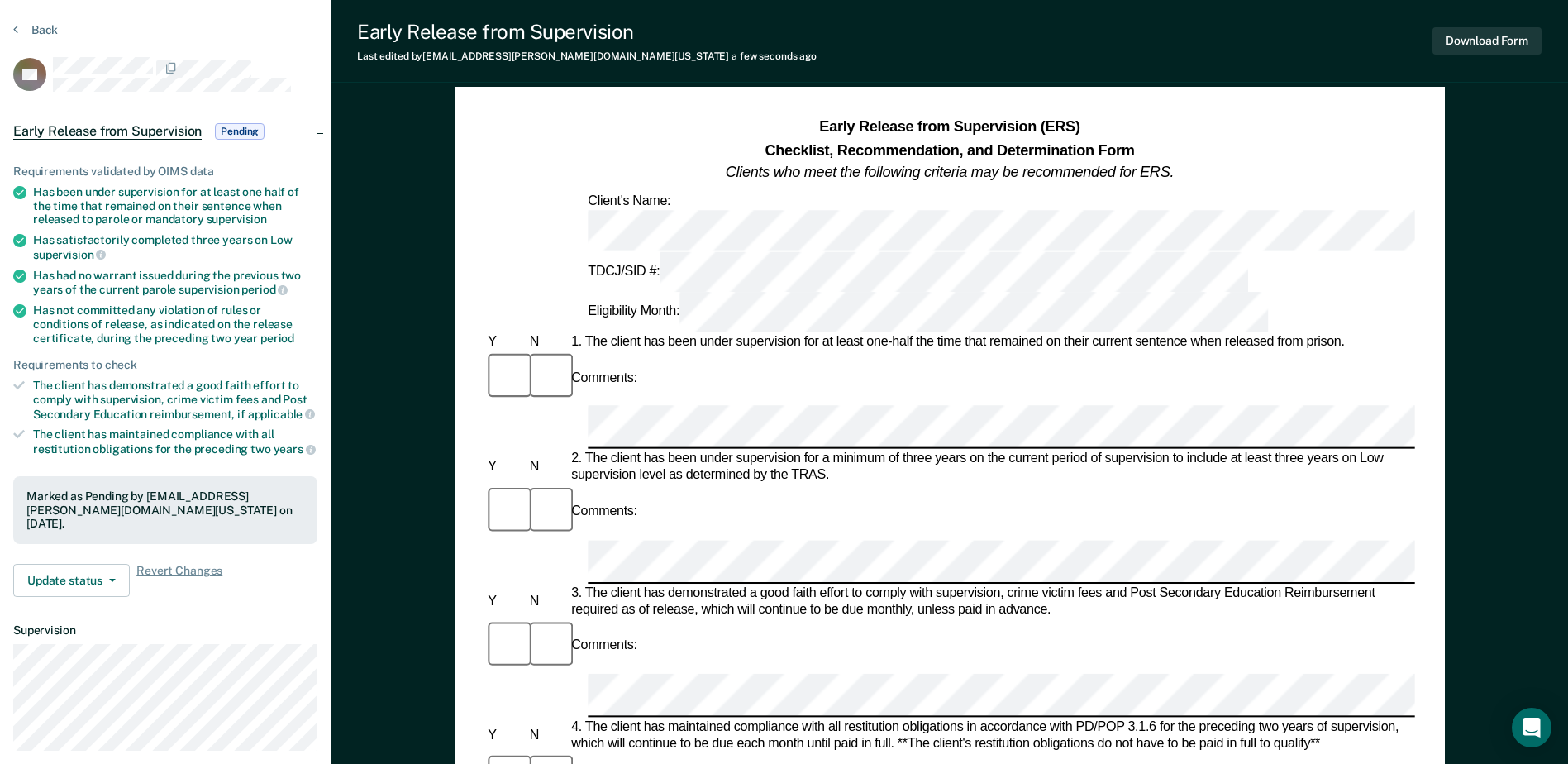
scroll to position [49, 0]
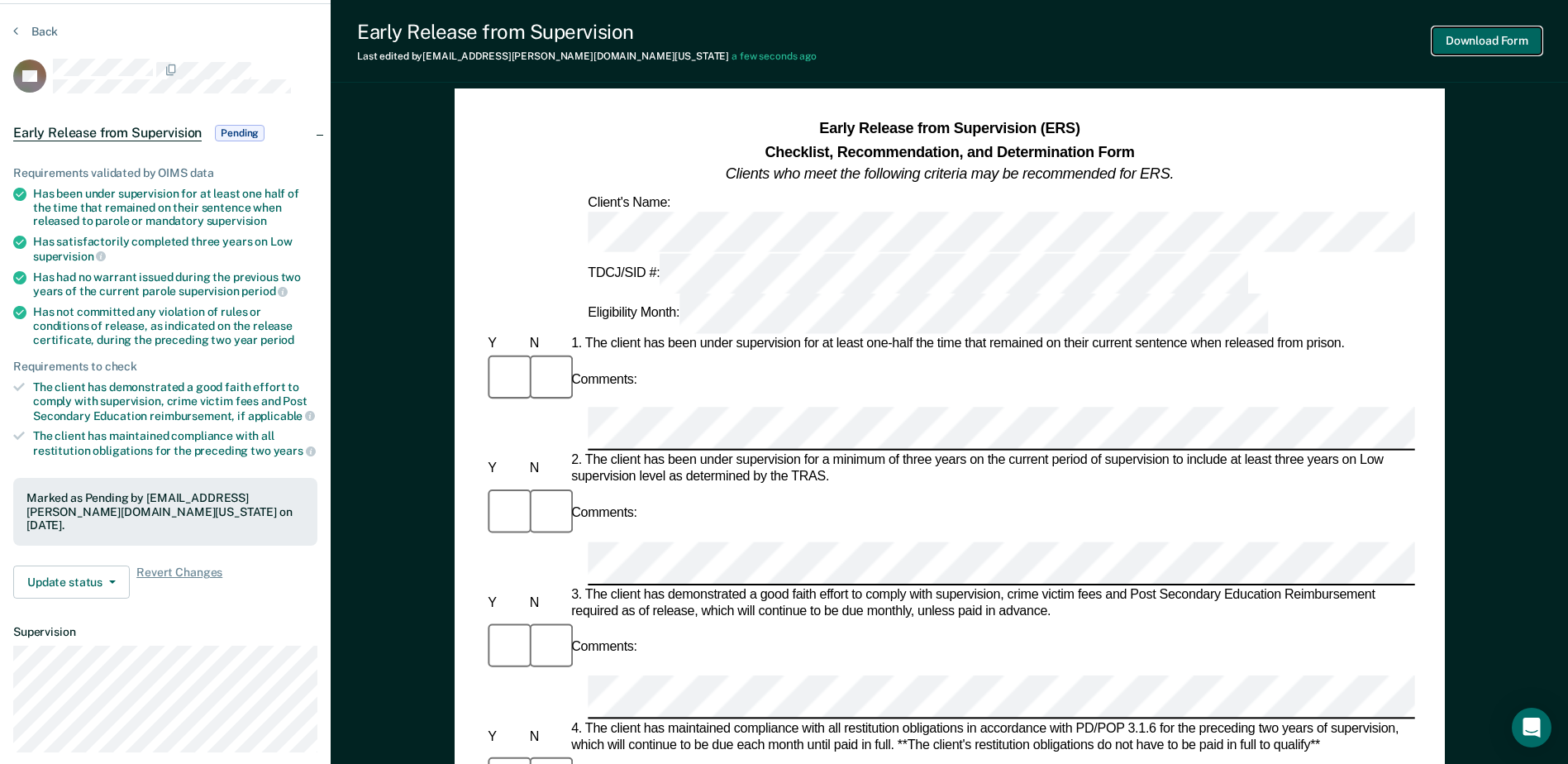
click at [1467, 39] on button "Download Form" at bounding box center [1487, 40] width 110 height 27
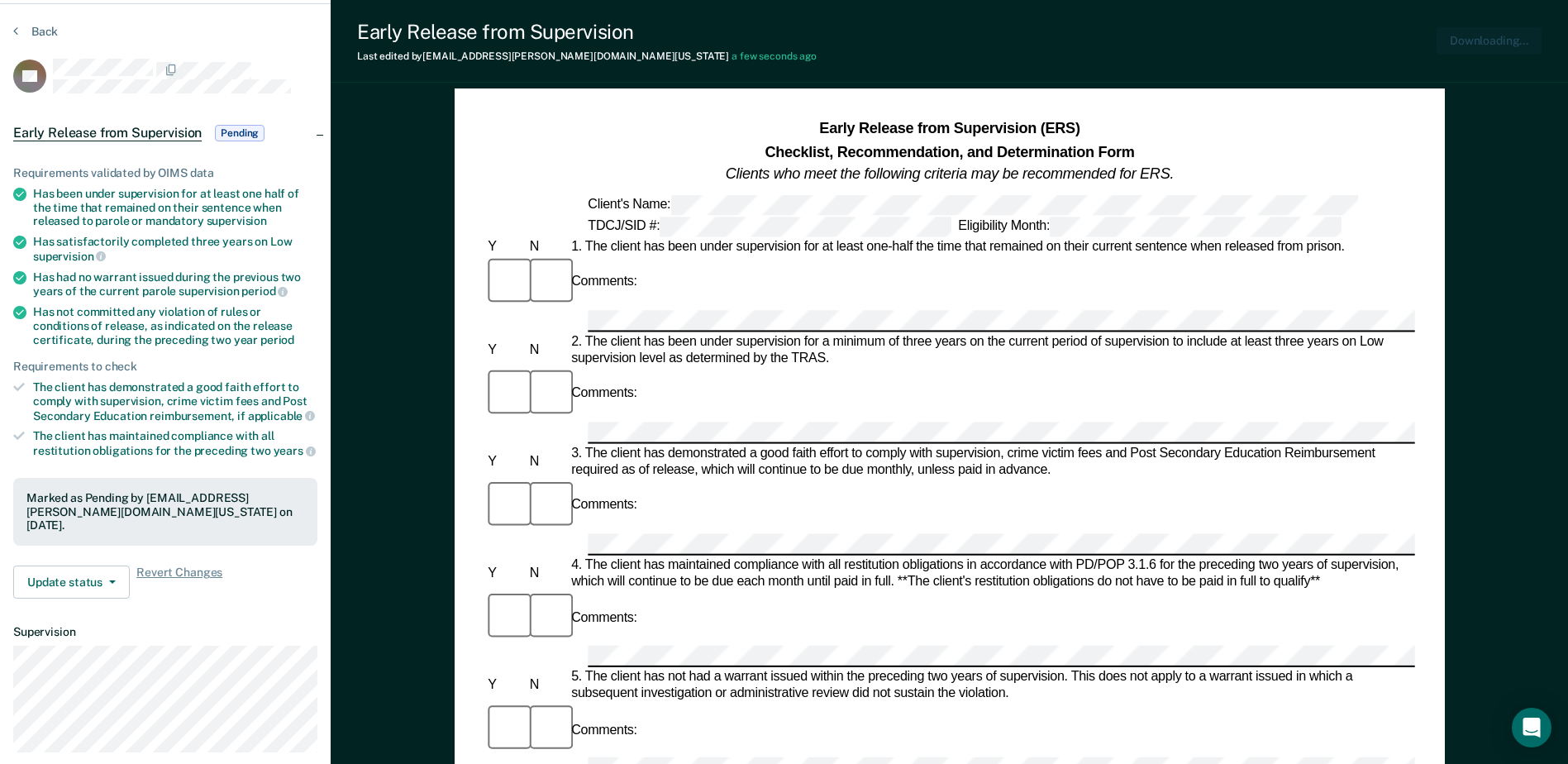
scroll to position [0, 0]
click at [24, 30] on button "Back" at bounding box center [35, 31] width 45 height 15
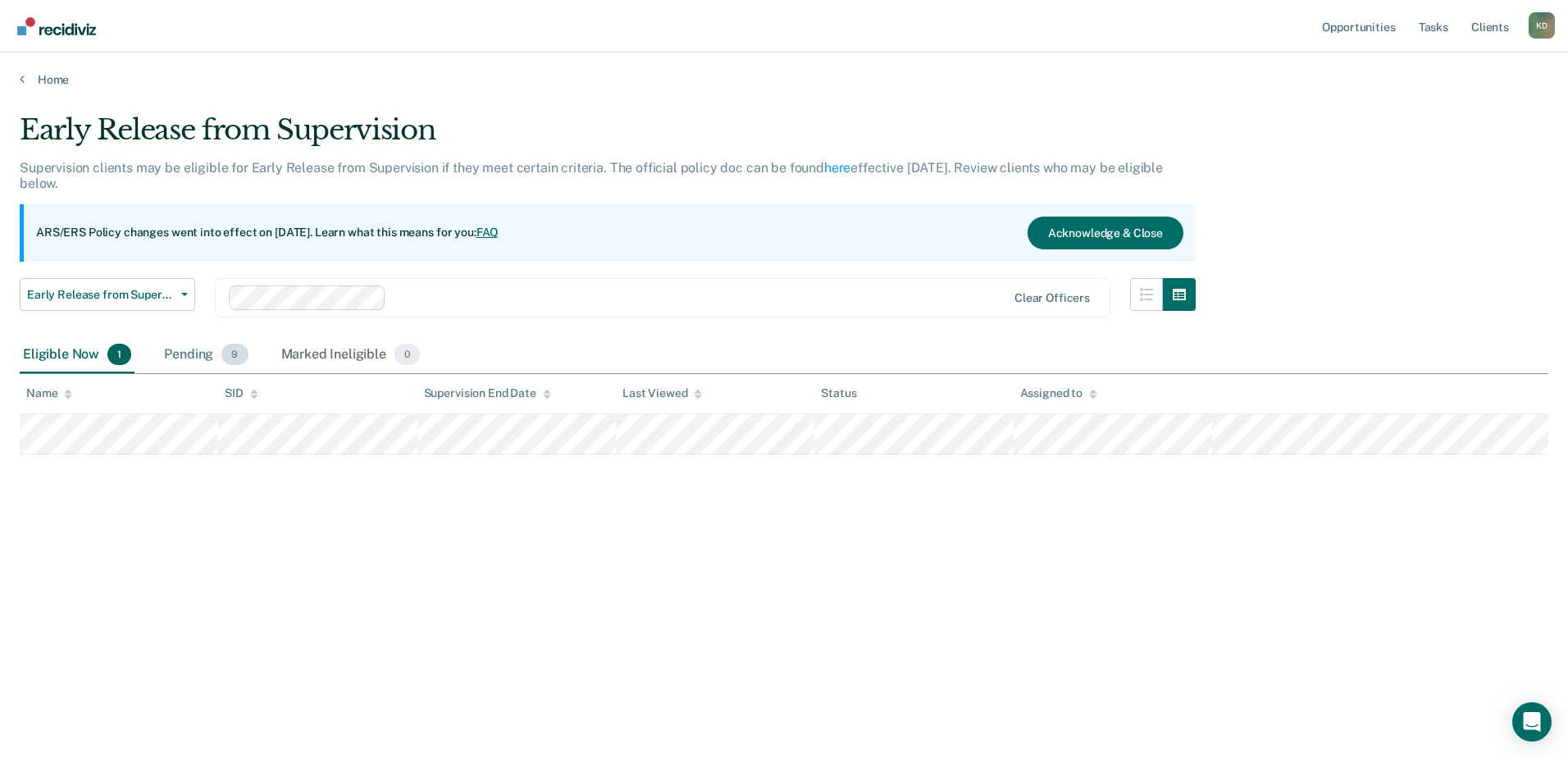
click at [215, 364] on div "Pending 9" at bounding box center [206, 355] width 90 height 37
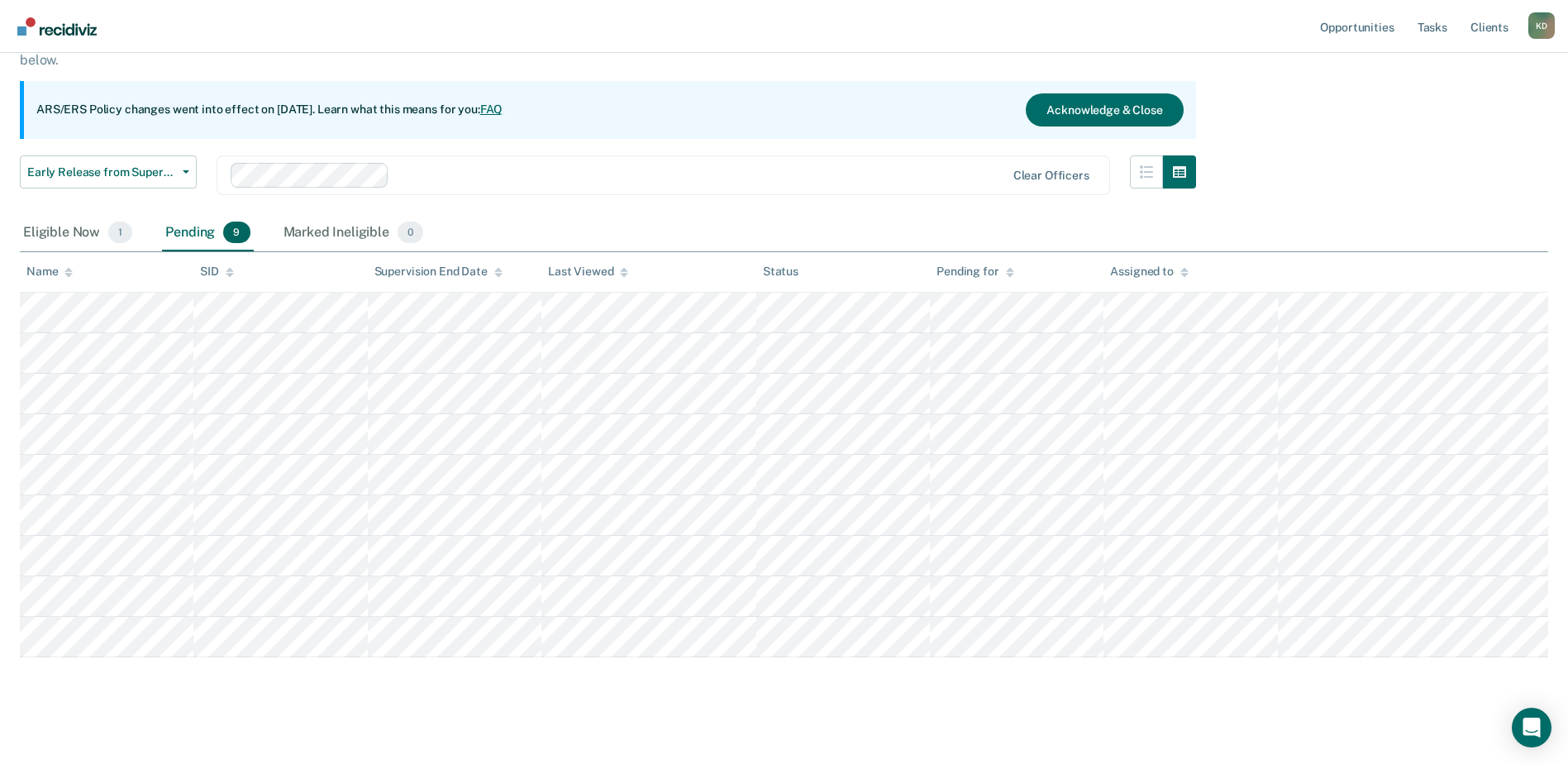
scroll to position [137, 0]
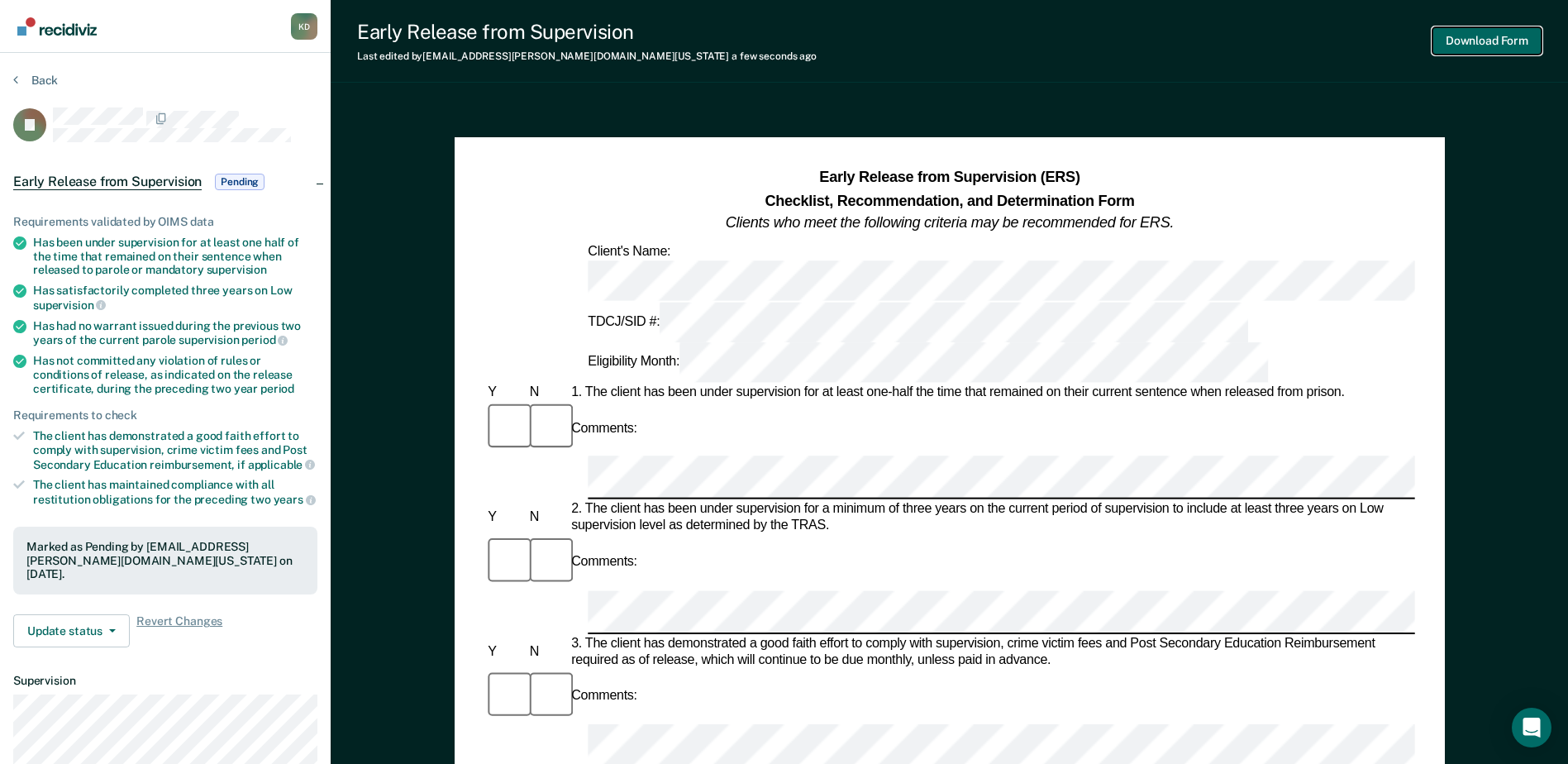
click at [1467, 48] on button "Download Form" at bounding box center [1487, 40] width 110 height 27
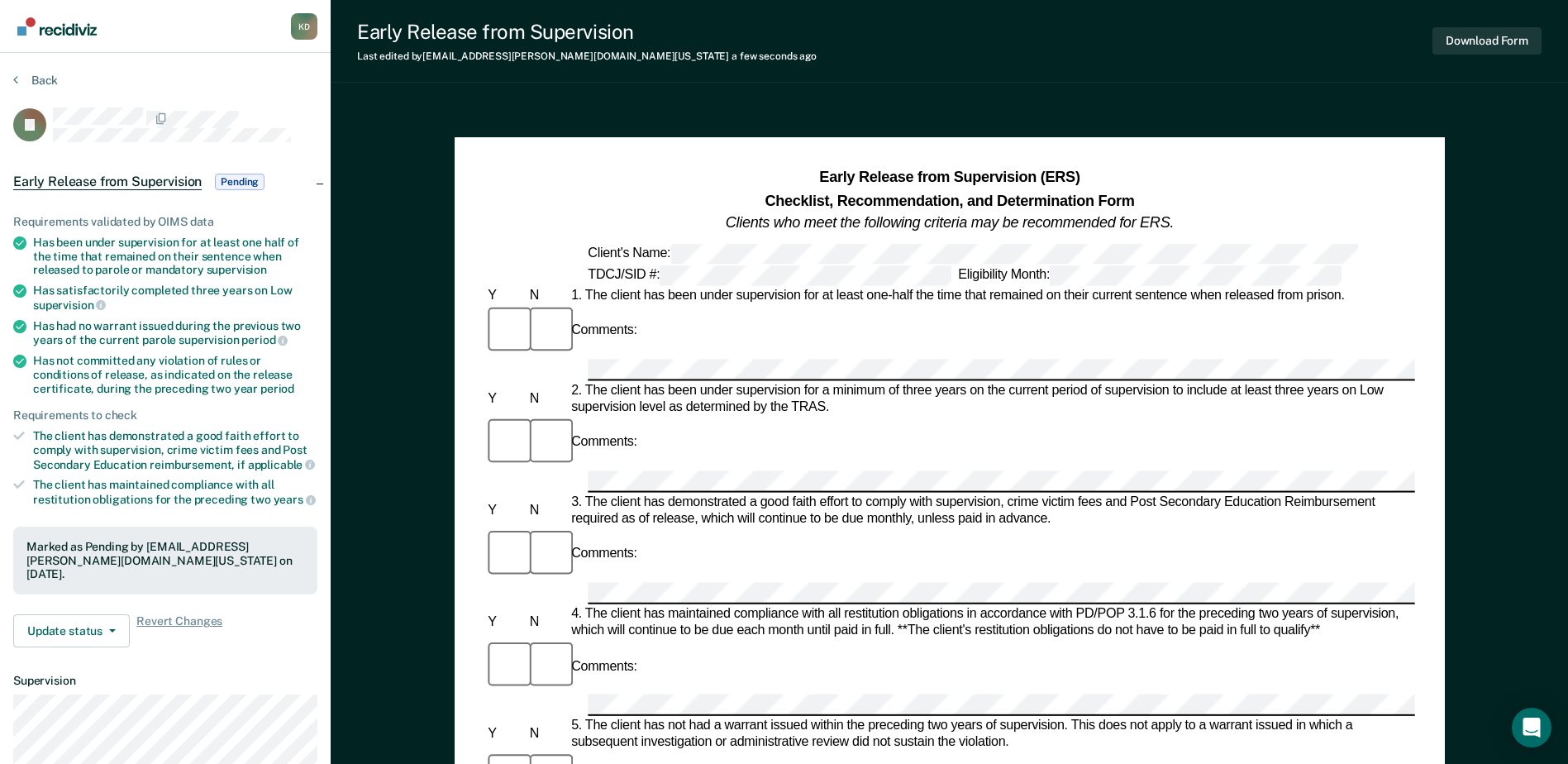
click at [46, 91] on div "Back" at bounding box center [164, 90] width 304 height 35
click at [46, 81] on button "Back" at bounding box center [35, 80] width 45 height 15
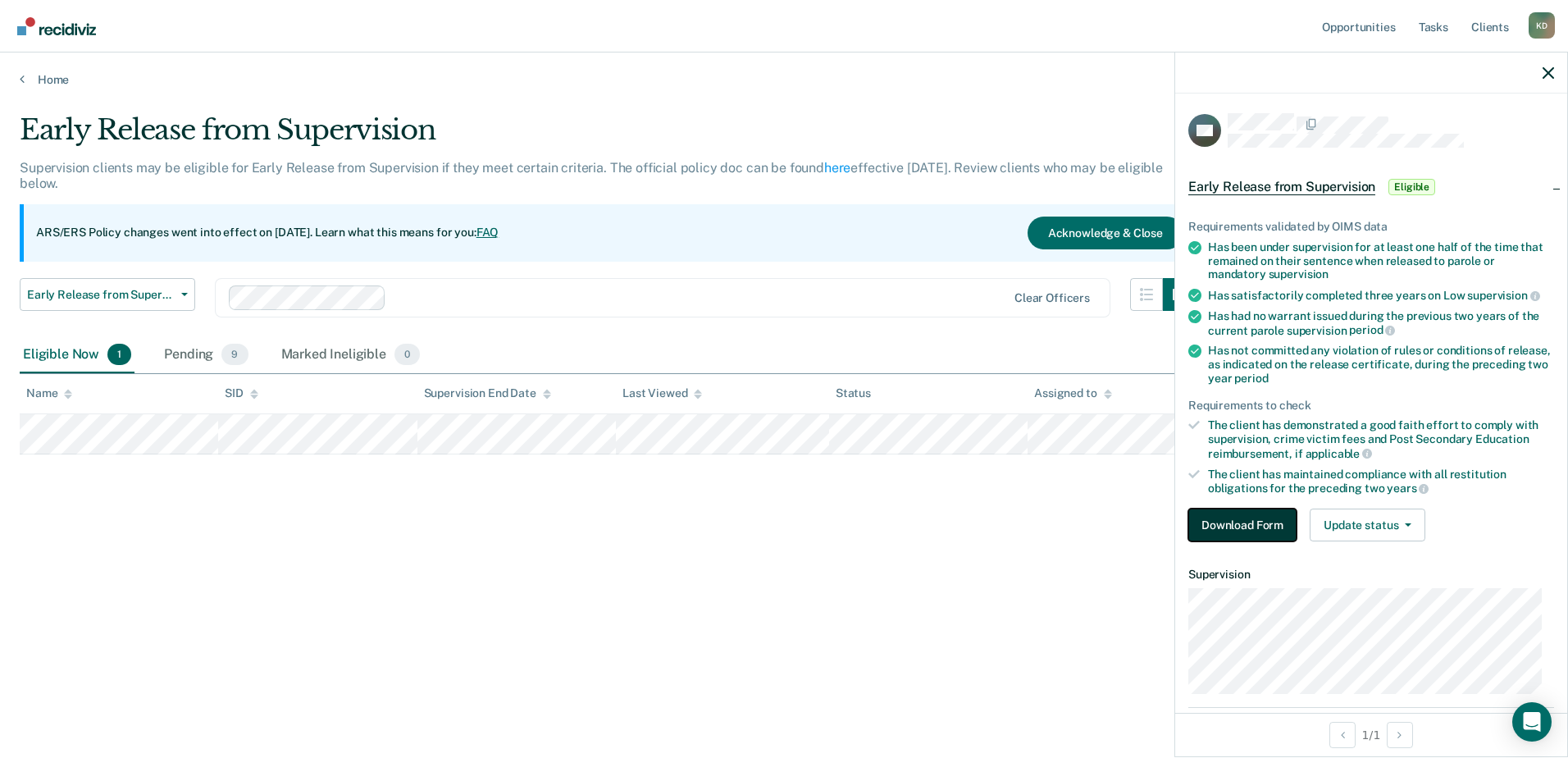
click at [1230, 527] on button "Download Form" at bounding box center [1243, 524] width 109 height 33
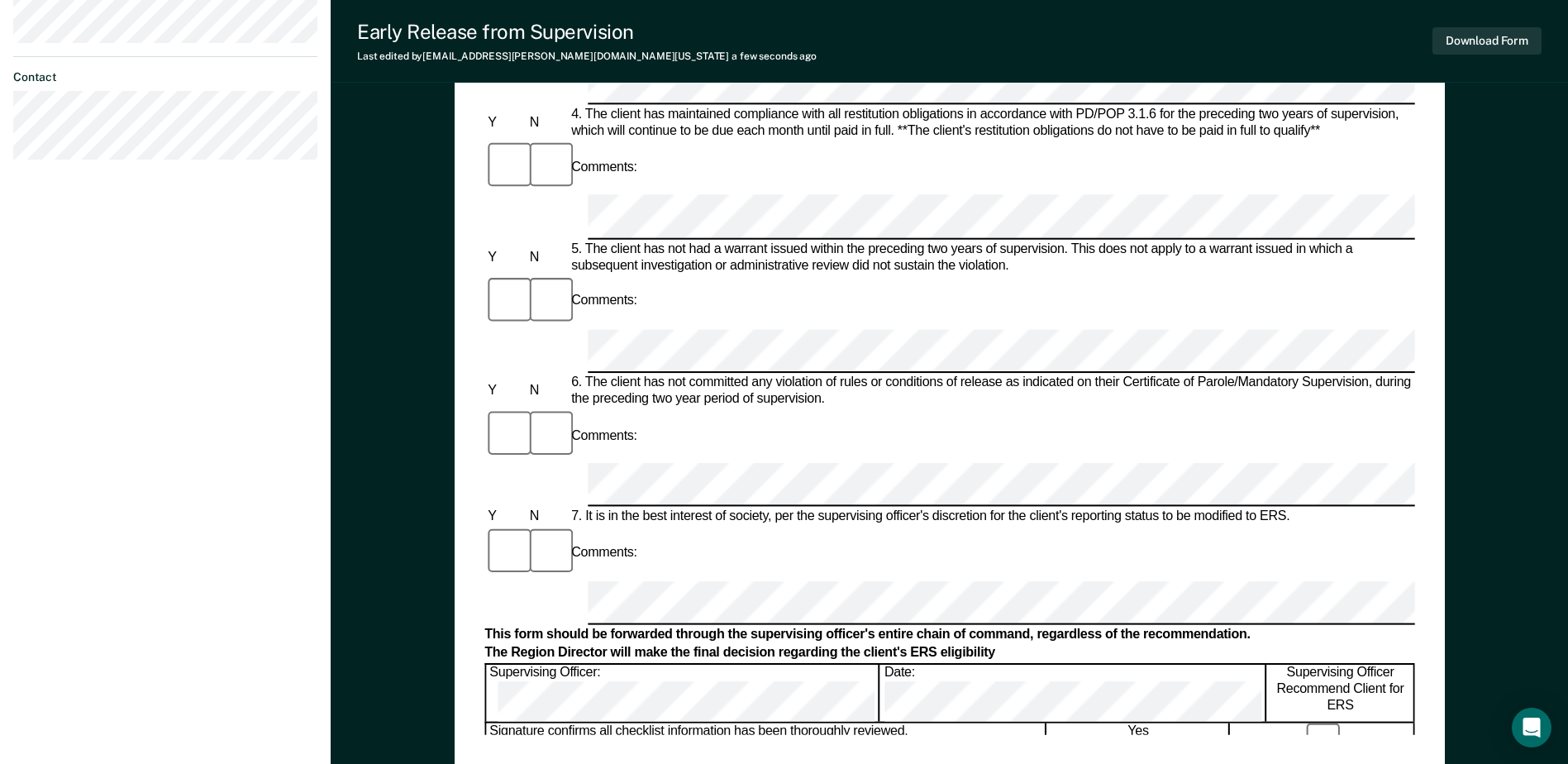
scroll to position [793, 0]
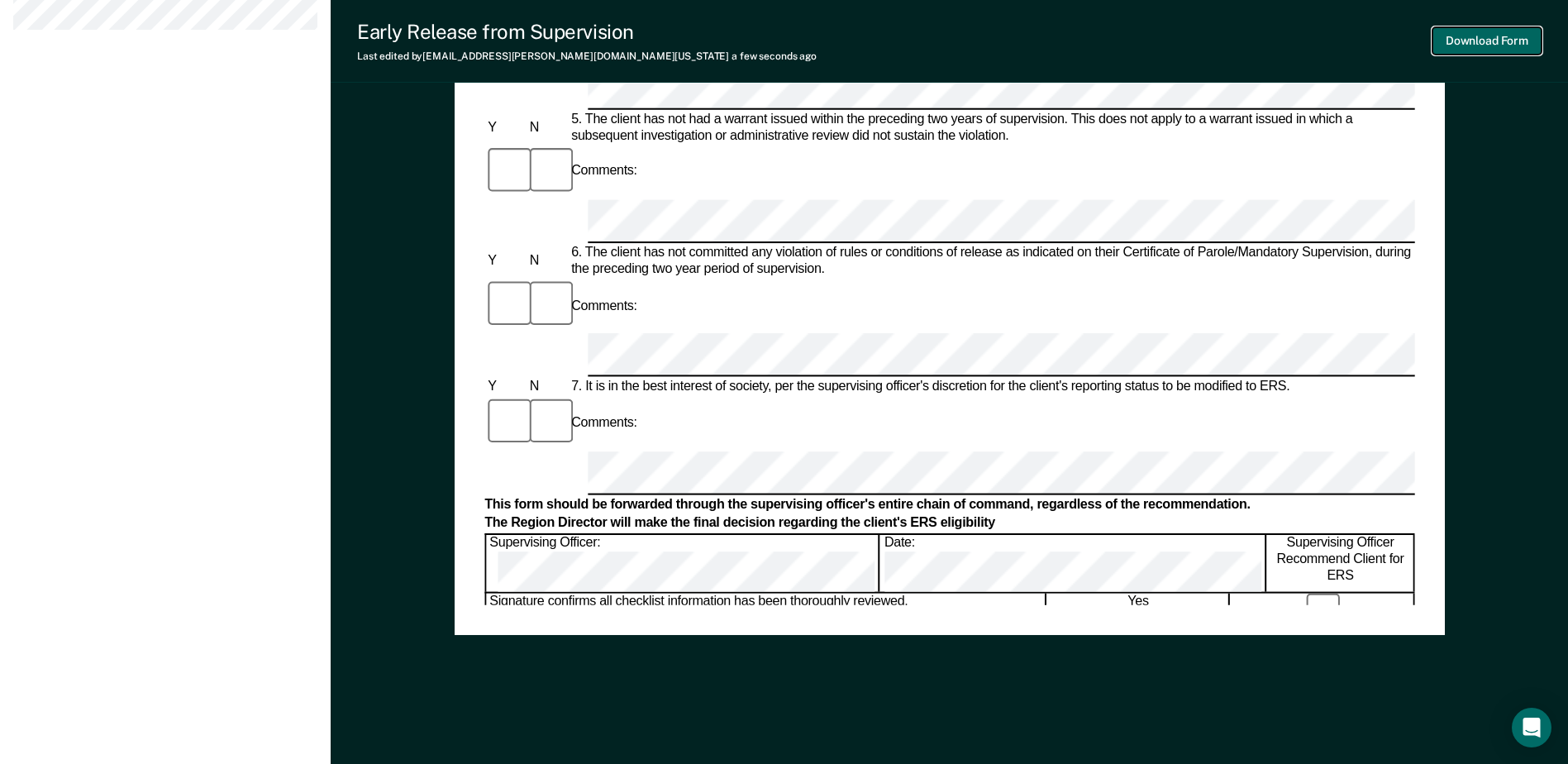
click at [1493, 45] on button "Download Form" at bounding box center [1487, 40] width 110 height 27
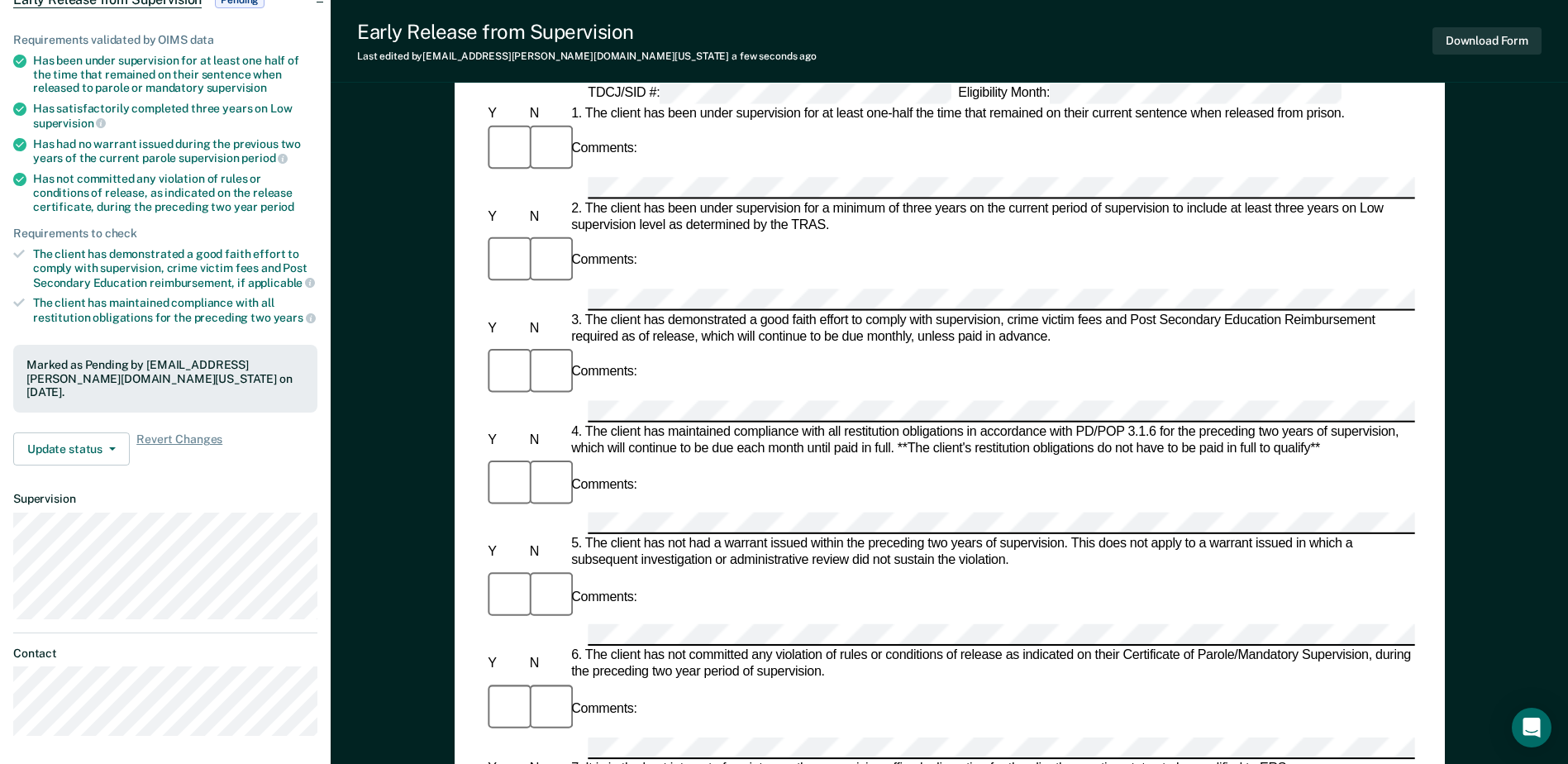
scroll to position [0, 0]
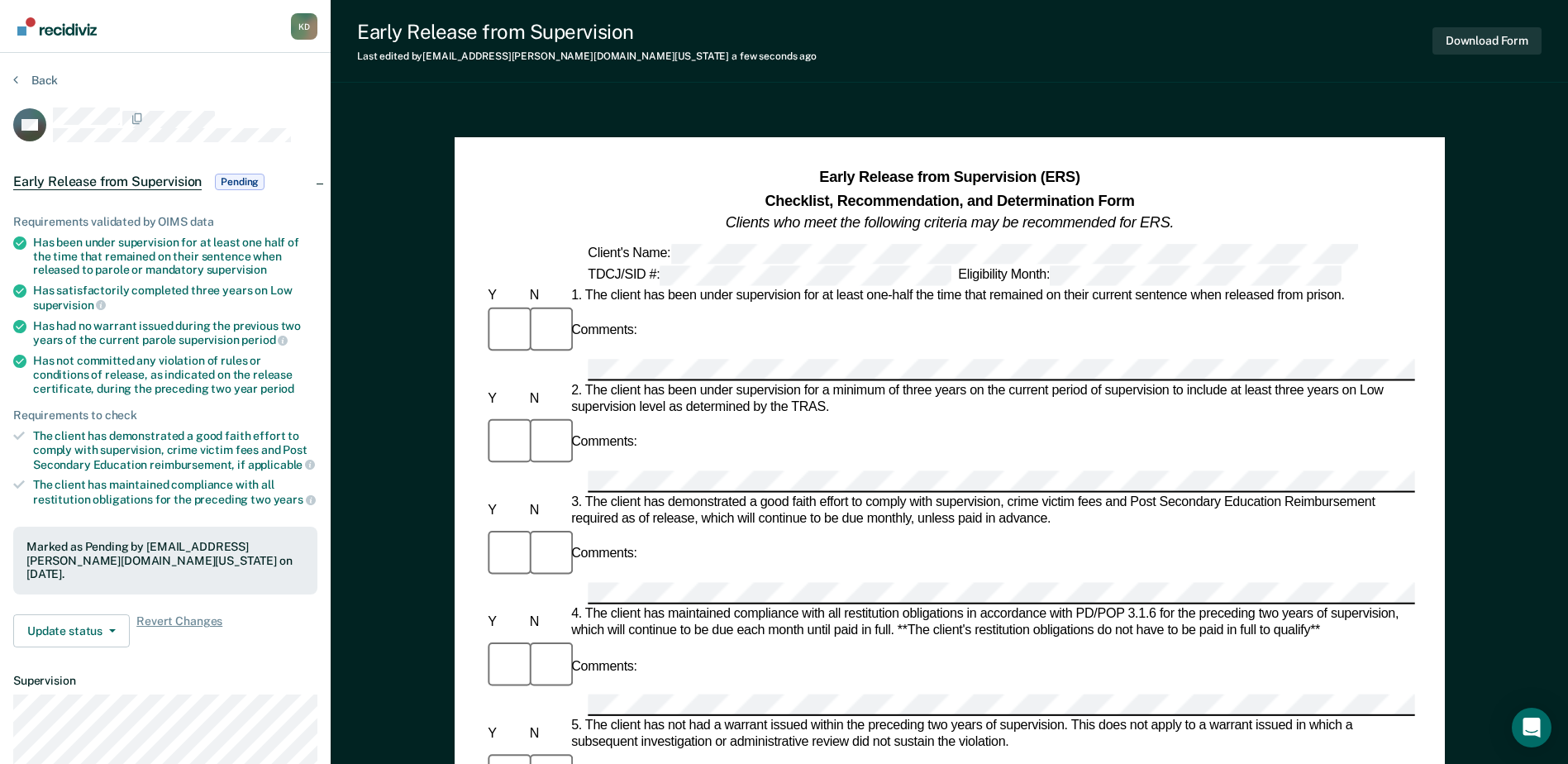
click at [18, 71] on section "Back HD Early Release from Supervision Pending Requirements validated by OIMS d…" at bounding box center [165, 501] width 331 height 897
click at [34, 80] on button "Back" at bounding box center [35, 80] width 45 height 15
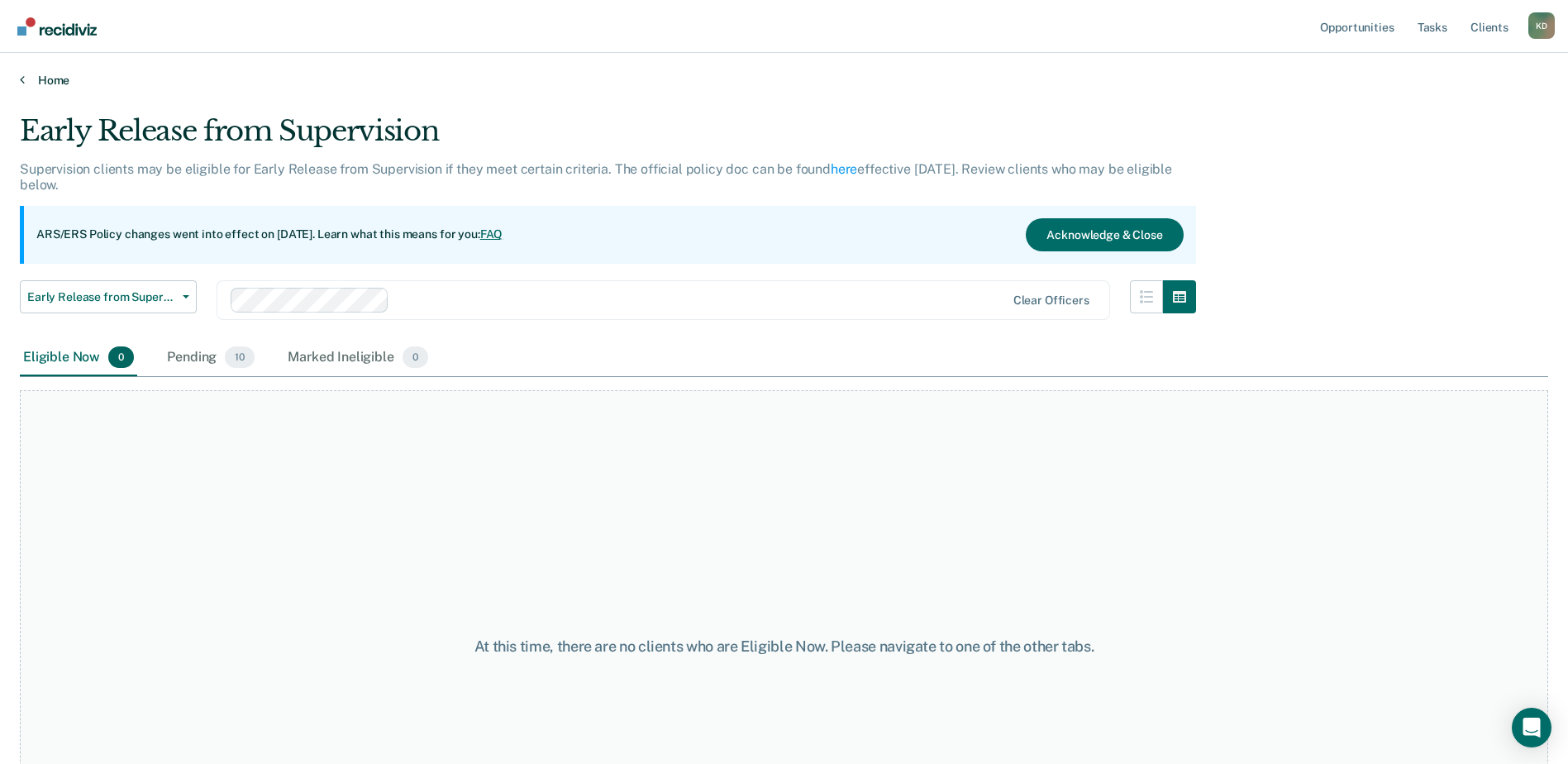
click at [42, 82] on link "Home" at bounding box center [784, 80] width 1528 height 15
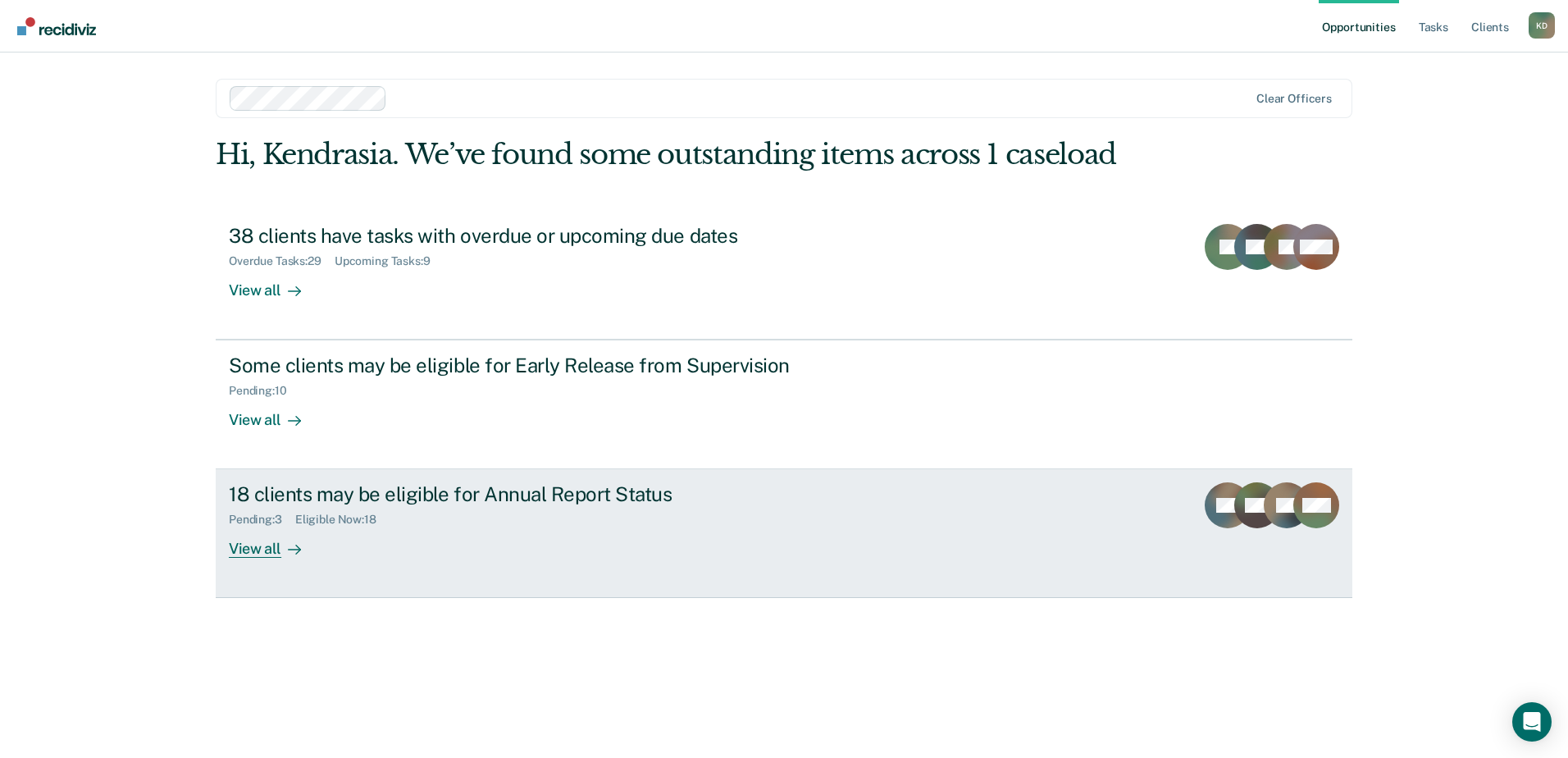
click at [757, 541] on div "18 clients may be eligible for Annual Report Status Pending : 3 Eligible Now : …" at bounding box center [536, 520] width 615 height 75
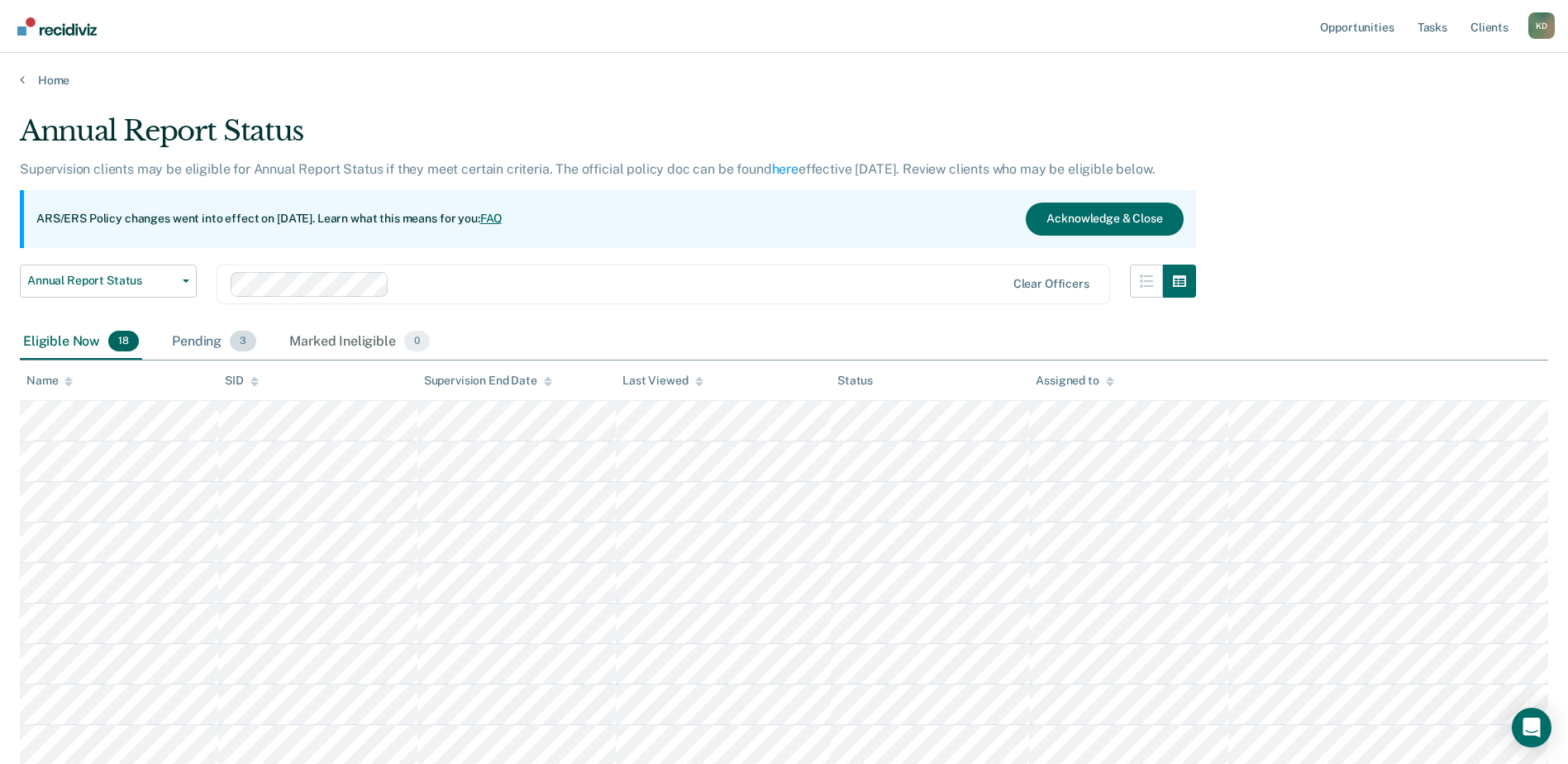
click at [207, 348] on div "Pending 3" at bounding box center [213, 342] width 91 height 37
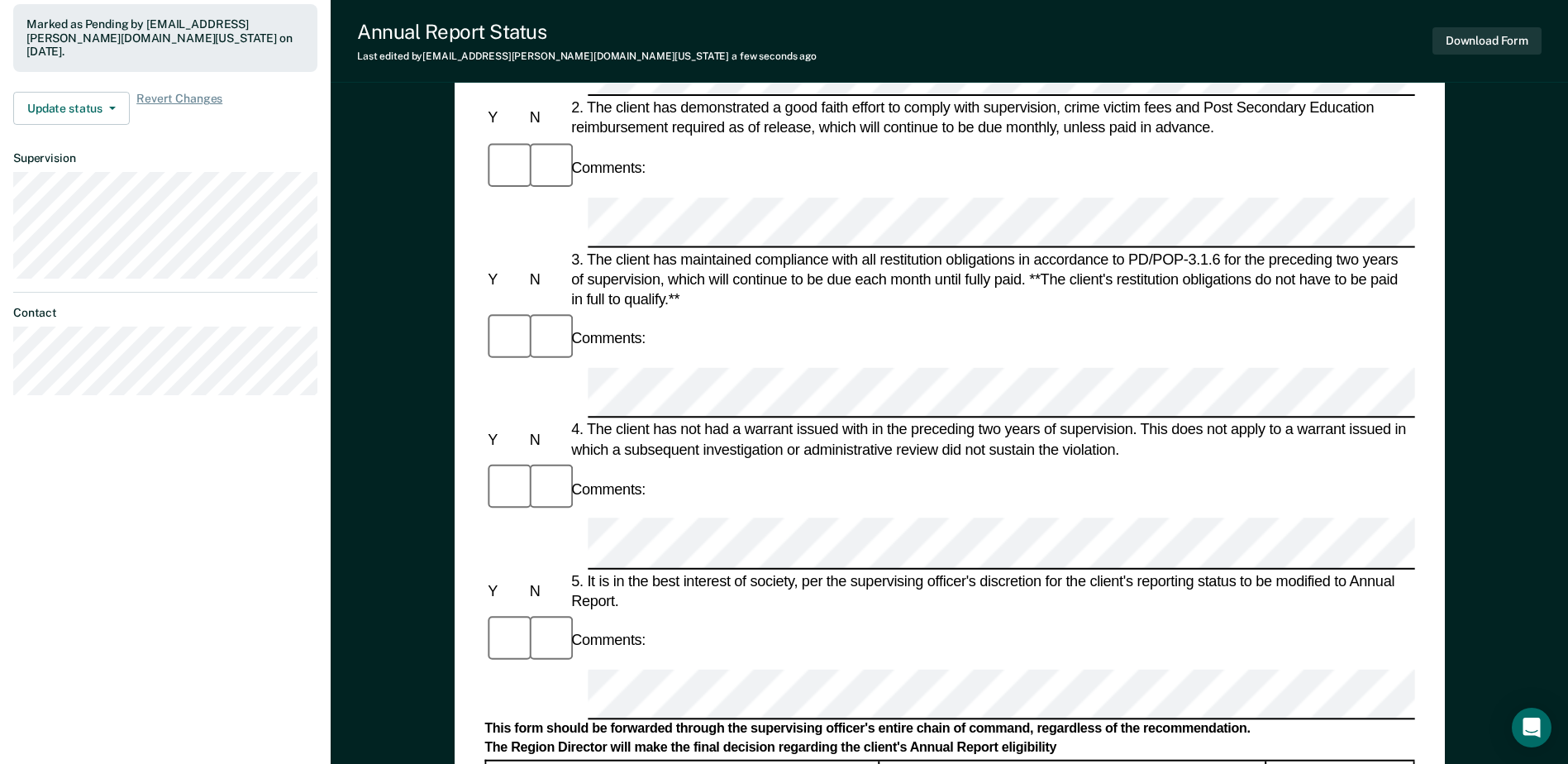
scroll to position [496, 0]
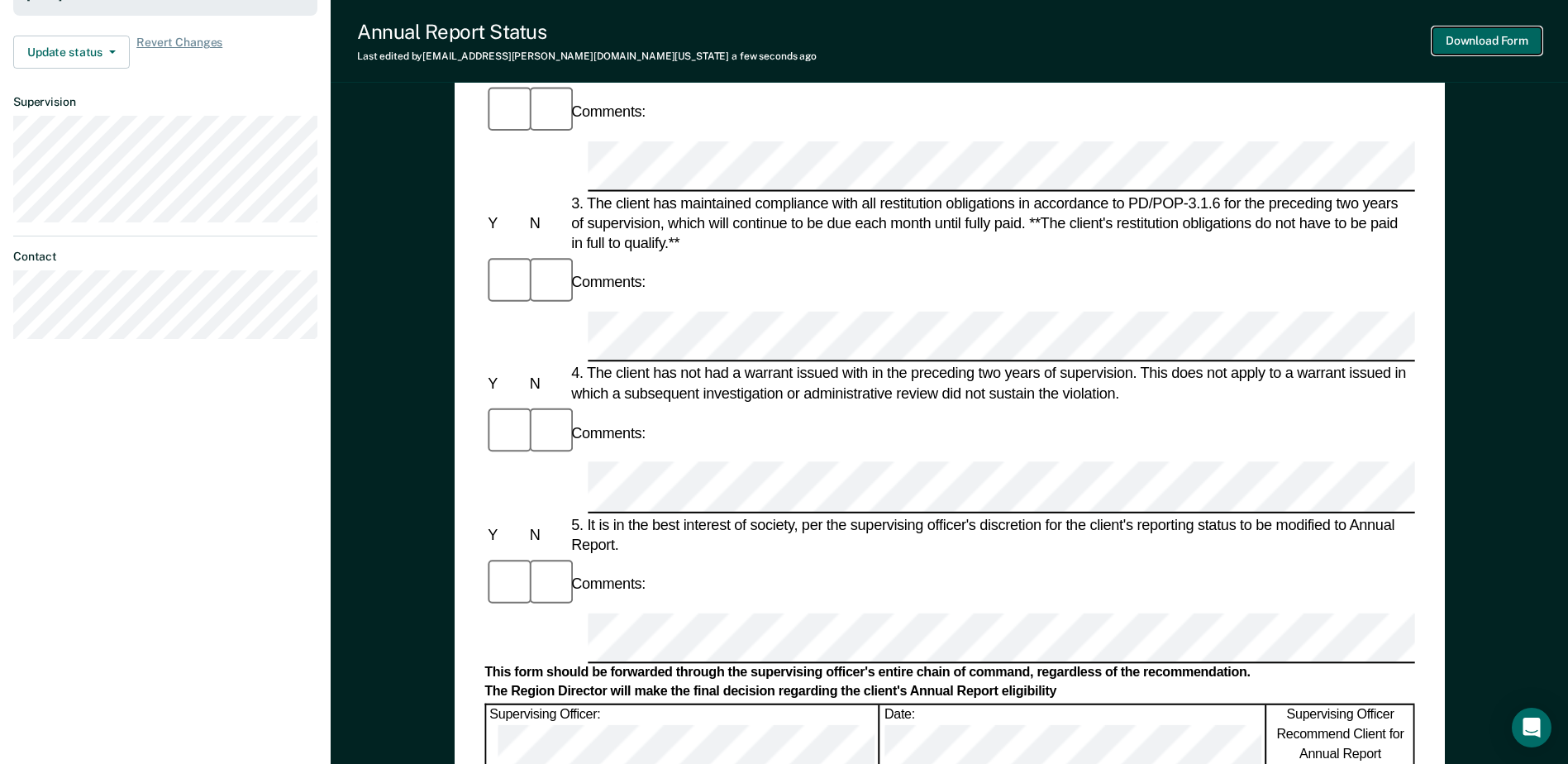
click at [1472, 39] on button "Download Form" at bounding box center [1487, 40] width 110 height 27
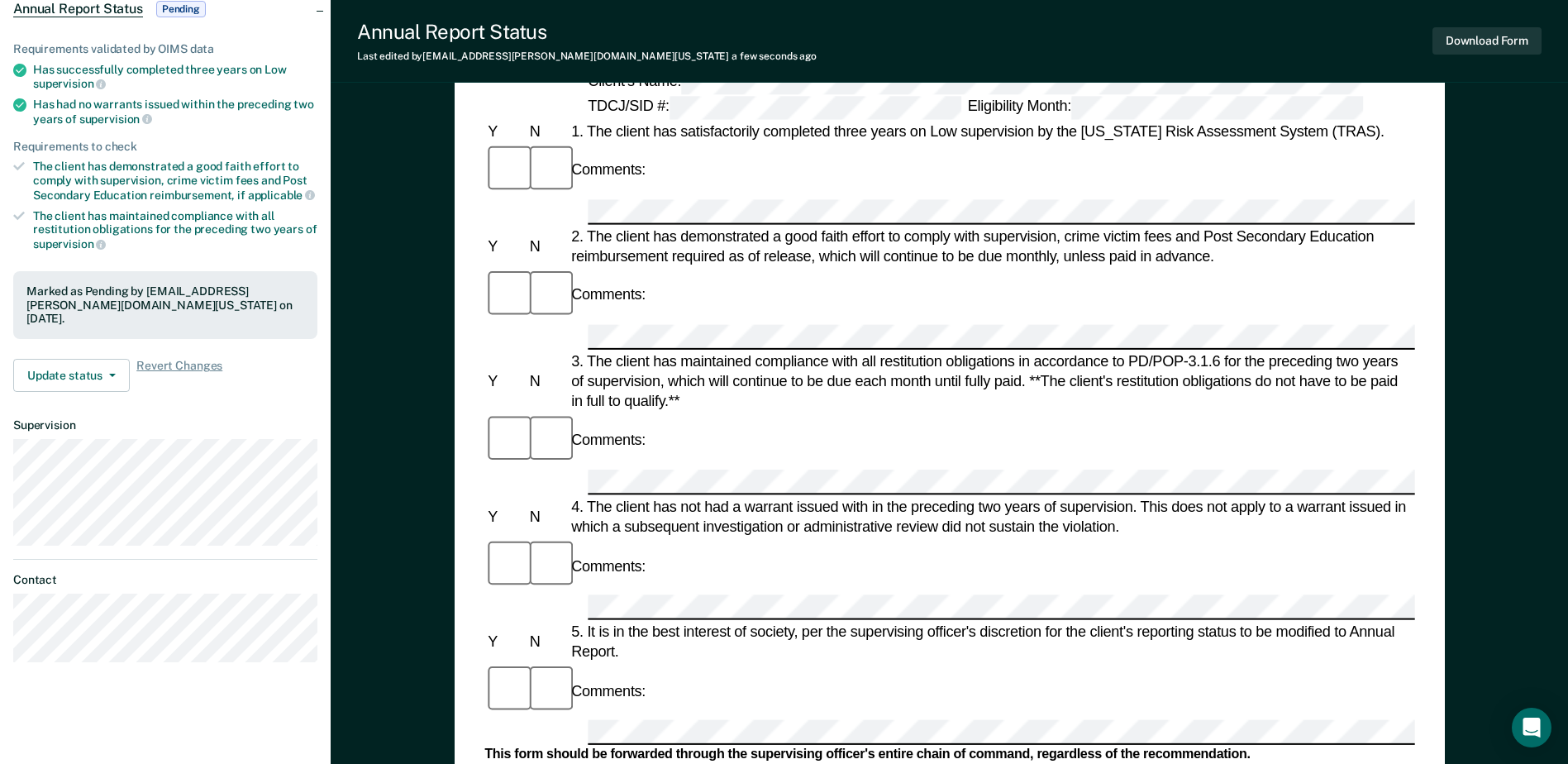
scroll to position [0, 0]
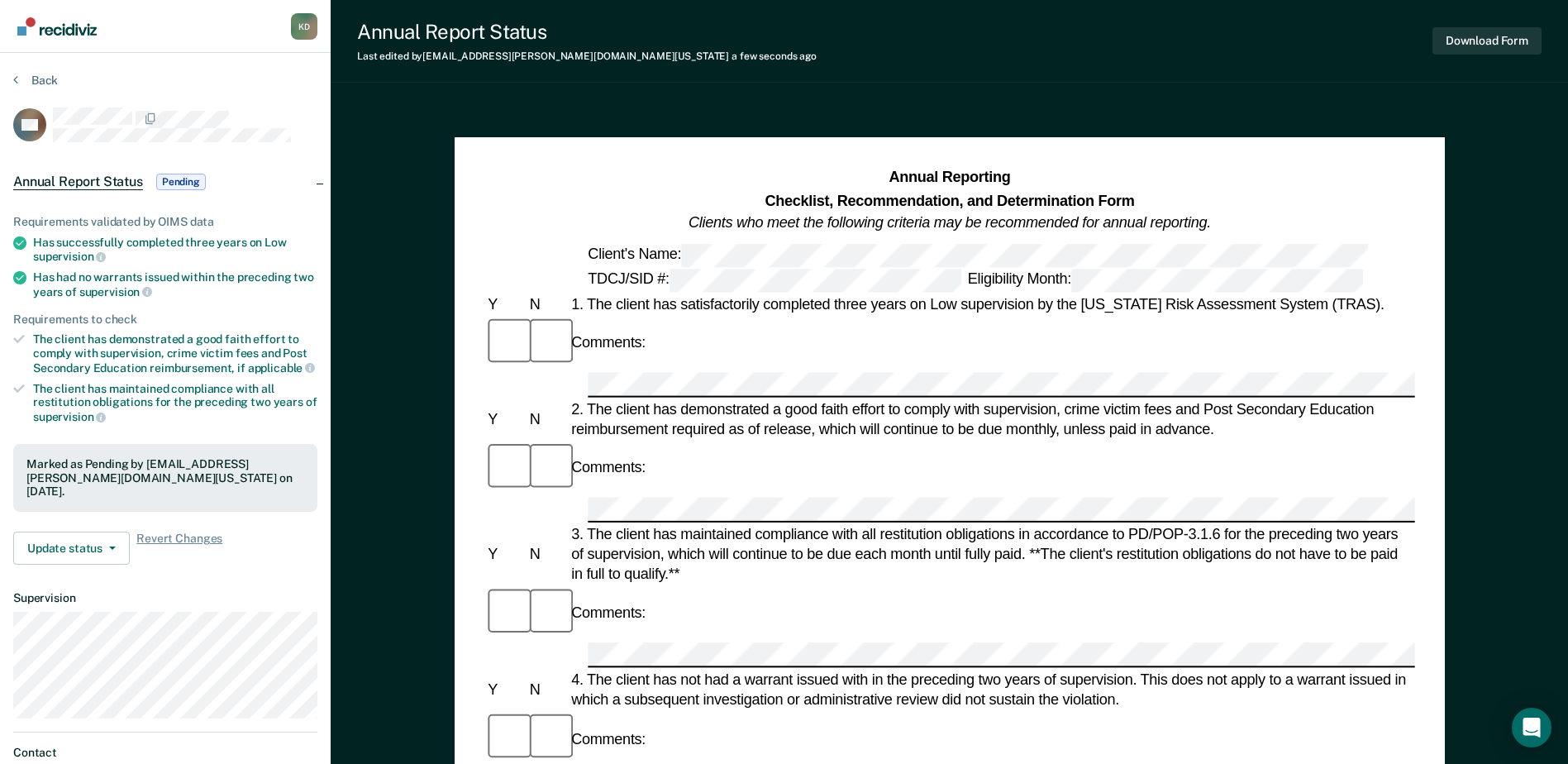
click at [31, 65] on section "Back LW Annual Report Status Pending Requirements validated by OIMS data Has su…" at bounding box center [165, 460] width 331 height 815
click at [39, 93] on div "Back" at bounding box center [164, 90] width 304 height 35
click at [49, 88] on div "Back" at bounding box center [164, 90] width 304 height 35
click at [51, 80] on button "Back" at bounding box center [35, 80] width 45 height 15
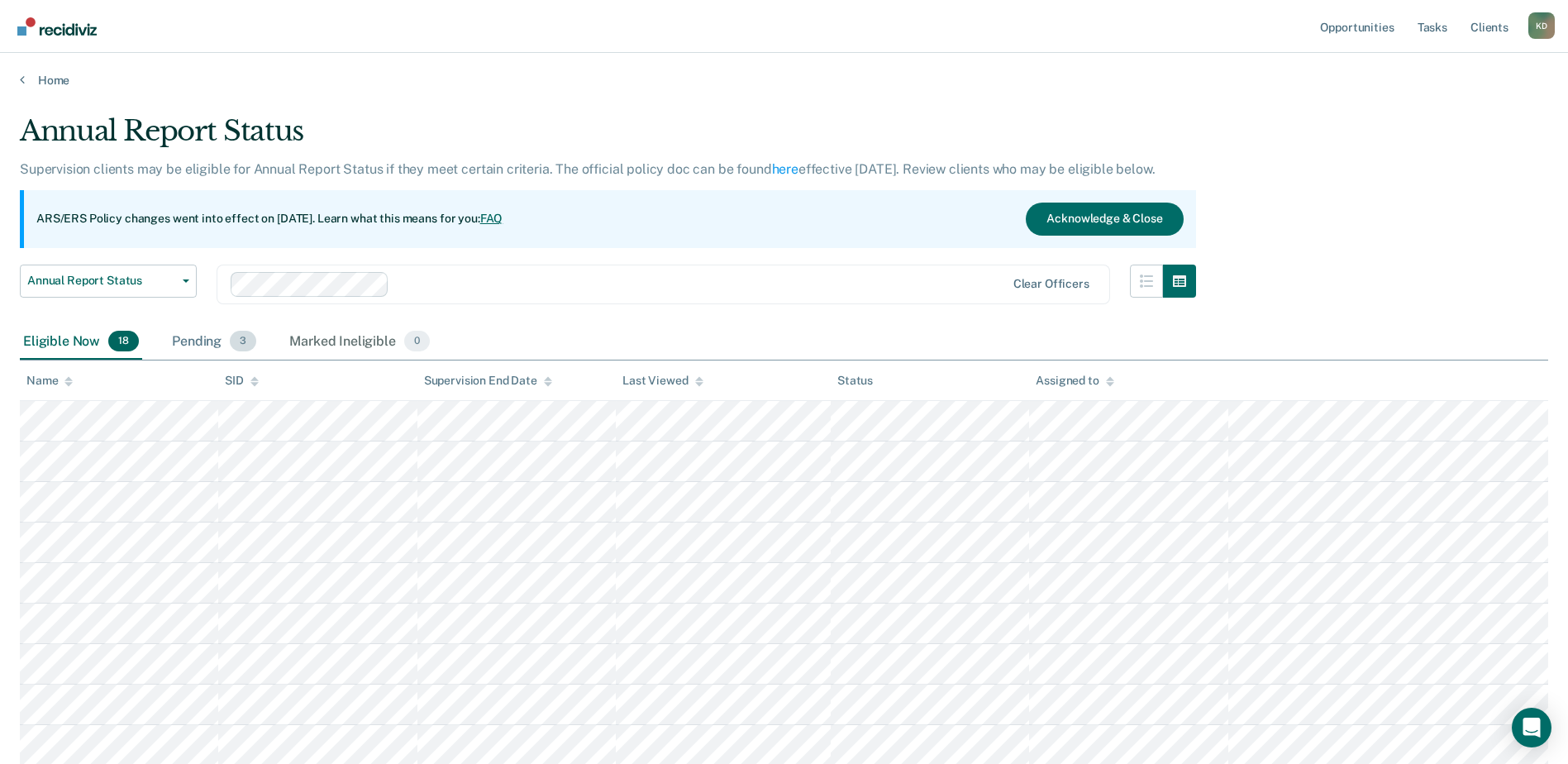
click at [206, 336] on div "Pending 3" at bounding box center [213, 342] width 91 height 37
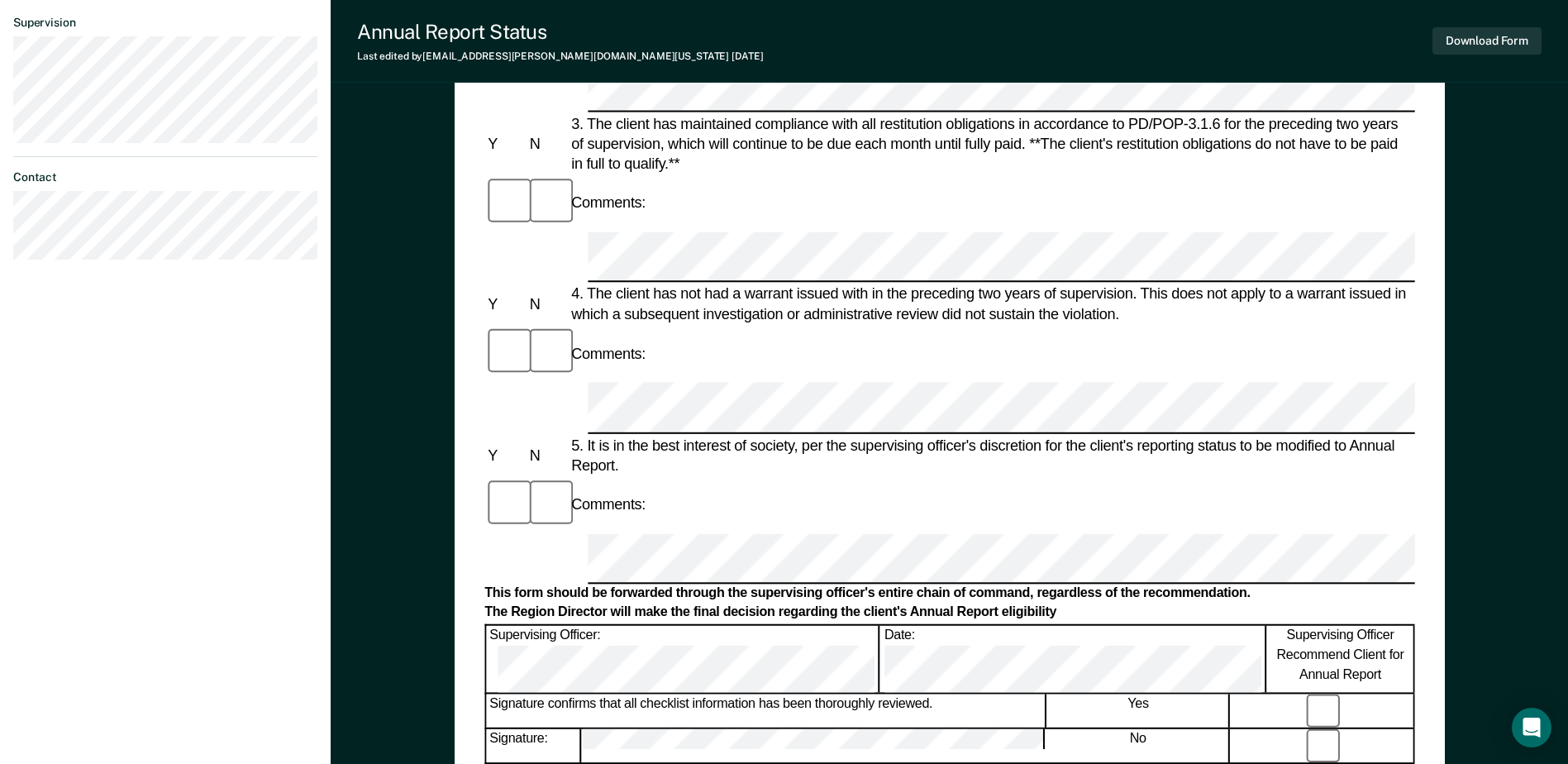
scroll to position [661, 0]
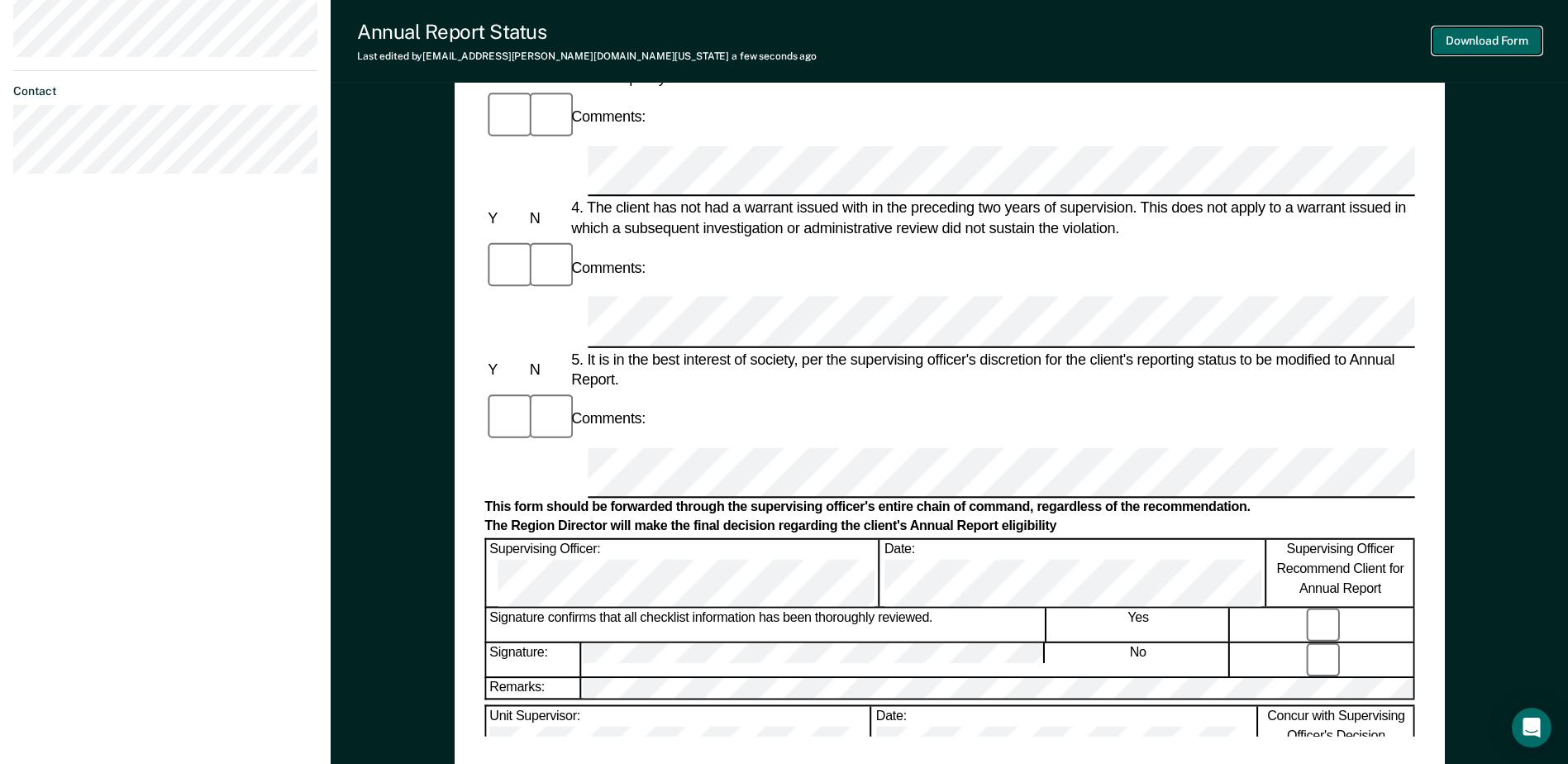
click at [1481, 50] on button "Download Form" at bounding box center [1487, 40] width 110 height 27
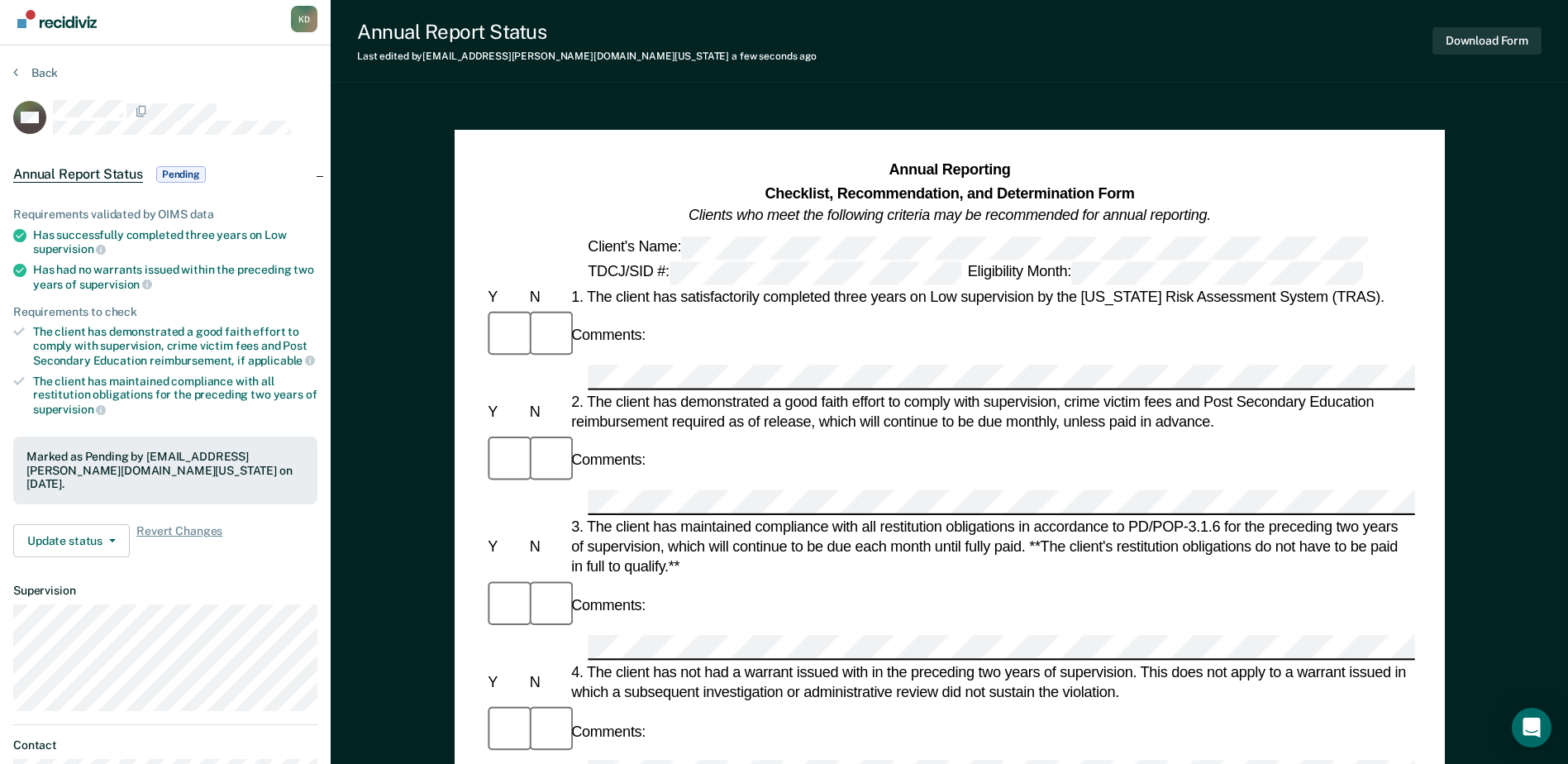
scroll to position [0, 0]
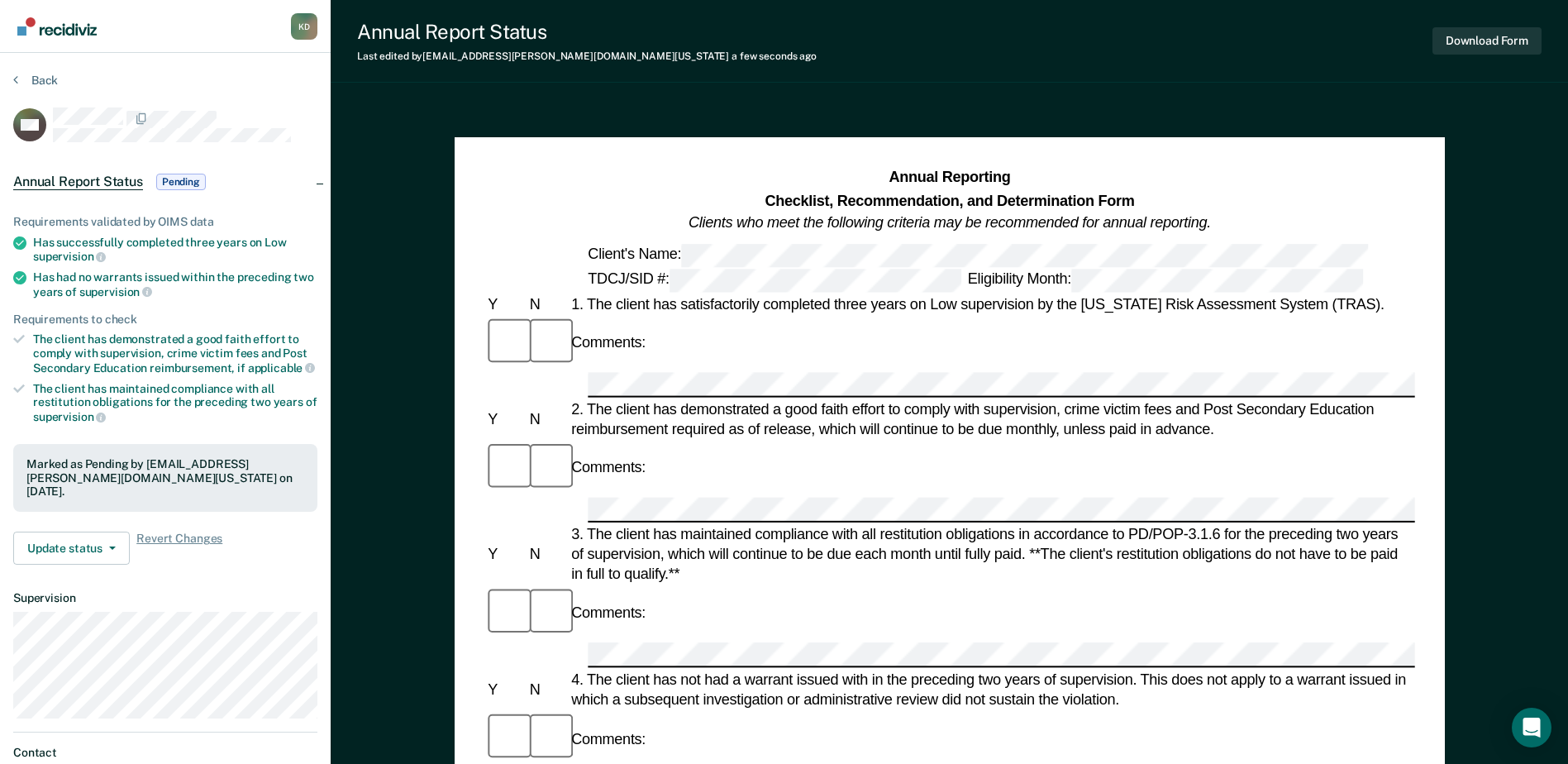
click at [44, 72] on section "Back MR Annual Report Status Pending Requirements validated by OIMS data Has su…" at bounding box center [165, 460] width 331 height 815
drag, startPoint x: 52, startPoint y: 85, endPoint x: 64, endPoint y: 85, distance: 12.0
click at [56, 88] on div "Back" at bounding box center [164, 90] width 304 height 35
click at [1475, 37] on button "Download Form" at bounding box center [1487, 40] width 110 height 27
click at [23, 89] on div "Back" at bounding box center [164, 90] width 304 height 35
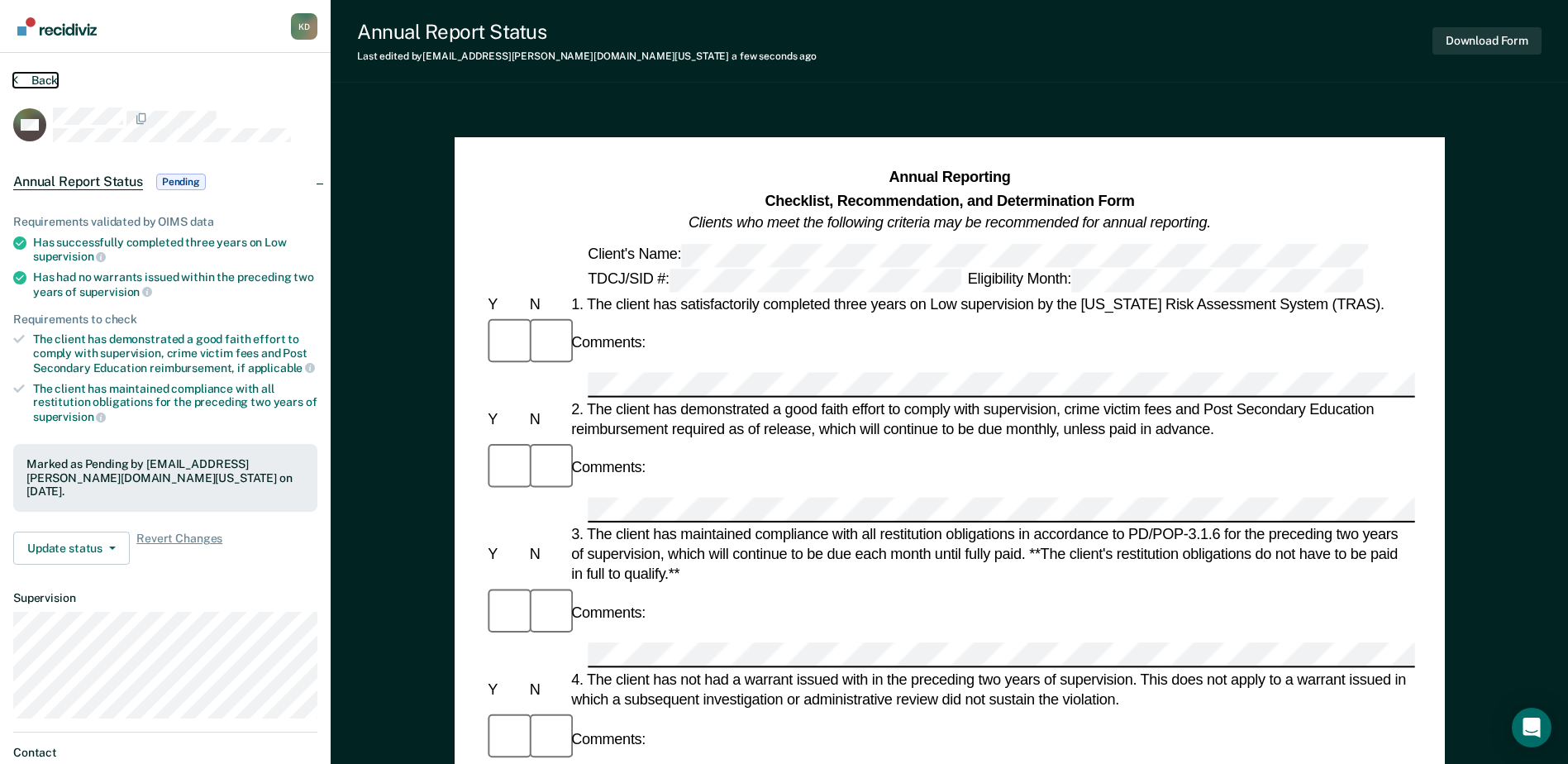
click at [43, 82] on button "Back" at bounding box center [35, 80] width 45 height 15
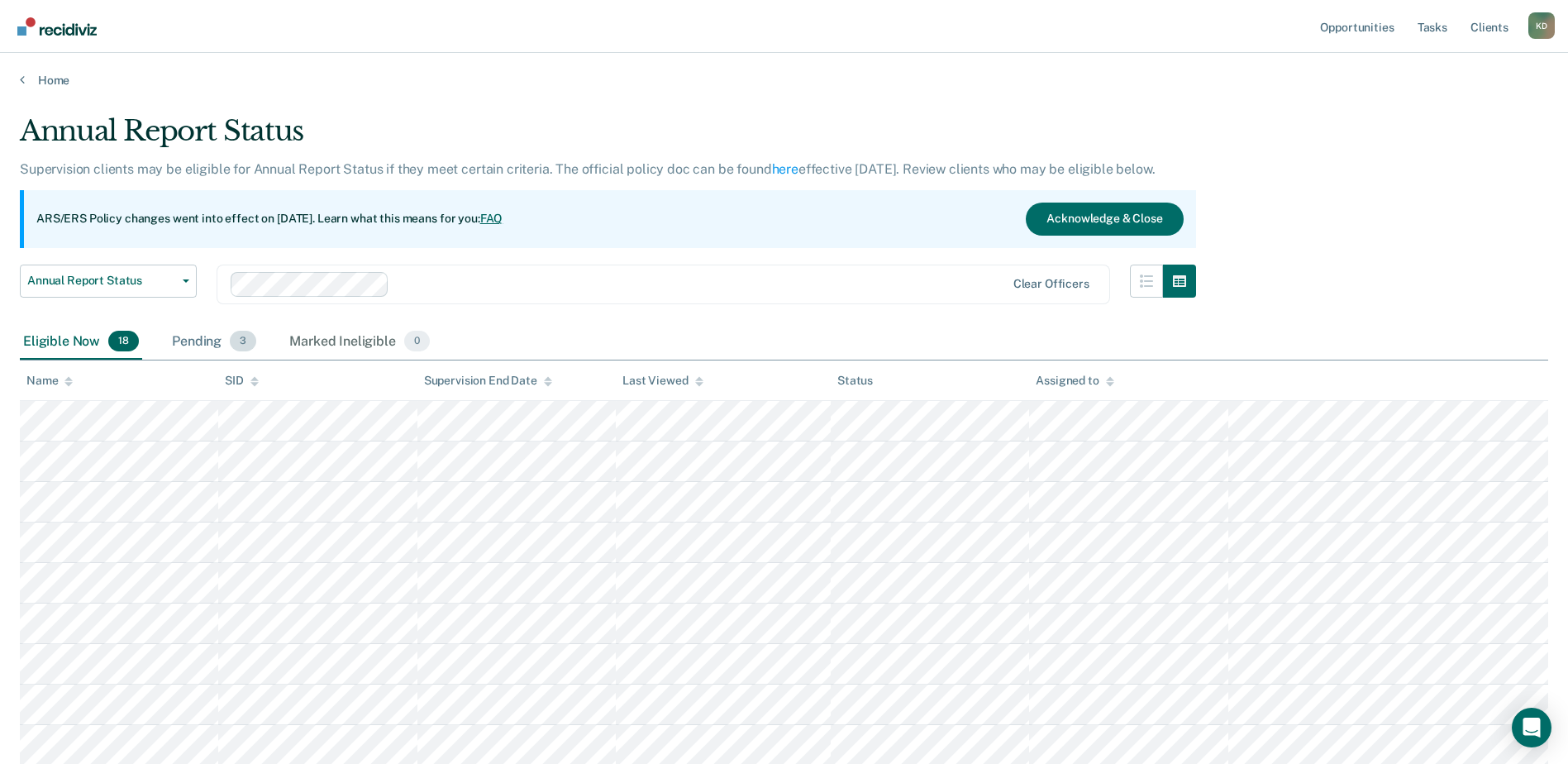
click at [206, 352] on div "Pending 3" at bounding box center [213, 342] width 91 height 37
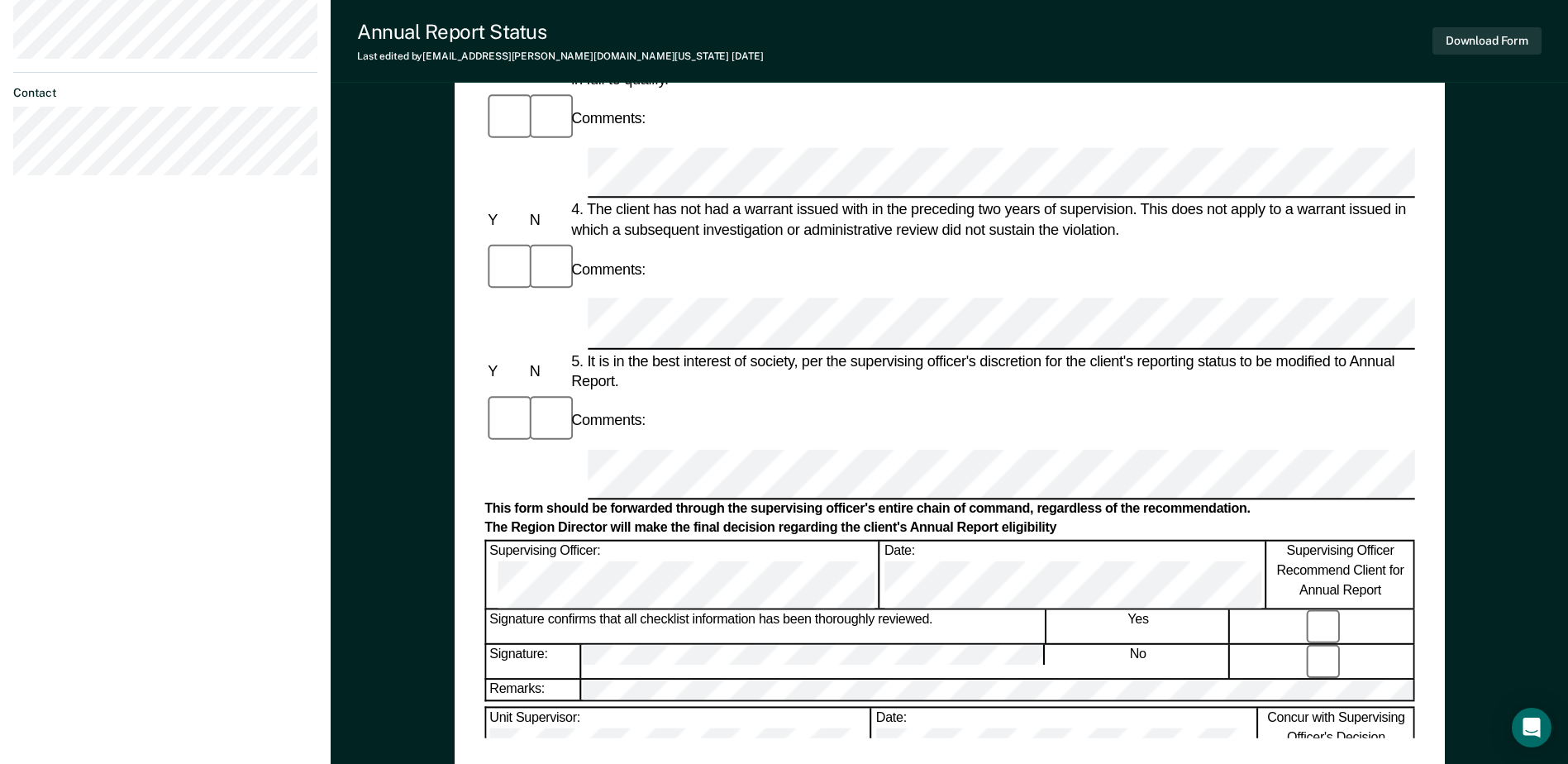
scroll to position [661, 0]
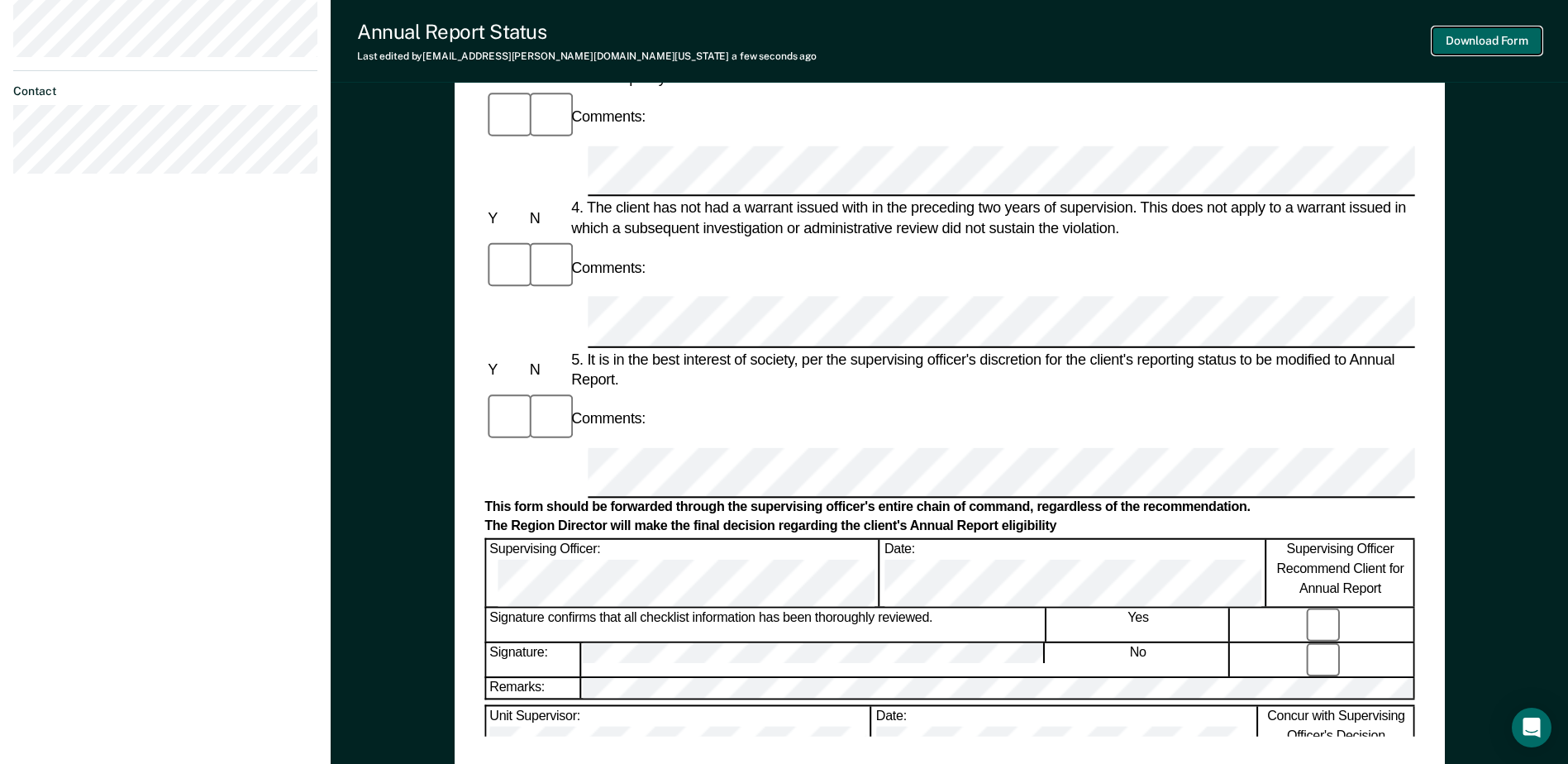
click at [1474, 41] on button "Download Form" at bounding box center [1487, 40] width 110 height 27
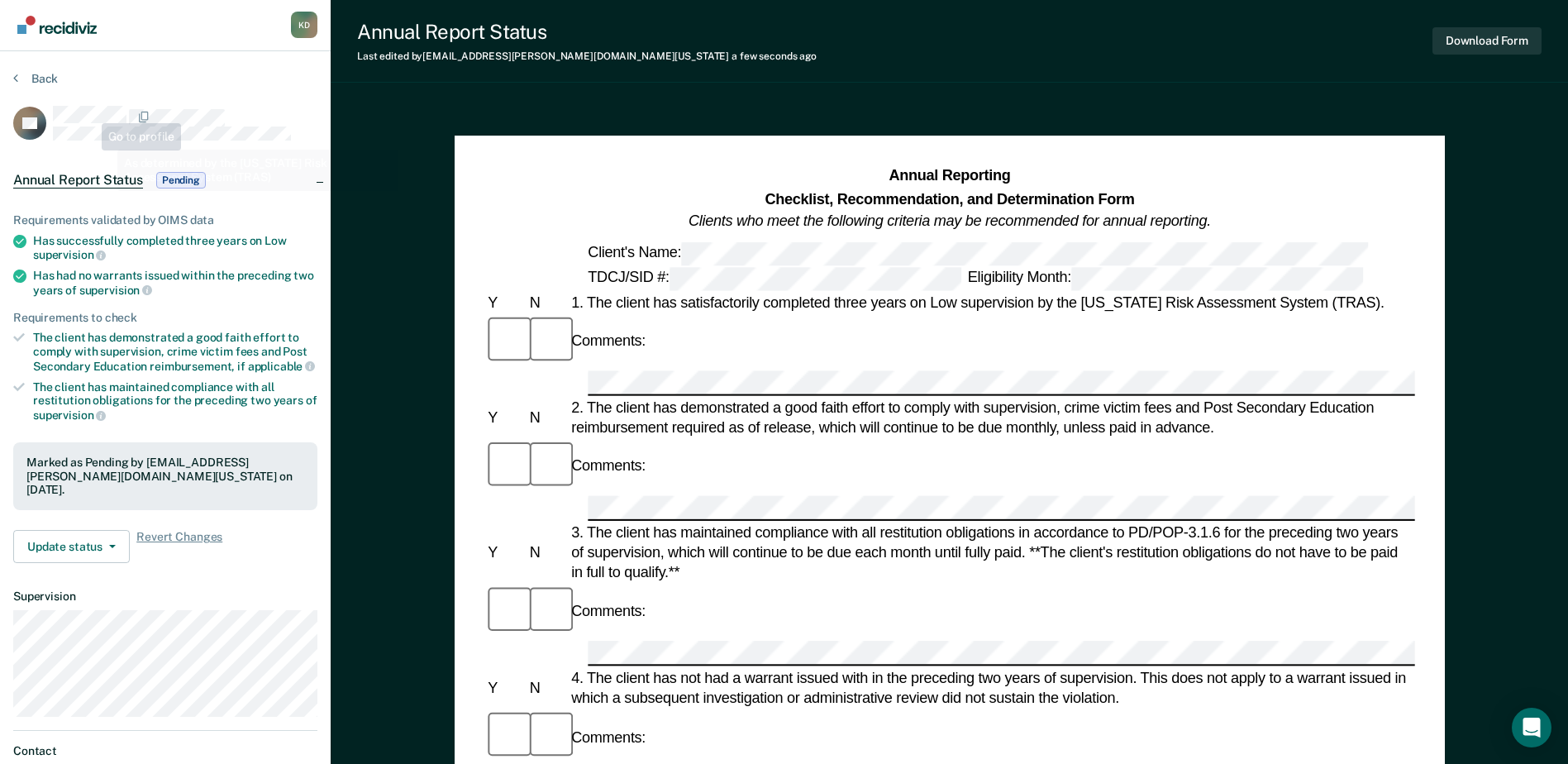
scroll to position [0, 0]
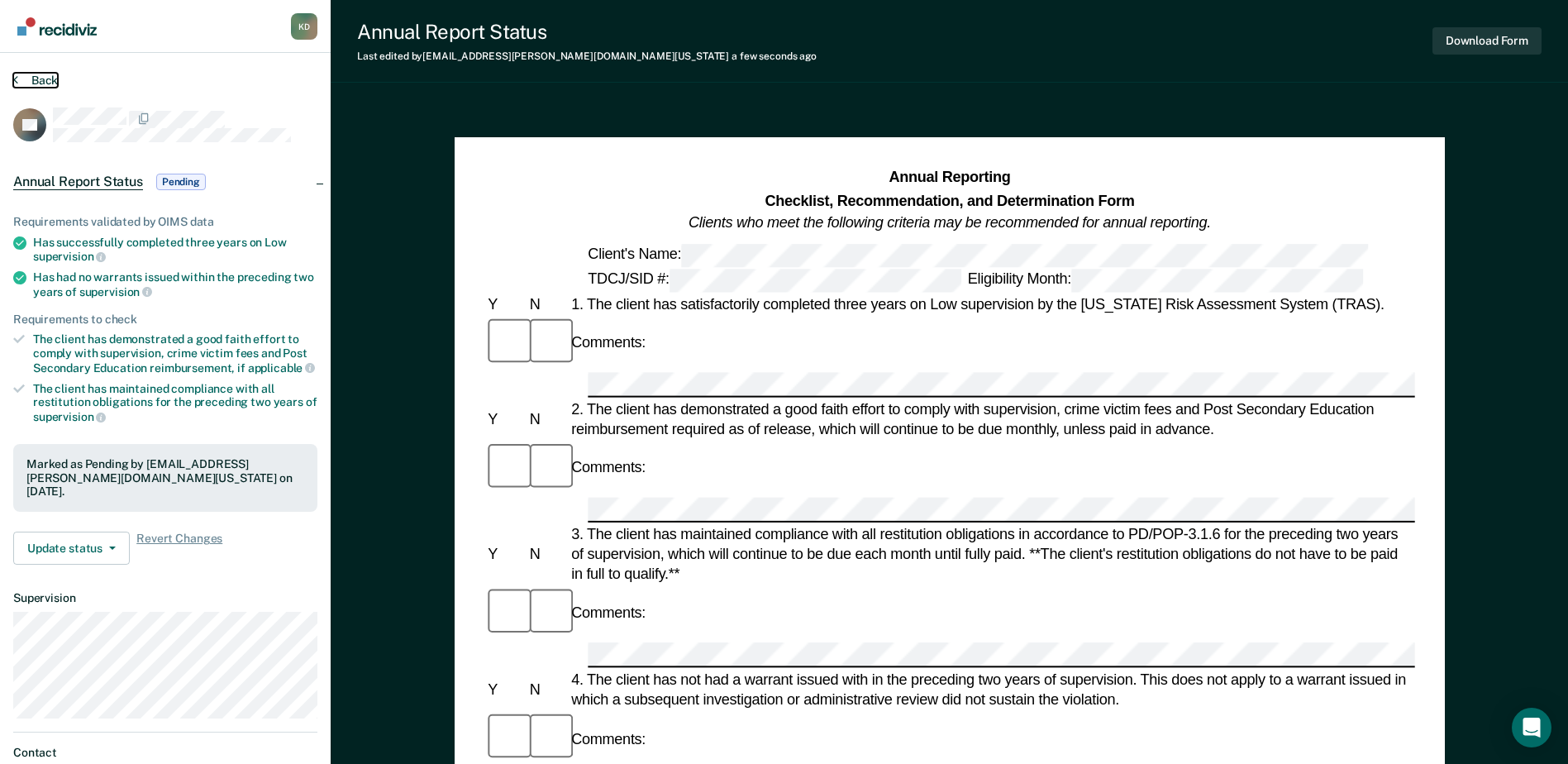
click at [37, 78] on button "Back" at bounding box center [35, 80] width 45 height 15
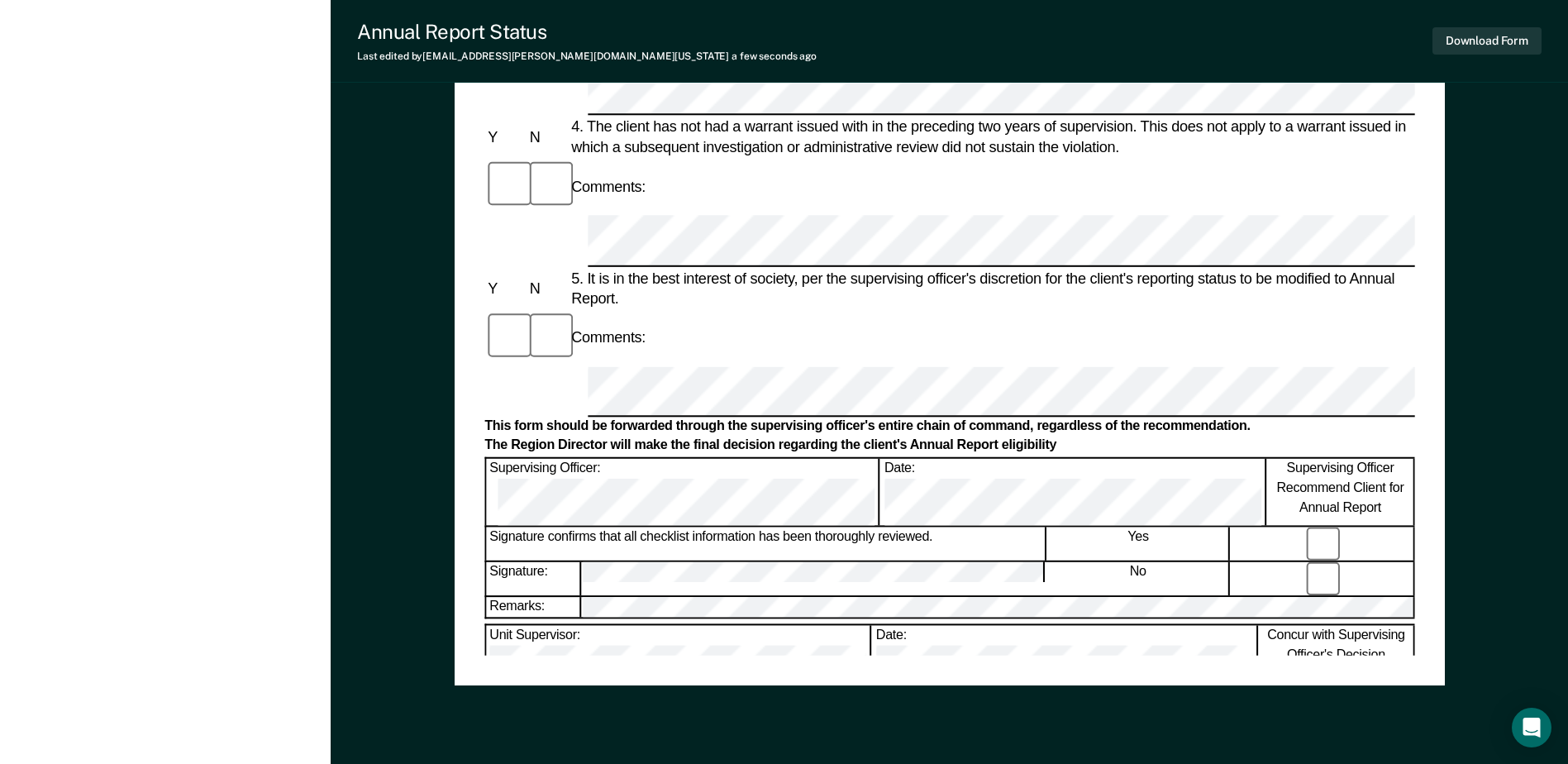
scroll to position [744, 0]
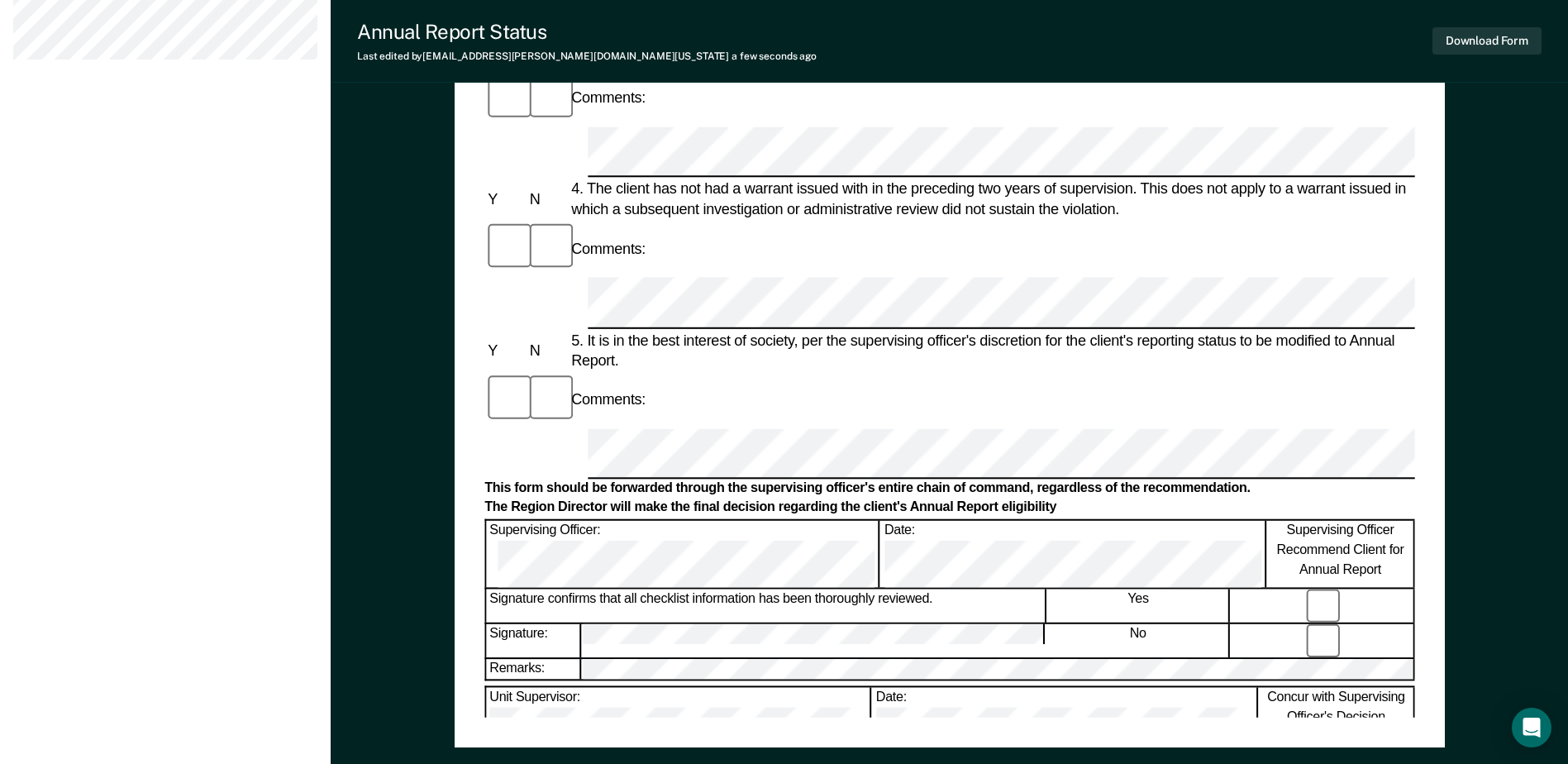
scroll to position [661, 0]
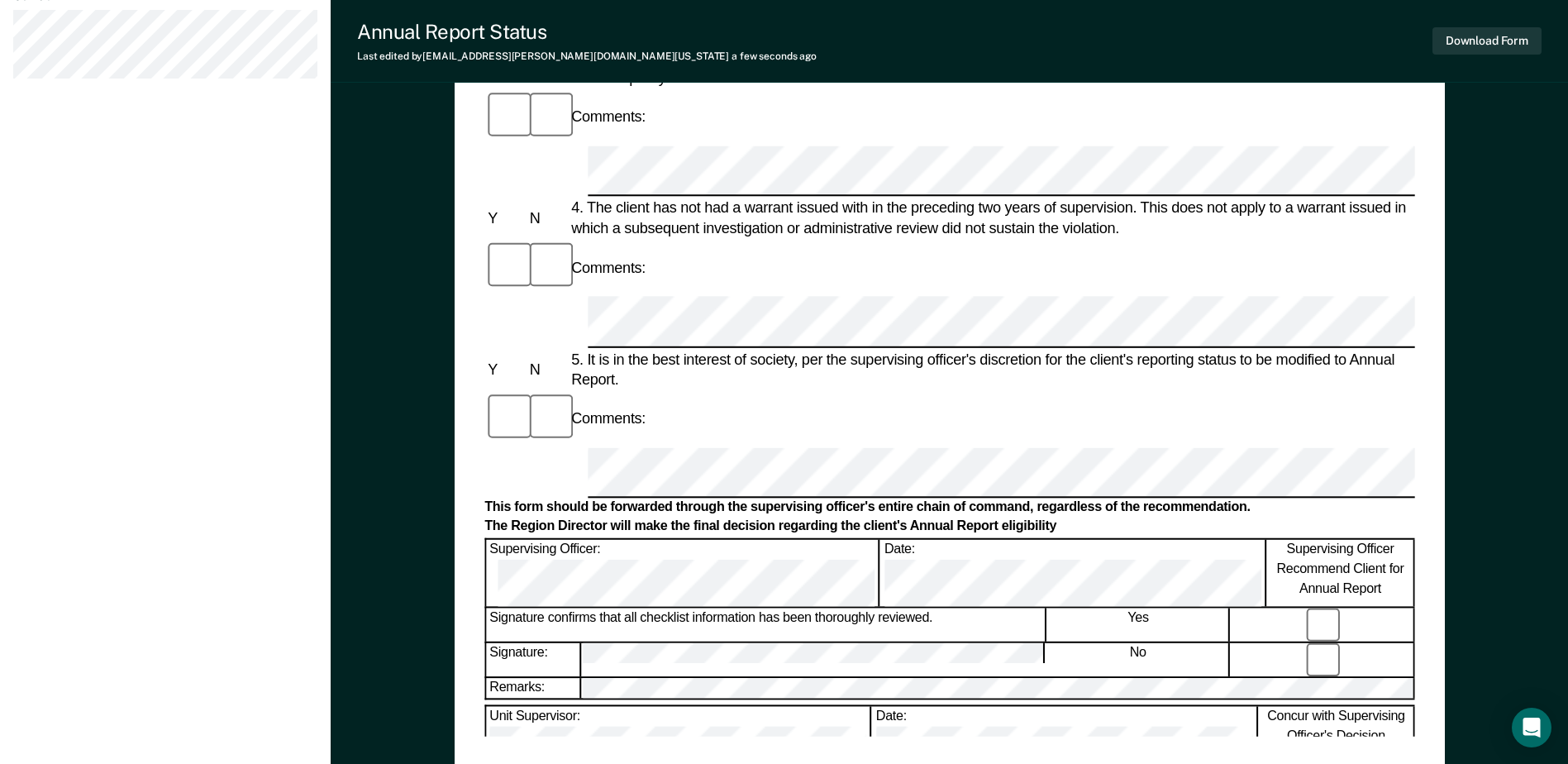
click at [1477, 29] on button "Download Form" at bounding box center [1487, 40] width 110 height 27
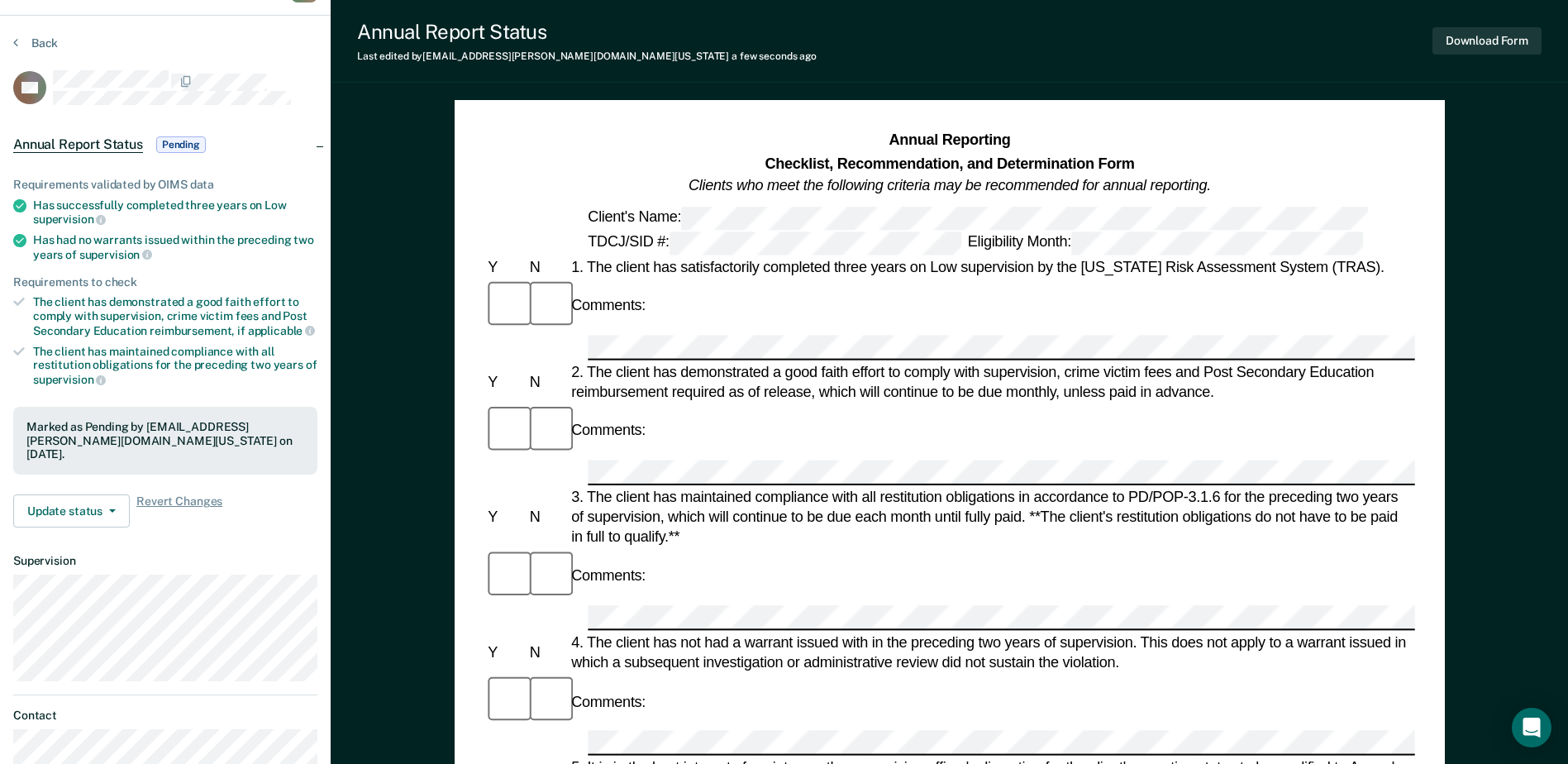
scroll to position [12, 0]
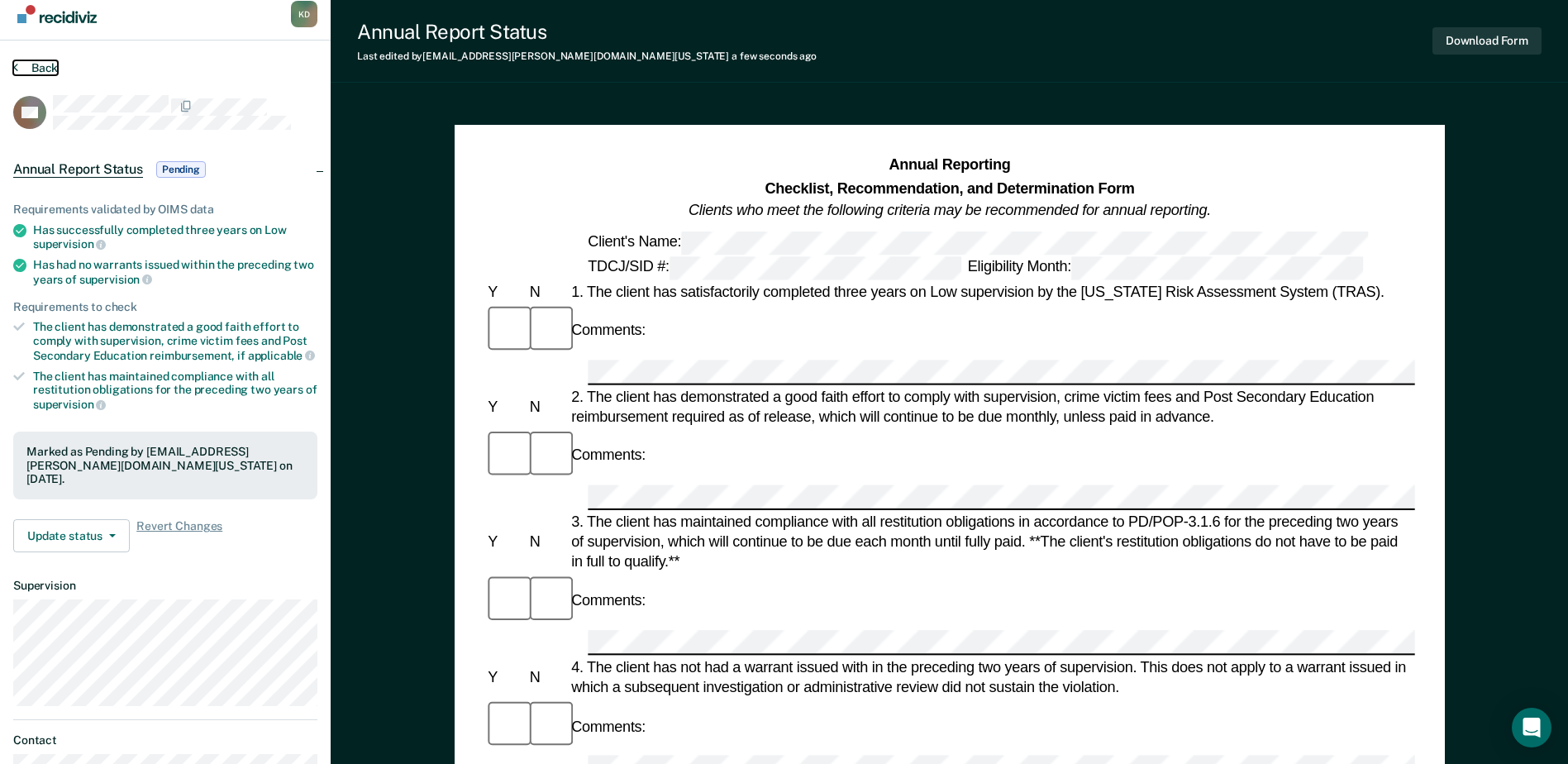
click at [38, 69] on button "Back" at bounding box center [35, 68] width 45 height 15
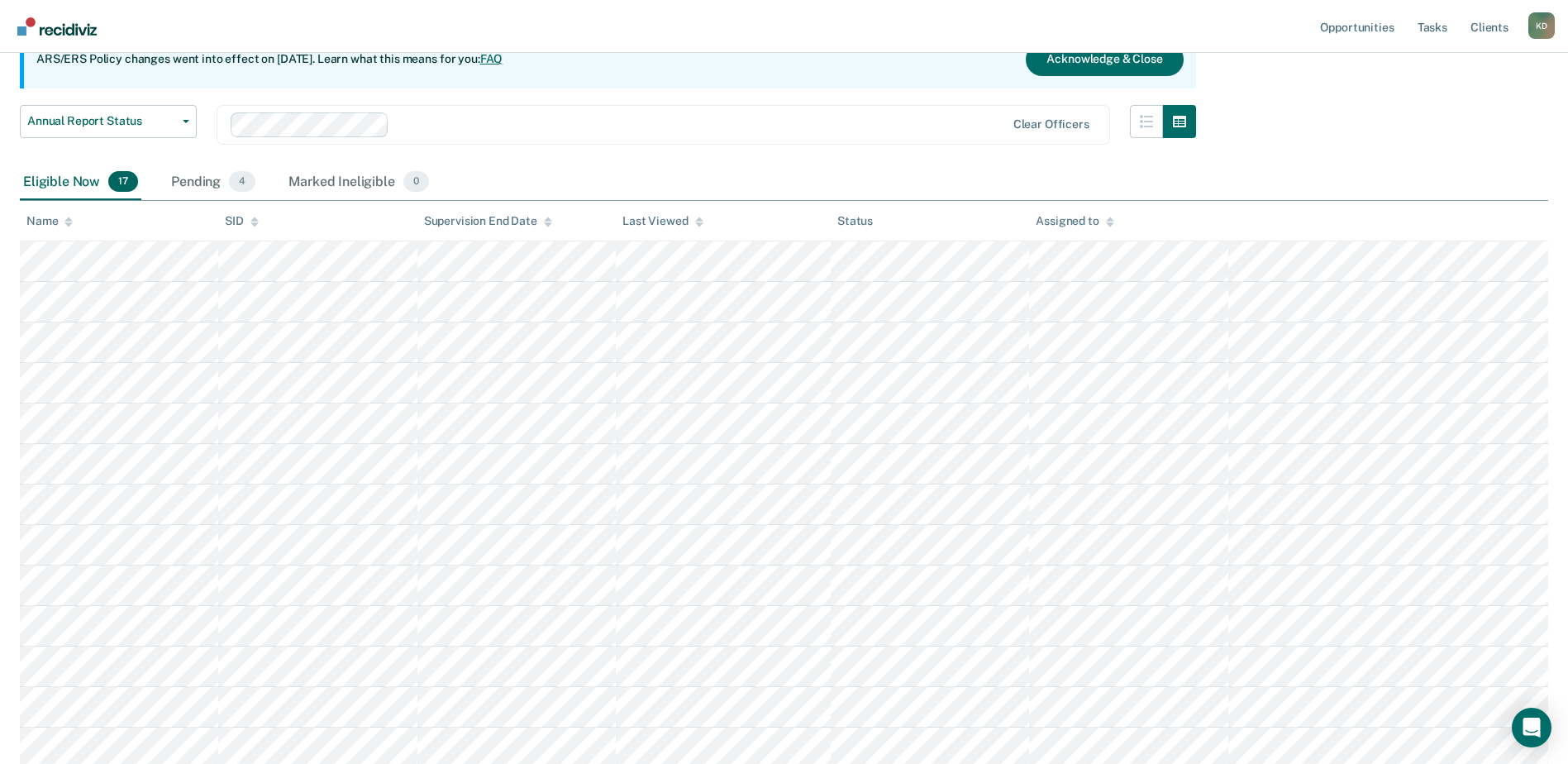
scroll to position [165, 0]
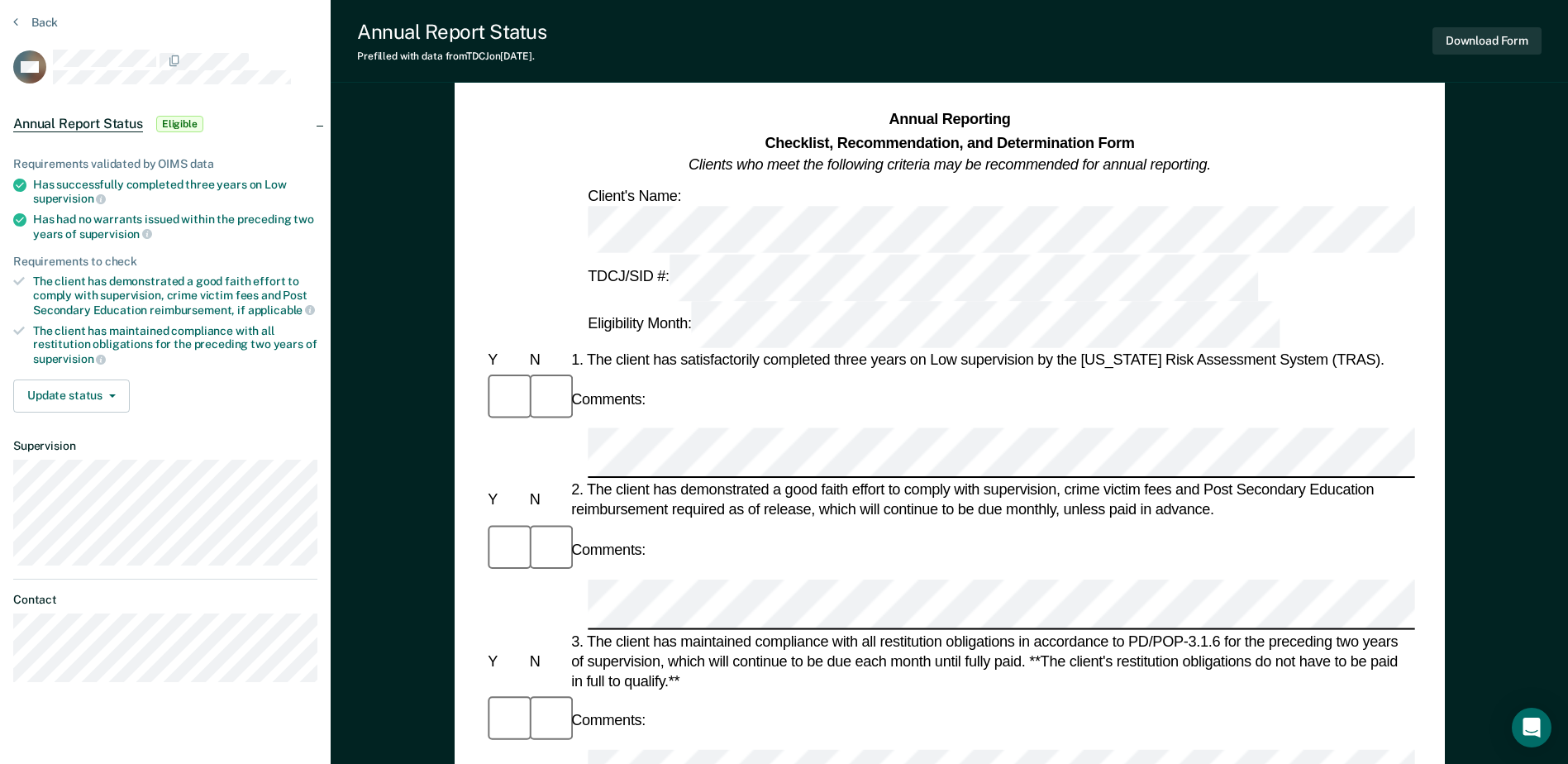
scroll to position [83, 0]
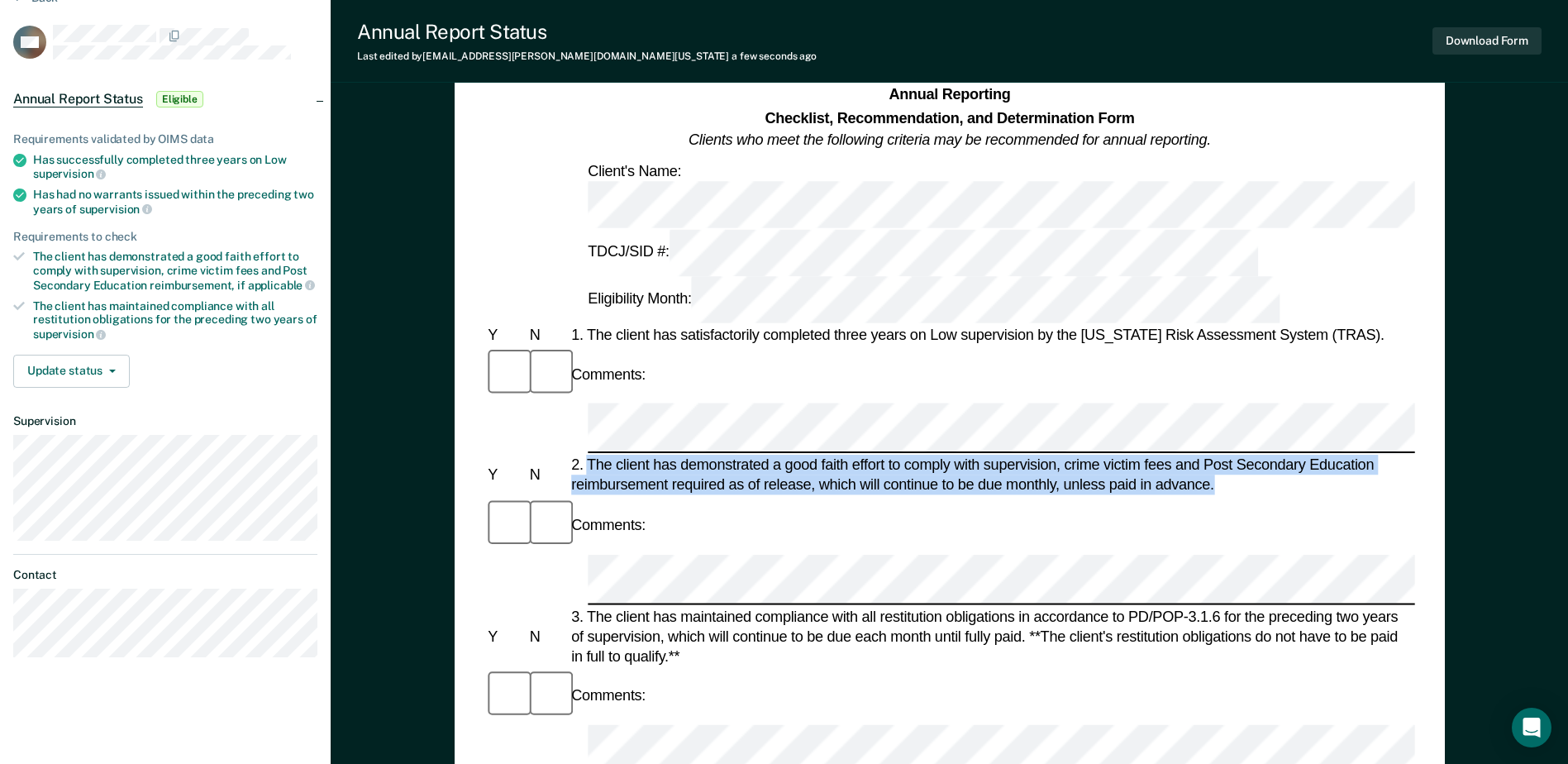
drag, startPoint x: 590, startPoint y: 300, endPoint x: 1212, endPoint y: 320, distance: 622.3
click at [1212, 455] on div "2. The client has demonstrated a good faith effort to comply with supervision, …" at bounding box center [991, 475] width 847 height 40
drag, startPoint x: 1212, startPoint y: 320, endPoint x: 1180, endPoint y: 320, distance: 32.0
copy div "The client has demonstrated a good faith effort to comply with supervision, cri…"
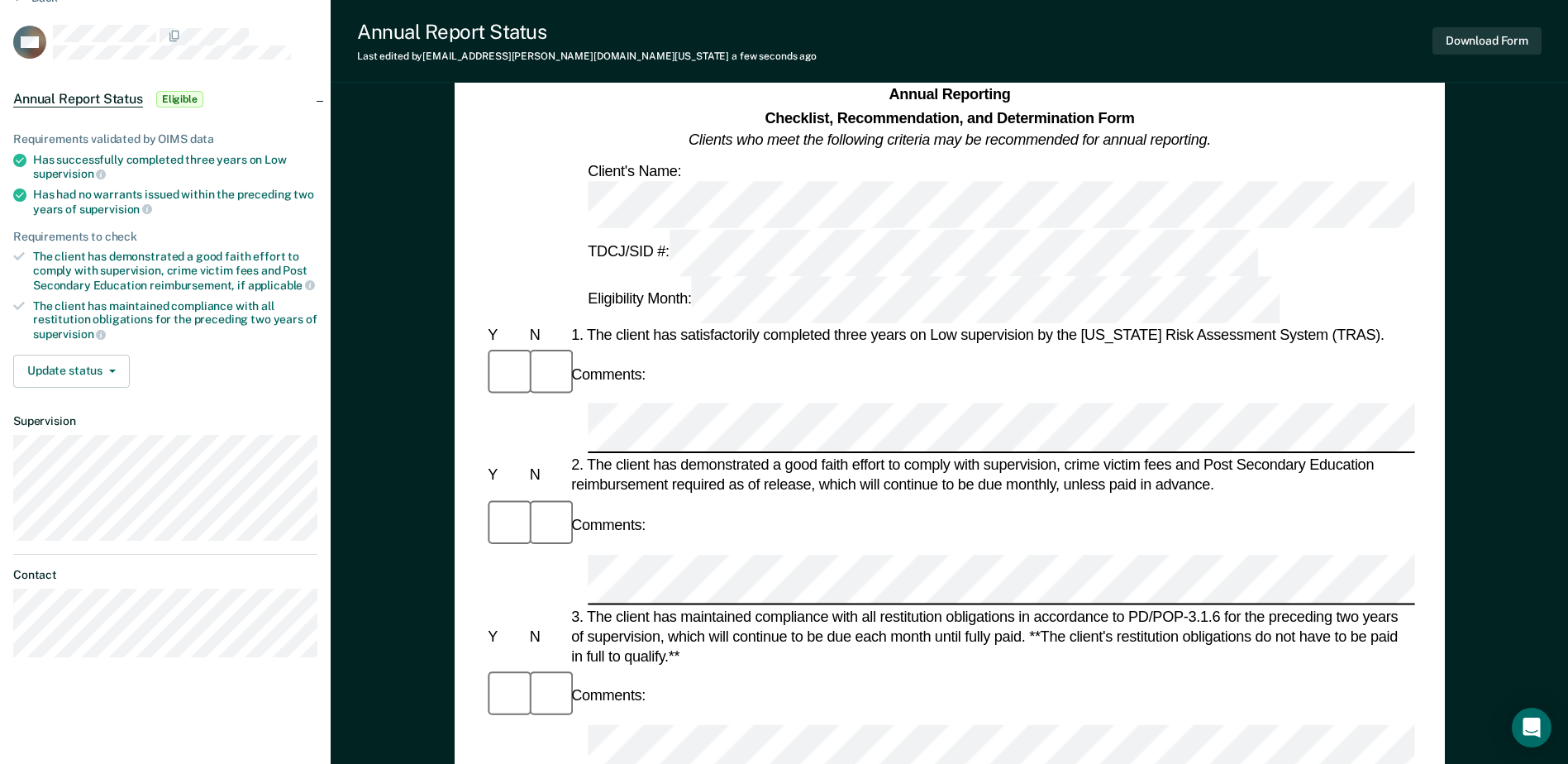
scroll to position [0, 268]
click at [1519, 382] on div "Annual Reporting Checklist, Recommendation, and Determination Form Clients who …" at bounding box center [949, 746] width 1237 height 1453
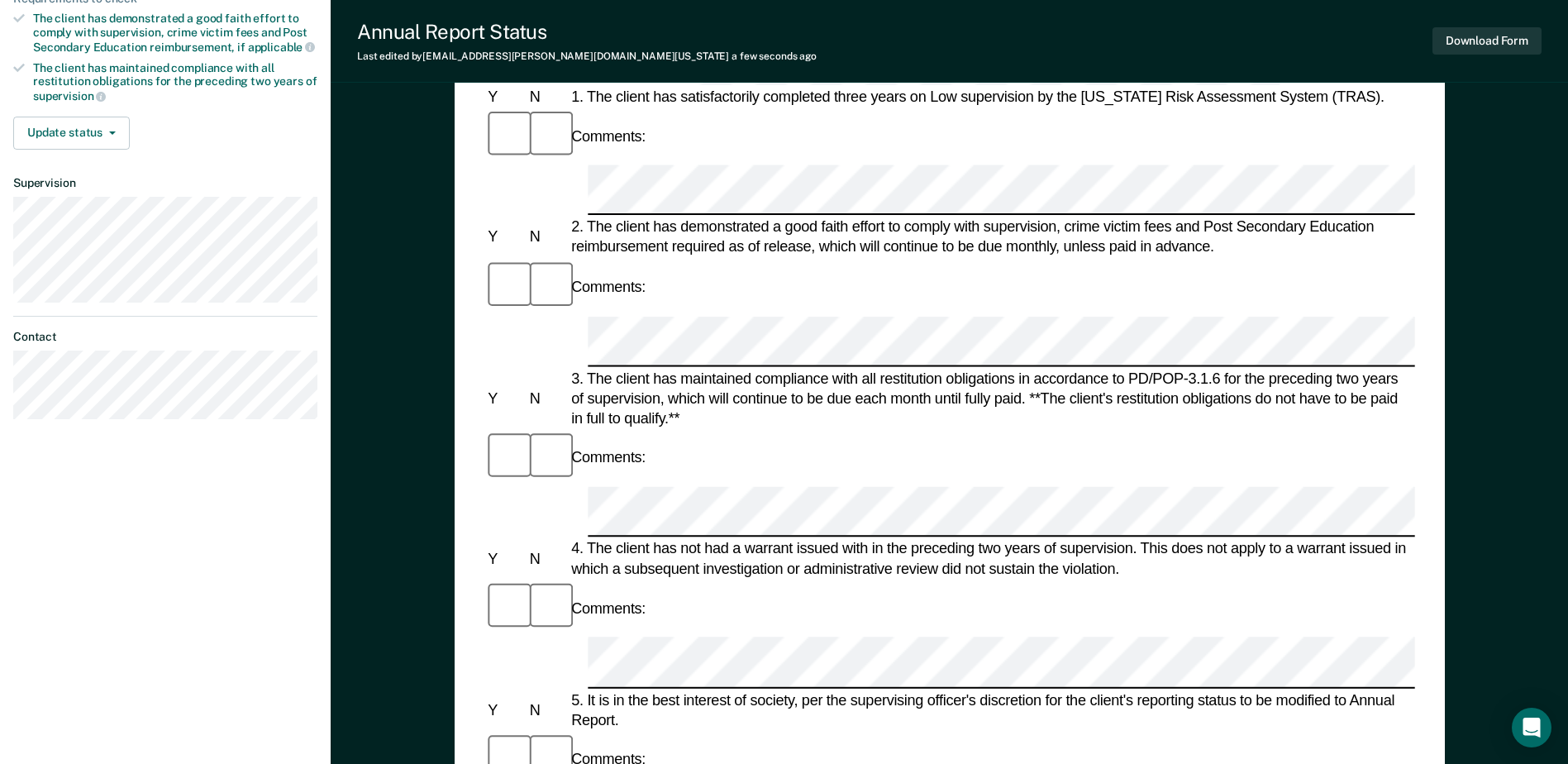
scroll to position [331, 0]
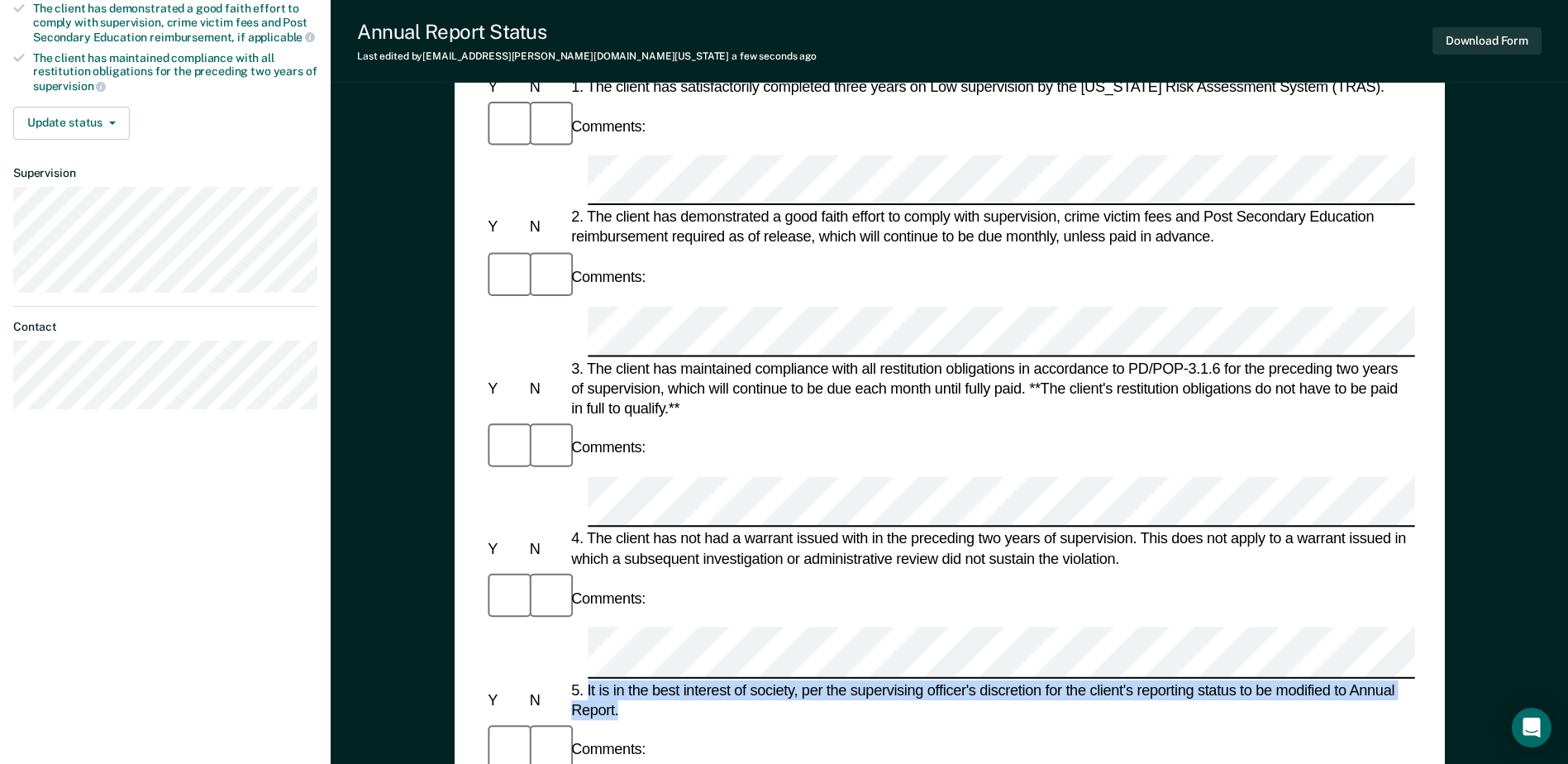
drag, startPoint x: 587, startPoint y: 373, endPoint x: 623, endPoint y: 398, distance: 43.8
click at [623, 679] on div "5. It is in the best interest of society, per the supervising officer's discret…" at bounding box center [991, 699] width 847 height 40
drag, startPoint x: 623, startPoint y: 398, endPoint x: 604, endPoint y: 395, distance: 19.2
copy div "It is in the best interest of society, per the supervising officer's discretion…"
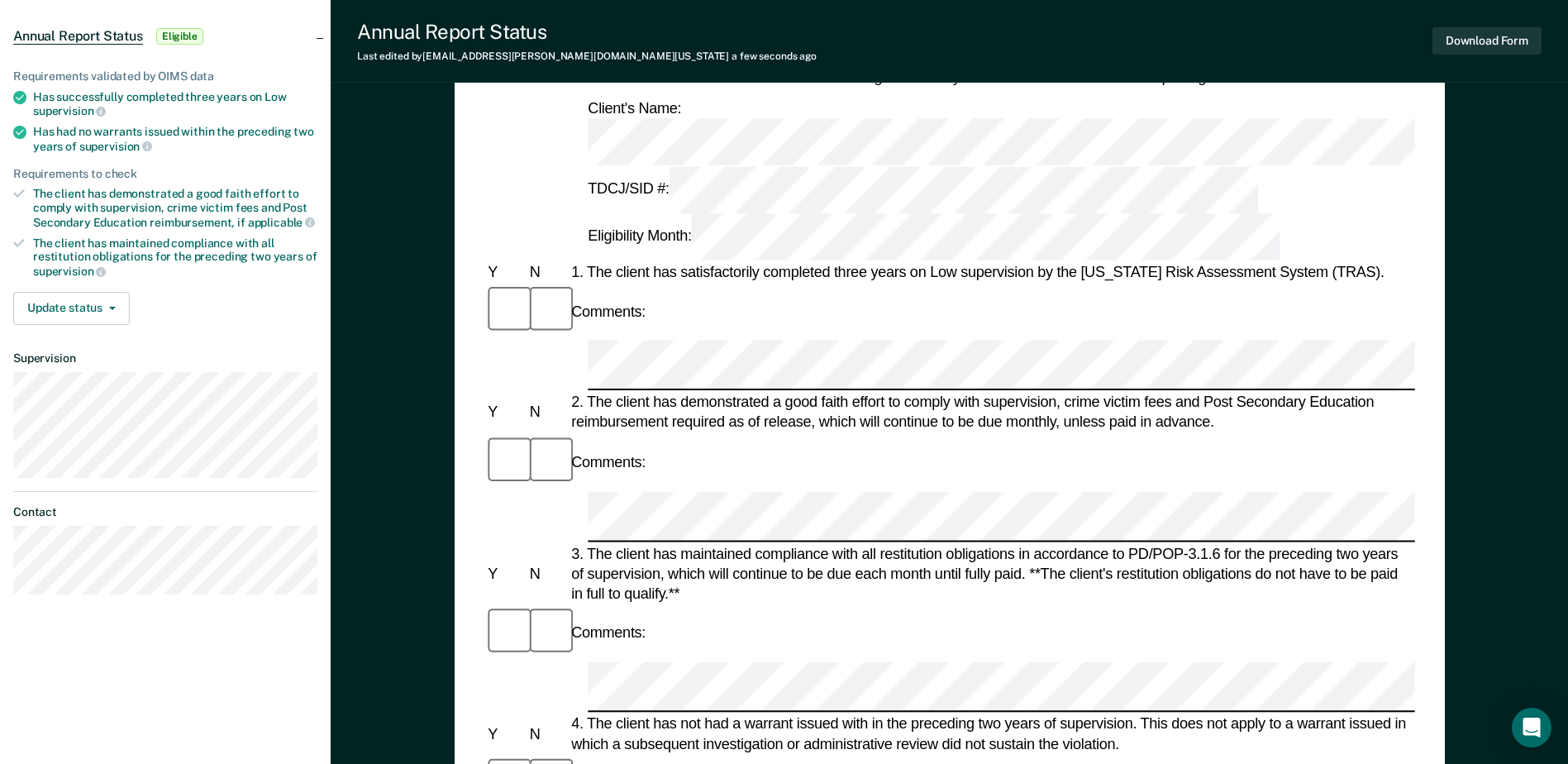
scroll to position [131, 0]
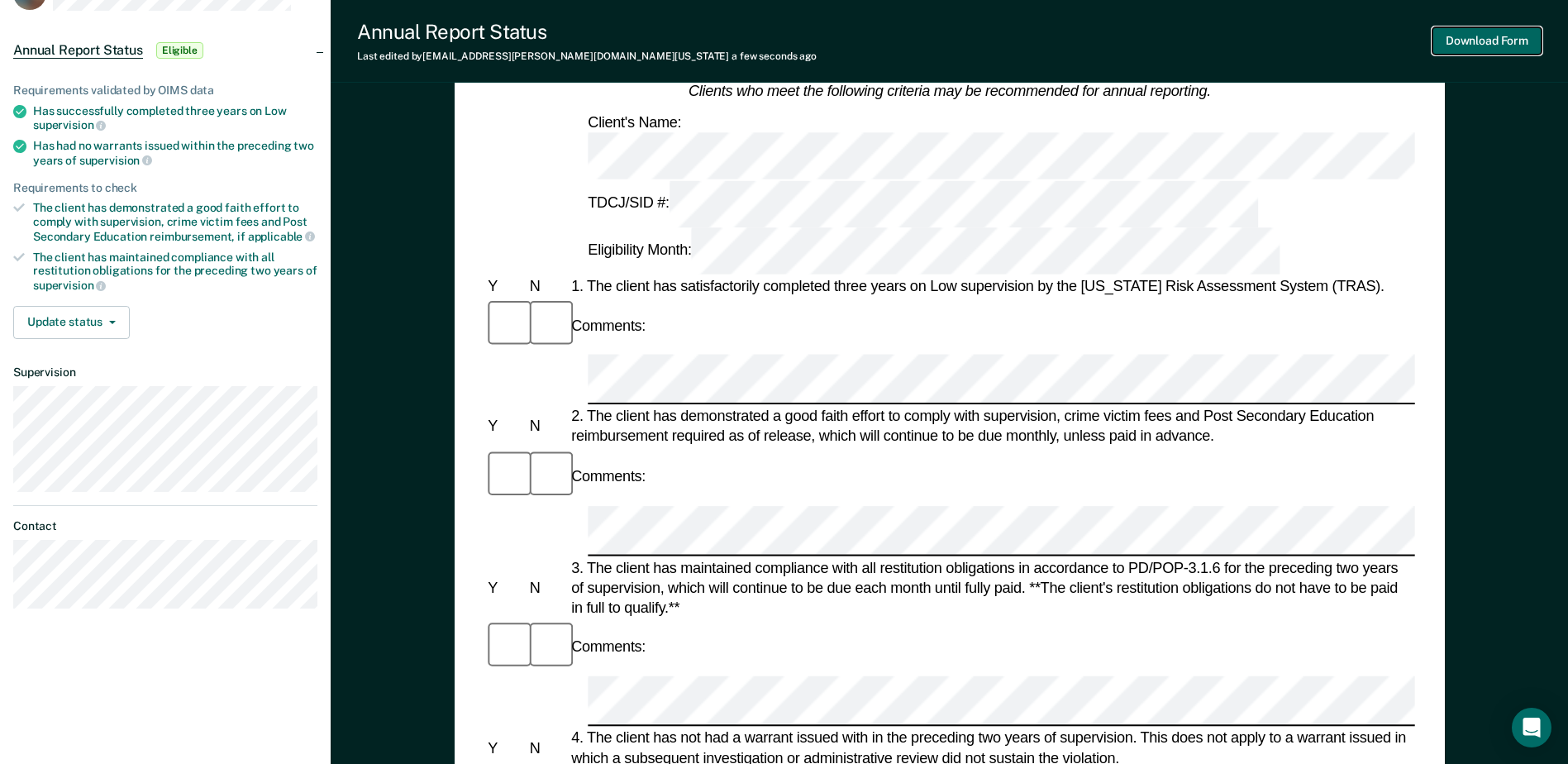
click at [1498, 42] on button "Download Form" at bounding box center [1487, 40] width 110 height 27
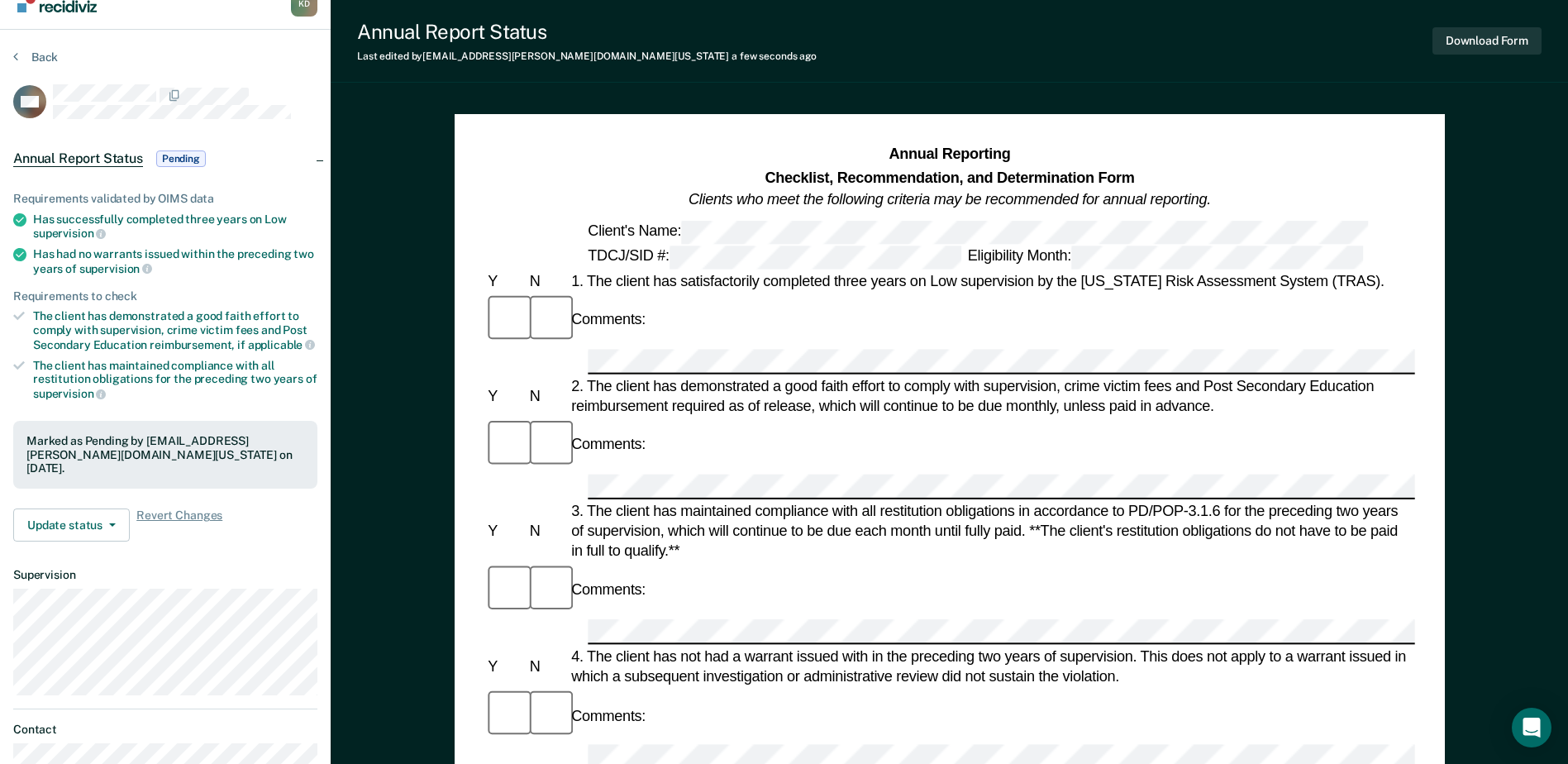
scroll to position [0, 0]
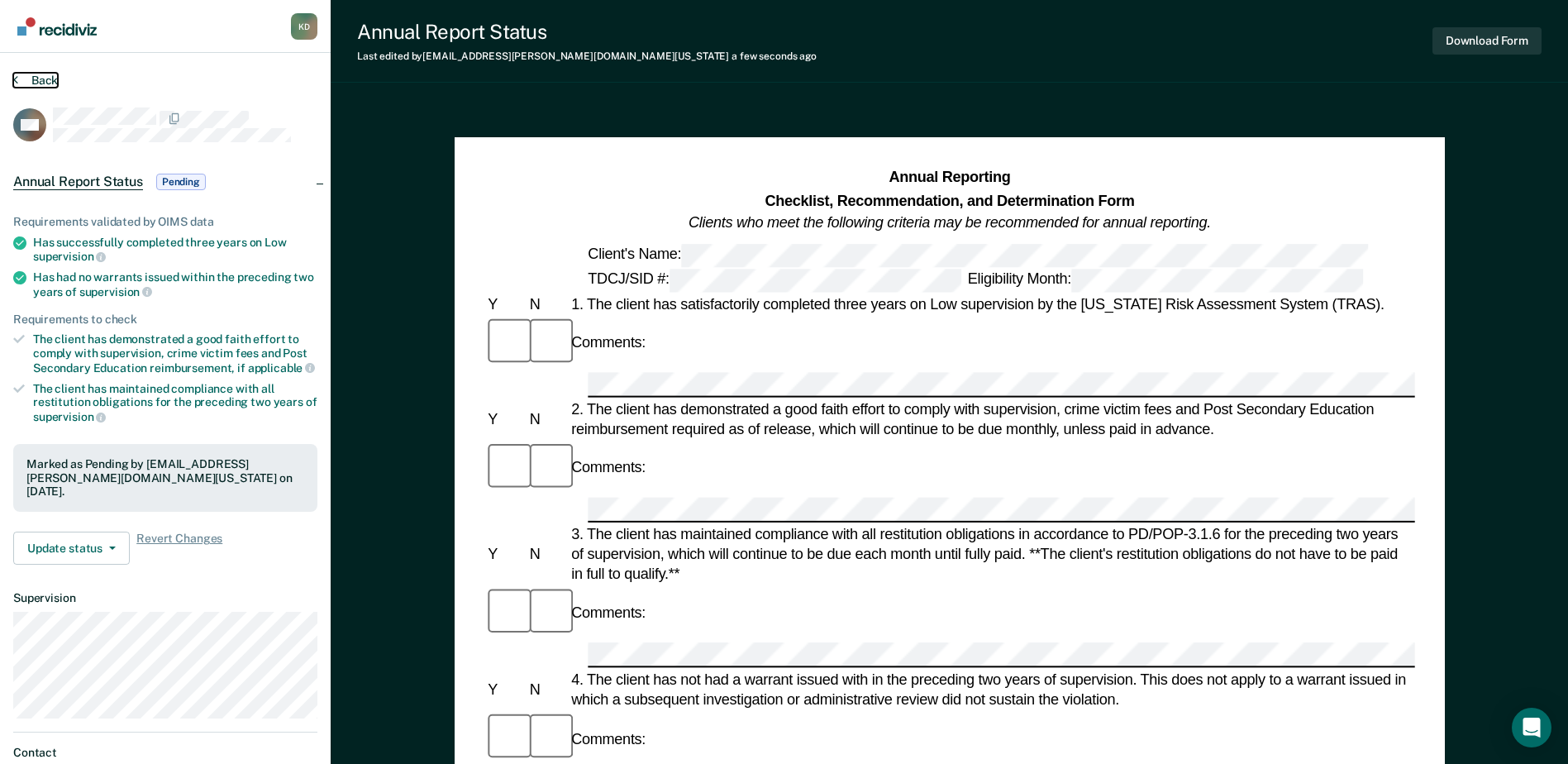
click at [49, 79] on button "Back" at bounding box center [35, 80] width 45 height 15
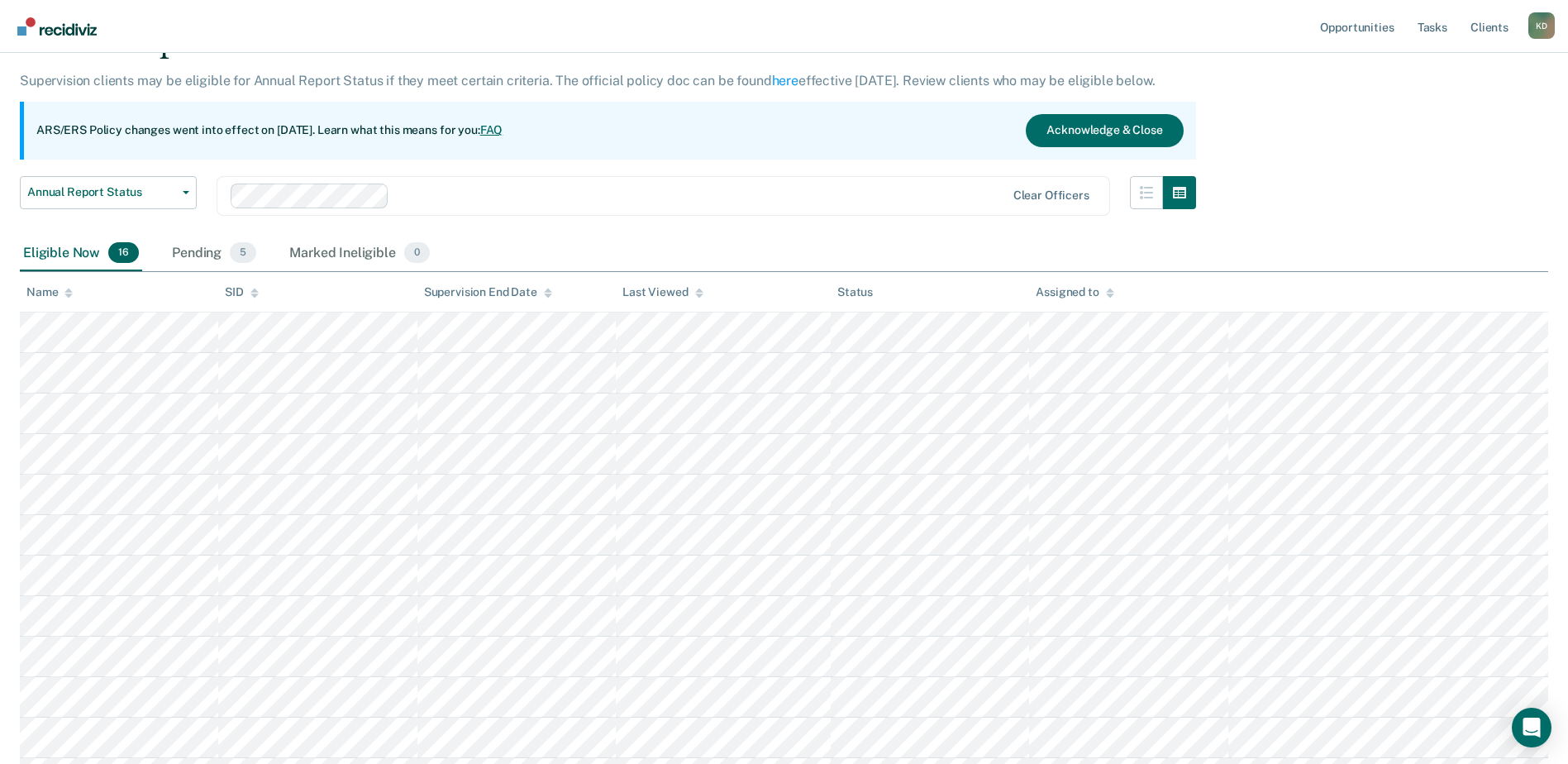
scroll to position [165, 0]
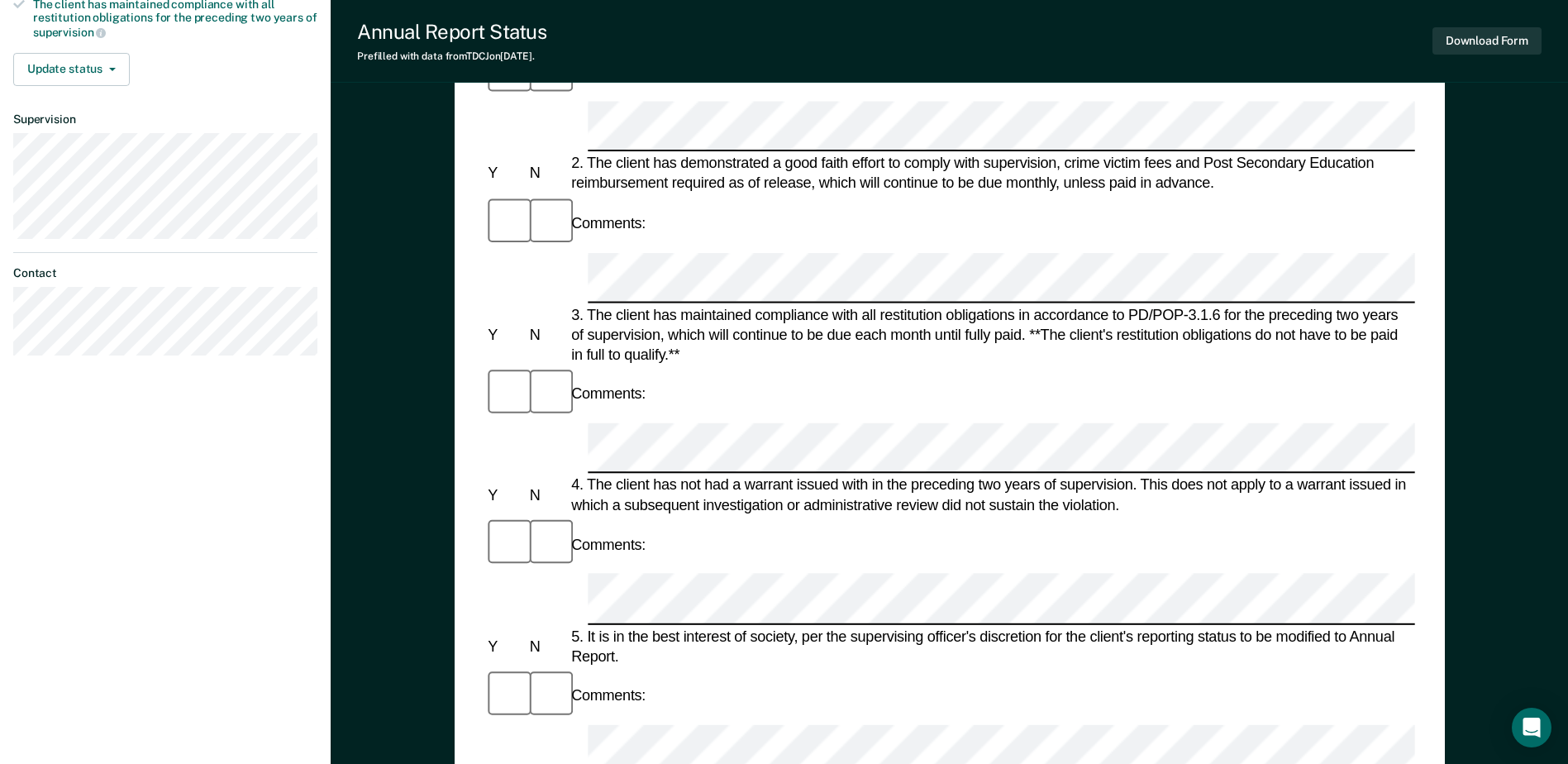
scroll to position [413, 0]
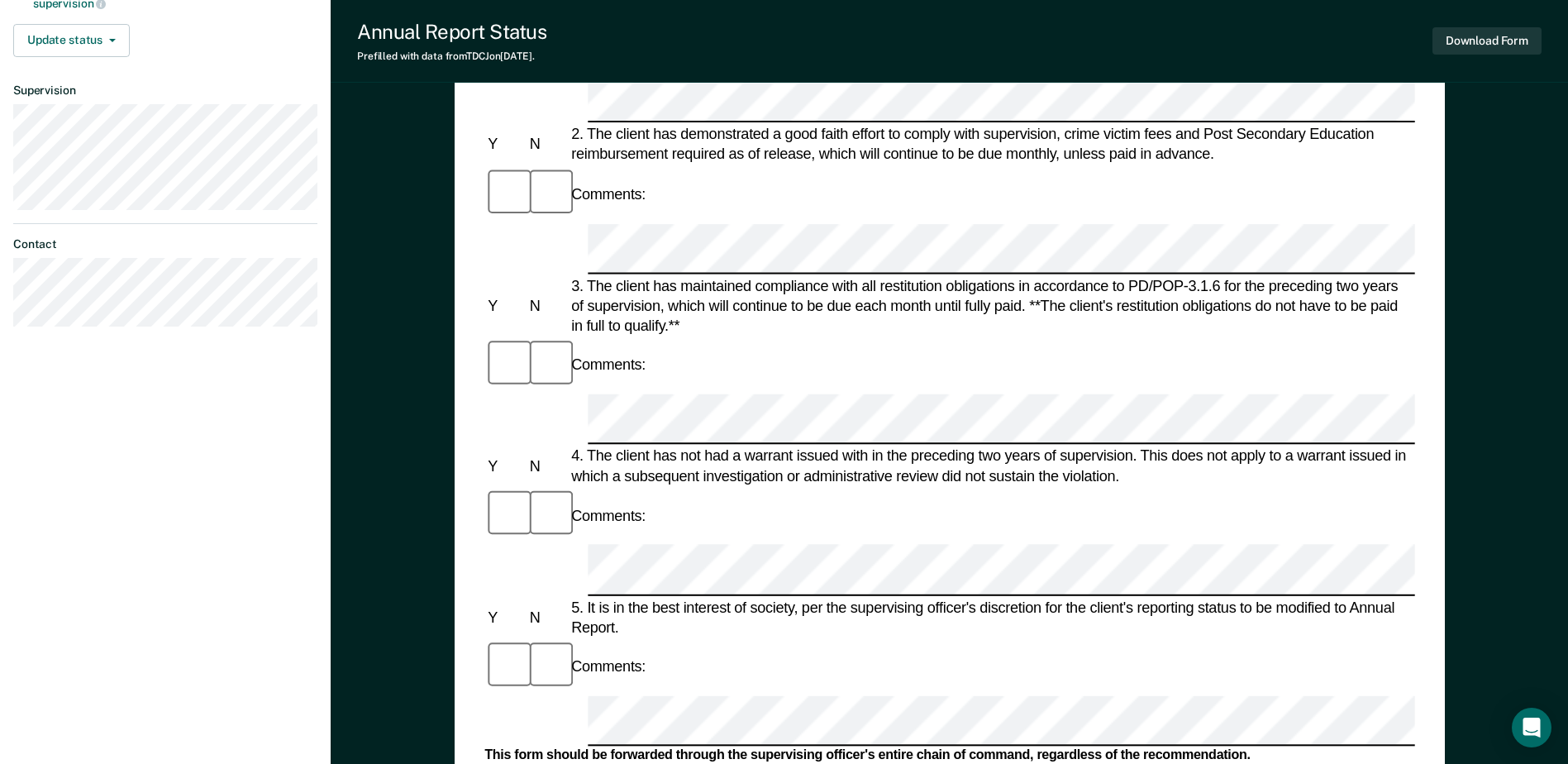
click at [760, 512] on form "Annual Reporting Checklist, Recommendation, and Determination Form Clients who …" at bounding box center [948, 696] width 929 height 1885
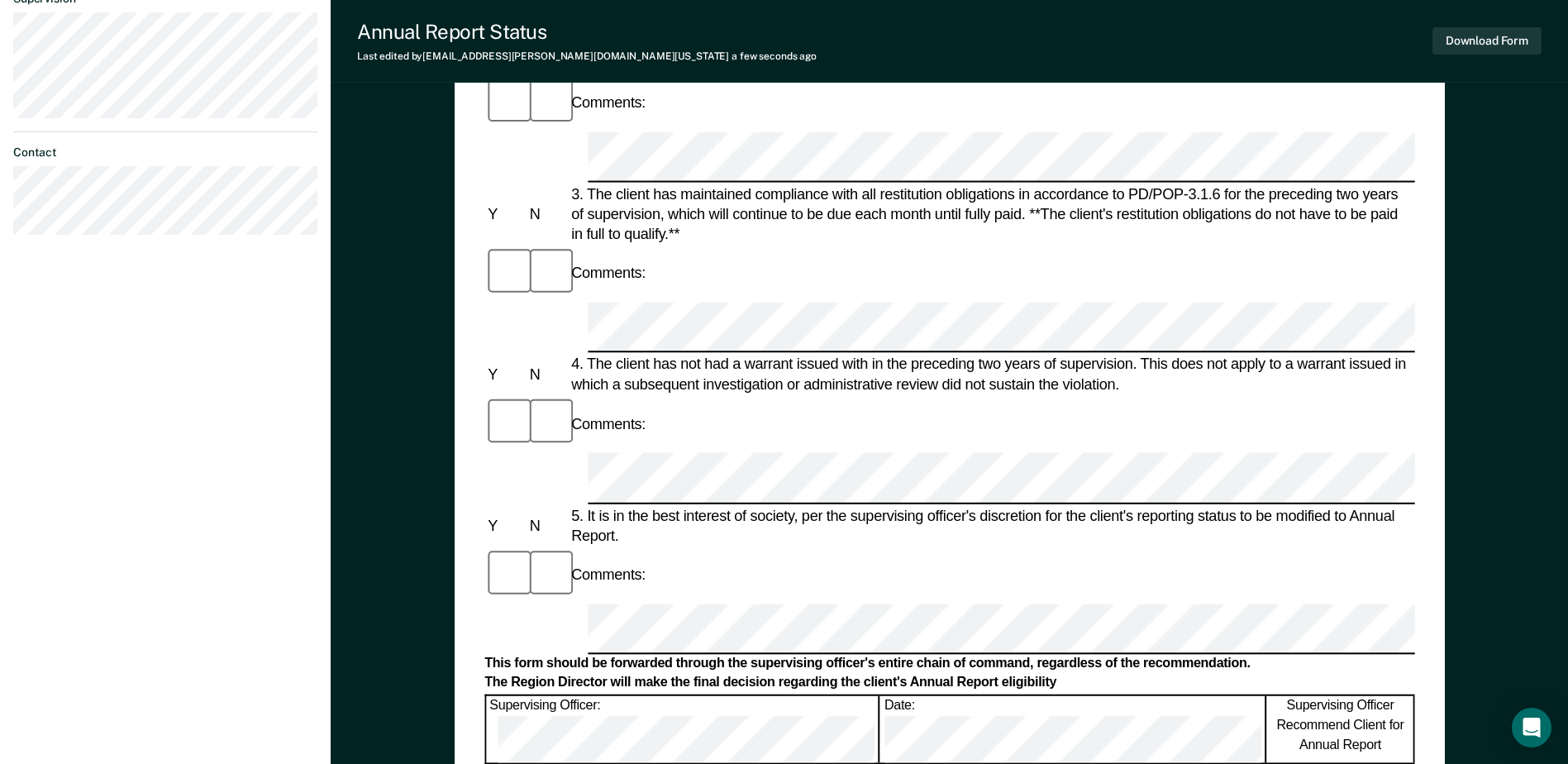
scroll to position [579, 0]
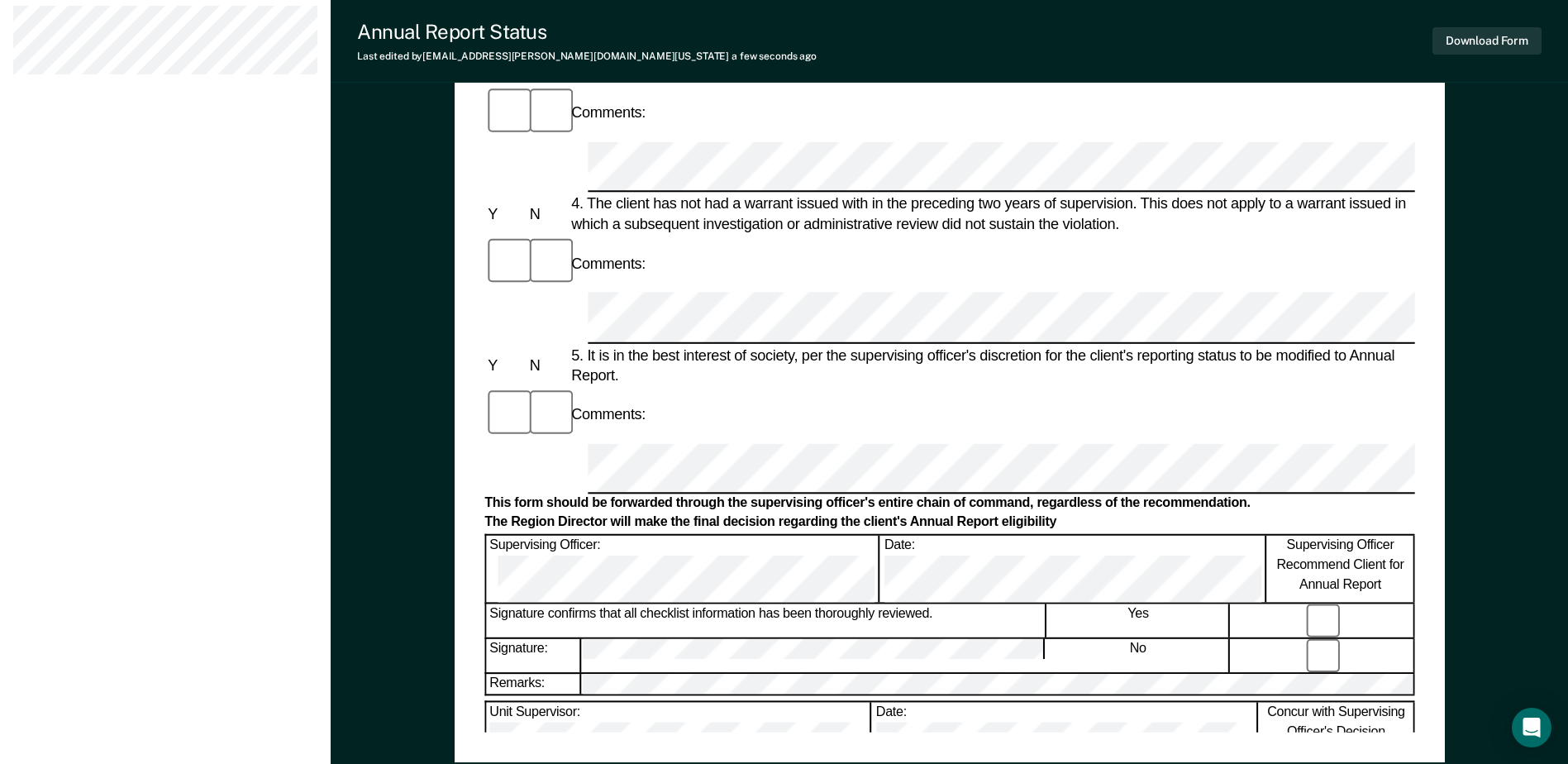
scroll to position [793, 0]
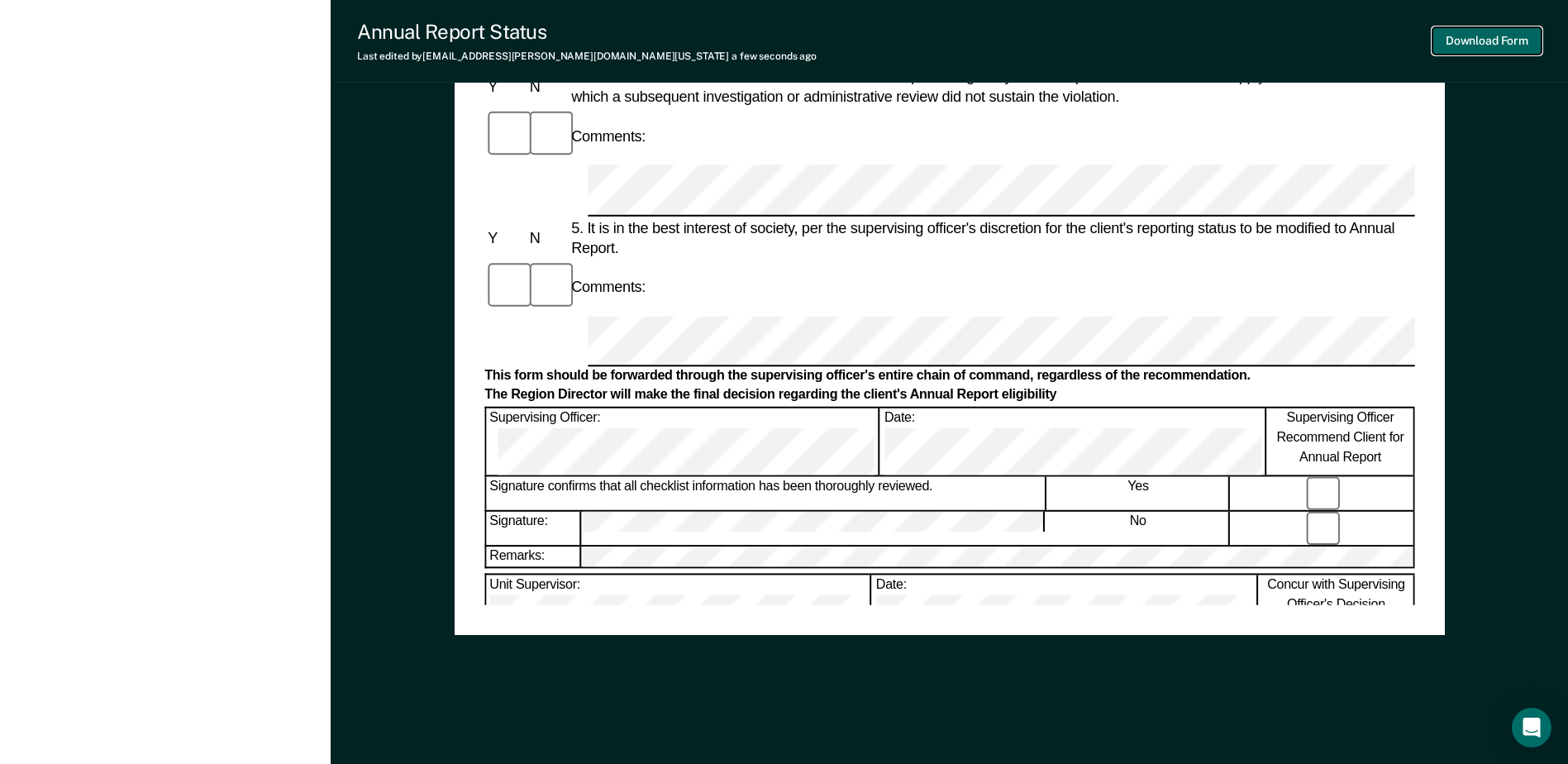
click at [1463, 37] on button "Download Form" at bounding box center [1487, 40] width 110 height 27
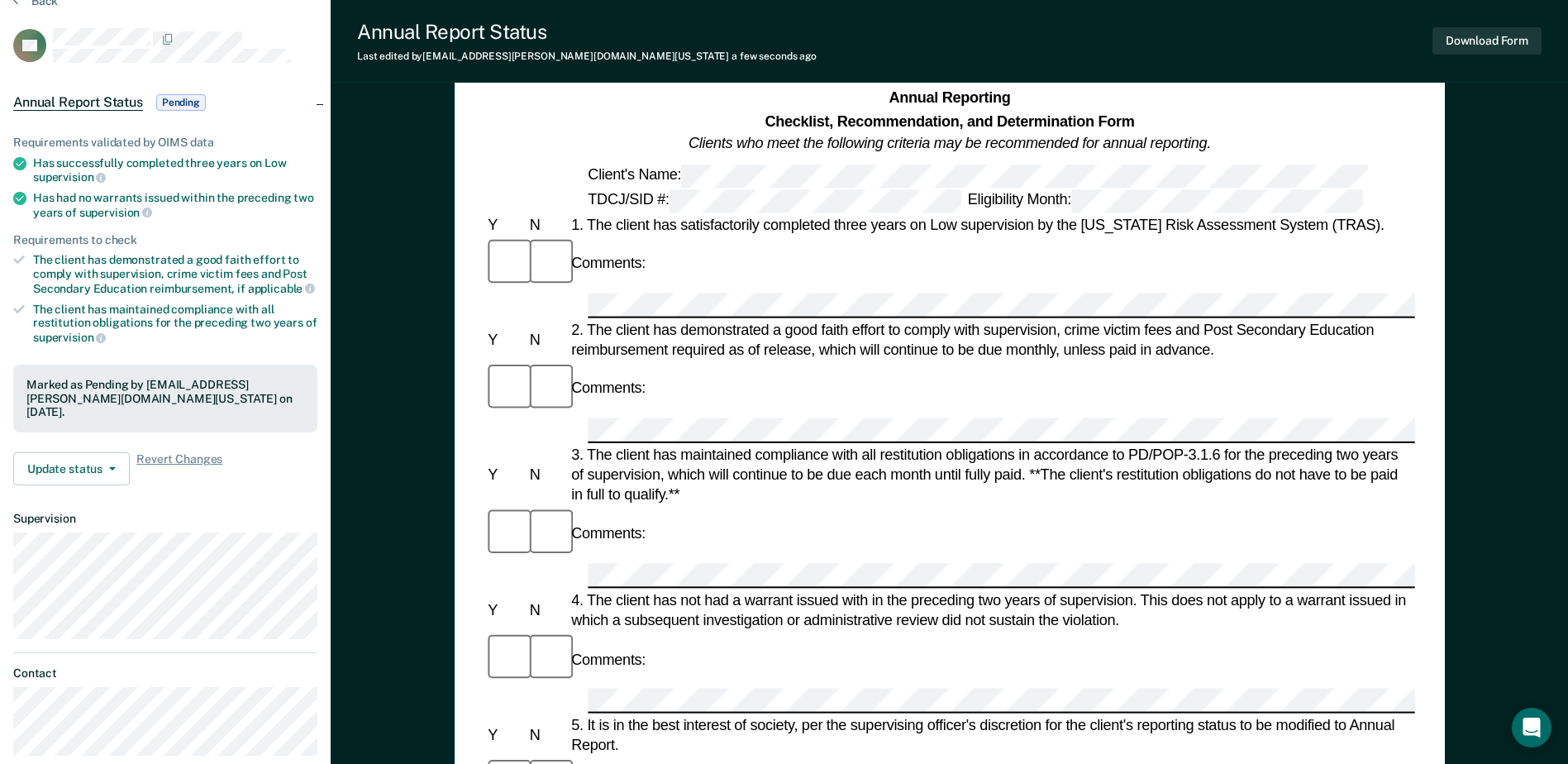
scroll to position [0, 0]
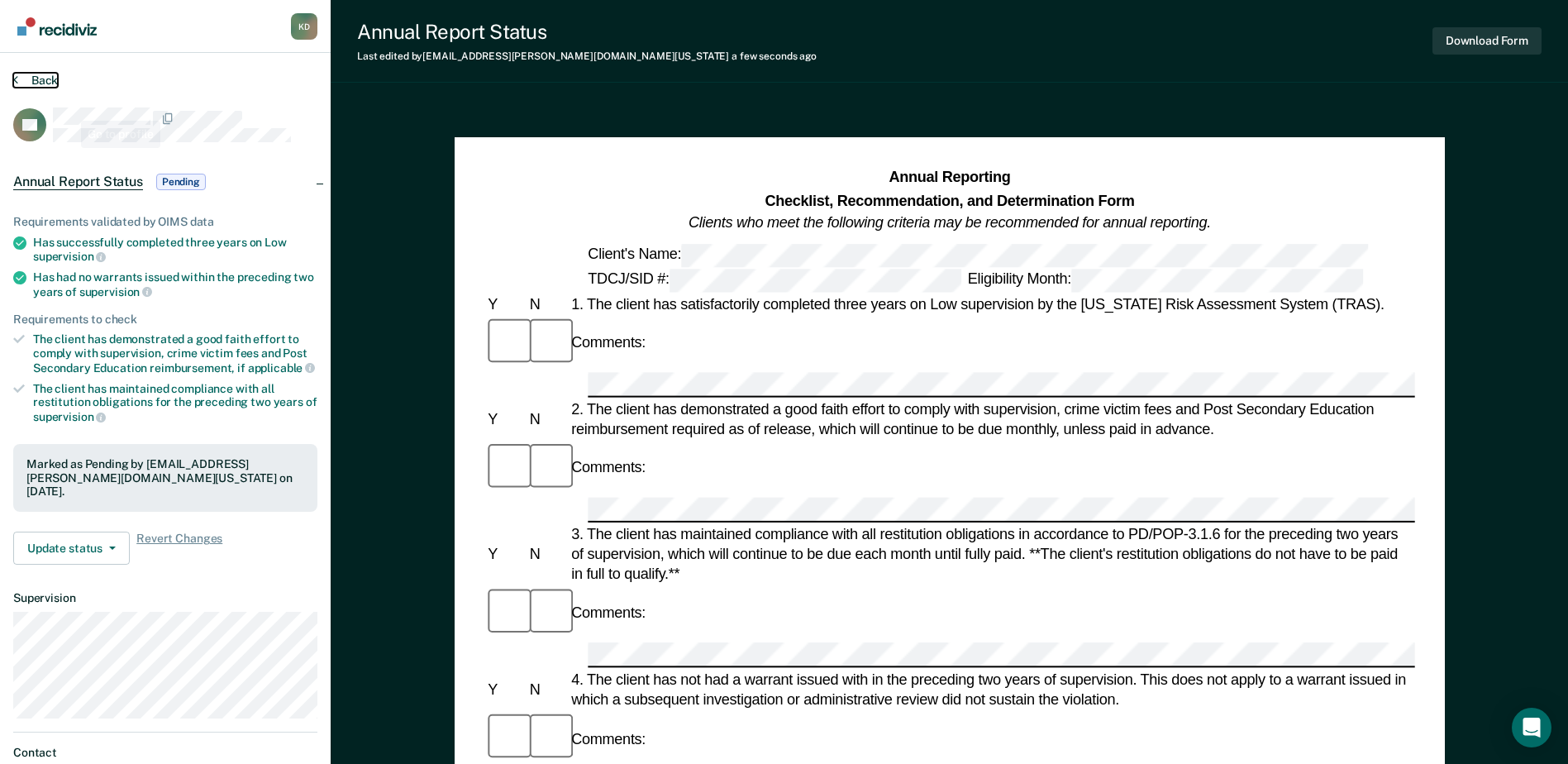
click at [52, 81] on button "Back" at bounding box center [35, 80] width 45 height 15
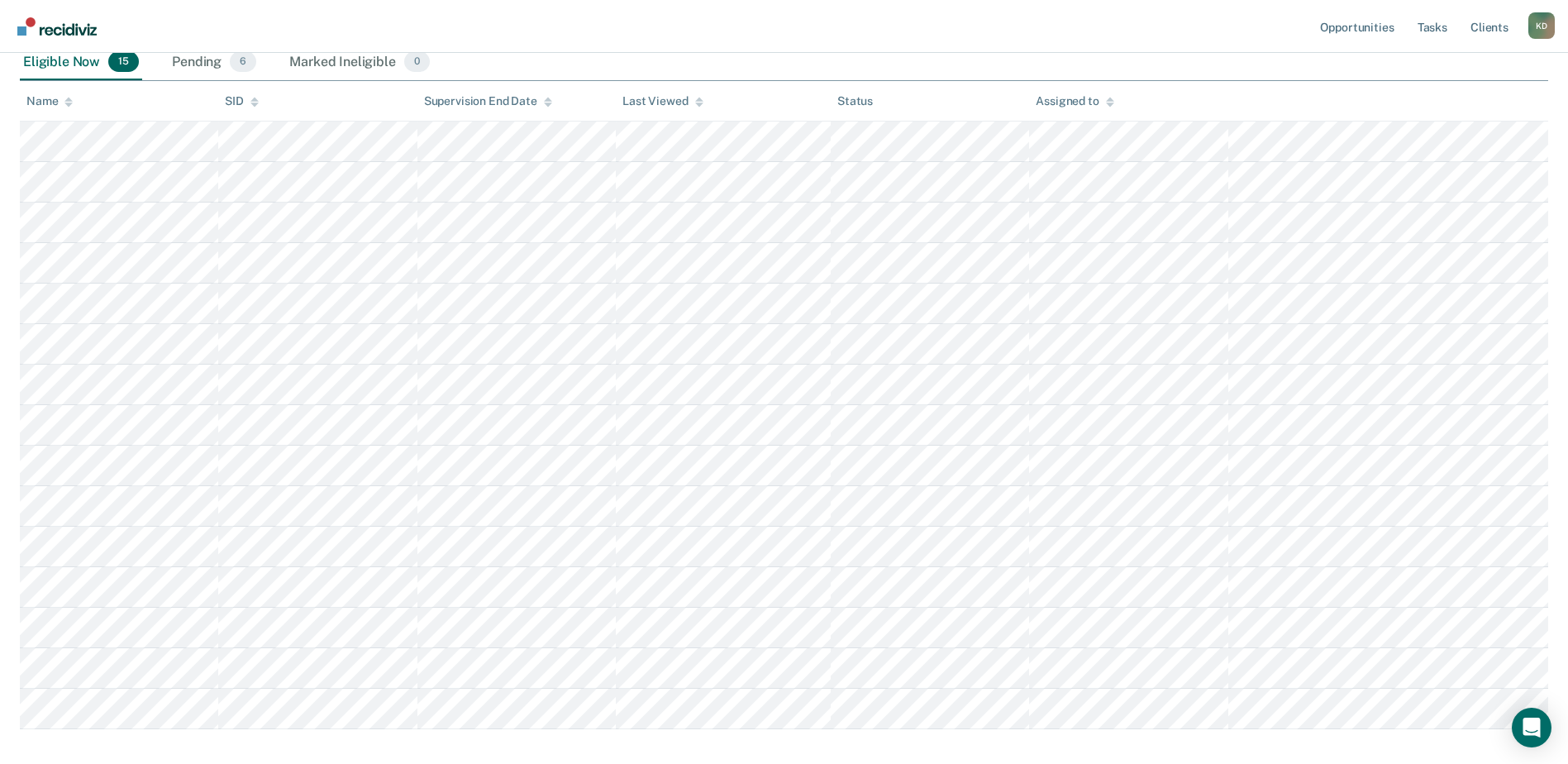
scroll to position [198, 0]
